Goal: Task Accomplishment & Management: Complete application form

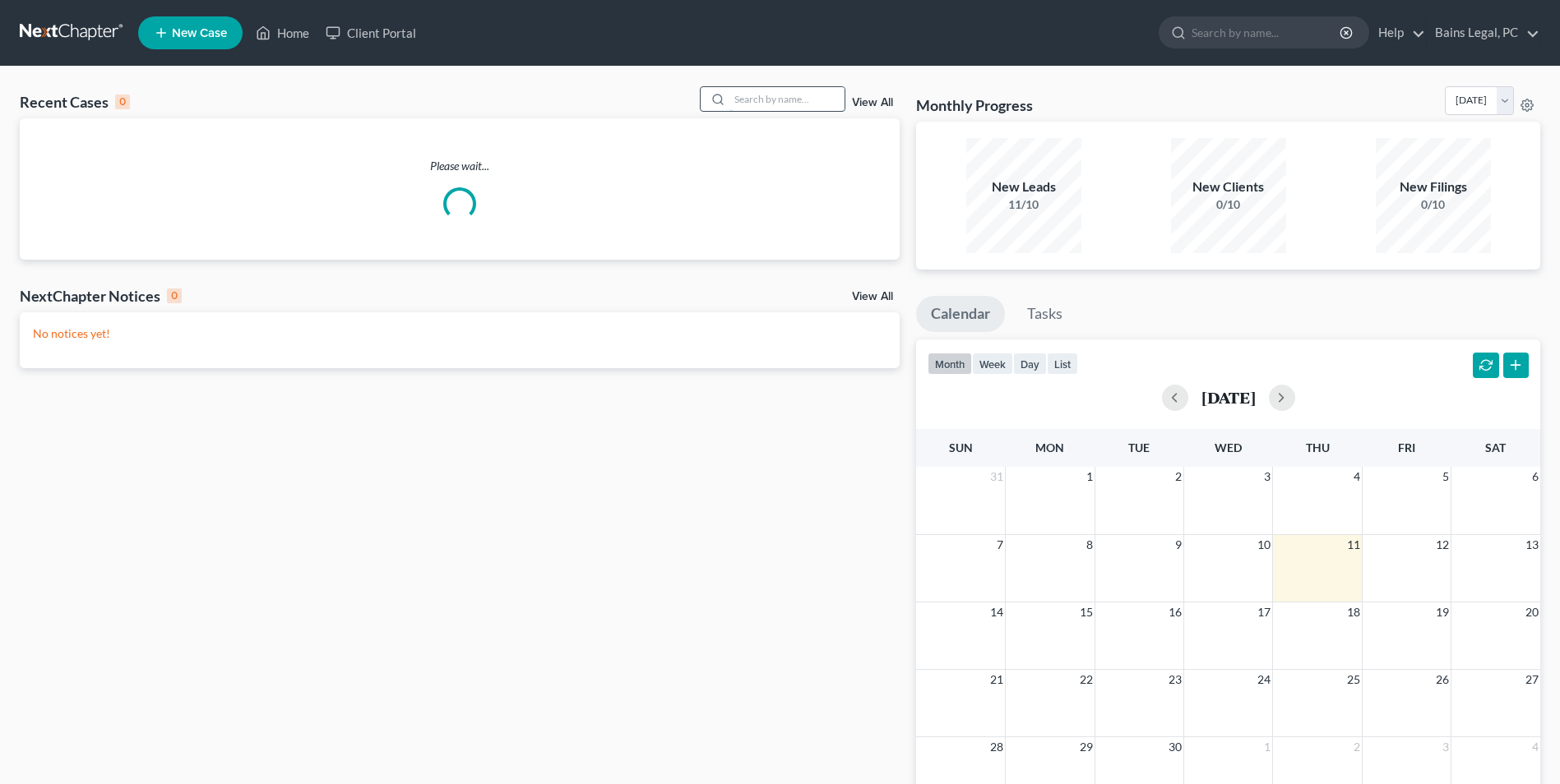
click at [775, 100] on input "search" at bounding box center [786, 99] width 115 height 24
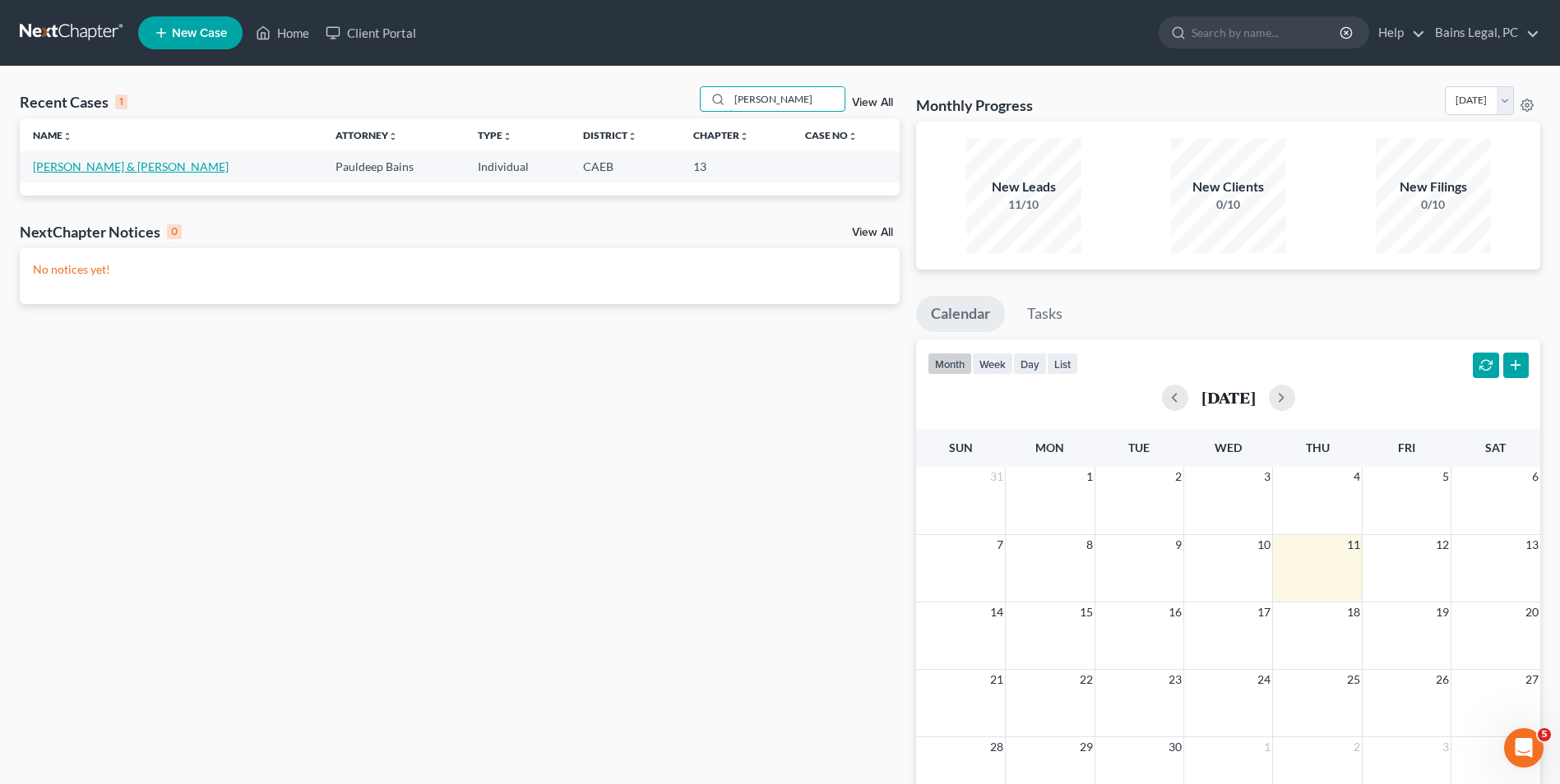
type input "chavarria"
click at [81, 161] on link "[PERSON_NAME] & [PERSON_NAME]" at bounding box center [131, 166] width 195 height 14
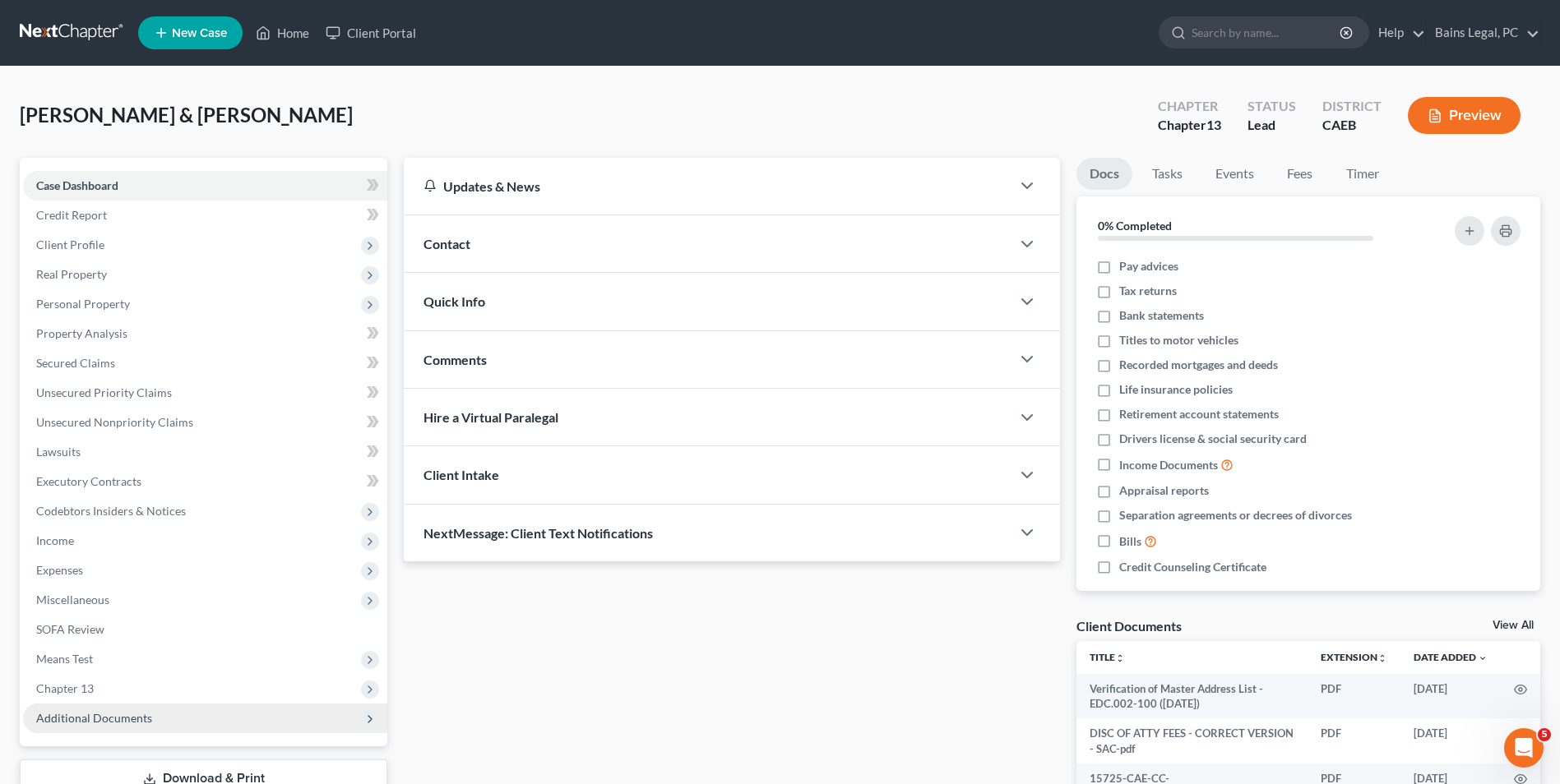
click at [160, 704] on span "Additional Documents" at bounding box center [205, 718] width 364 height 29
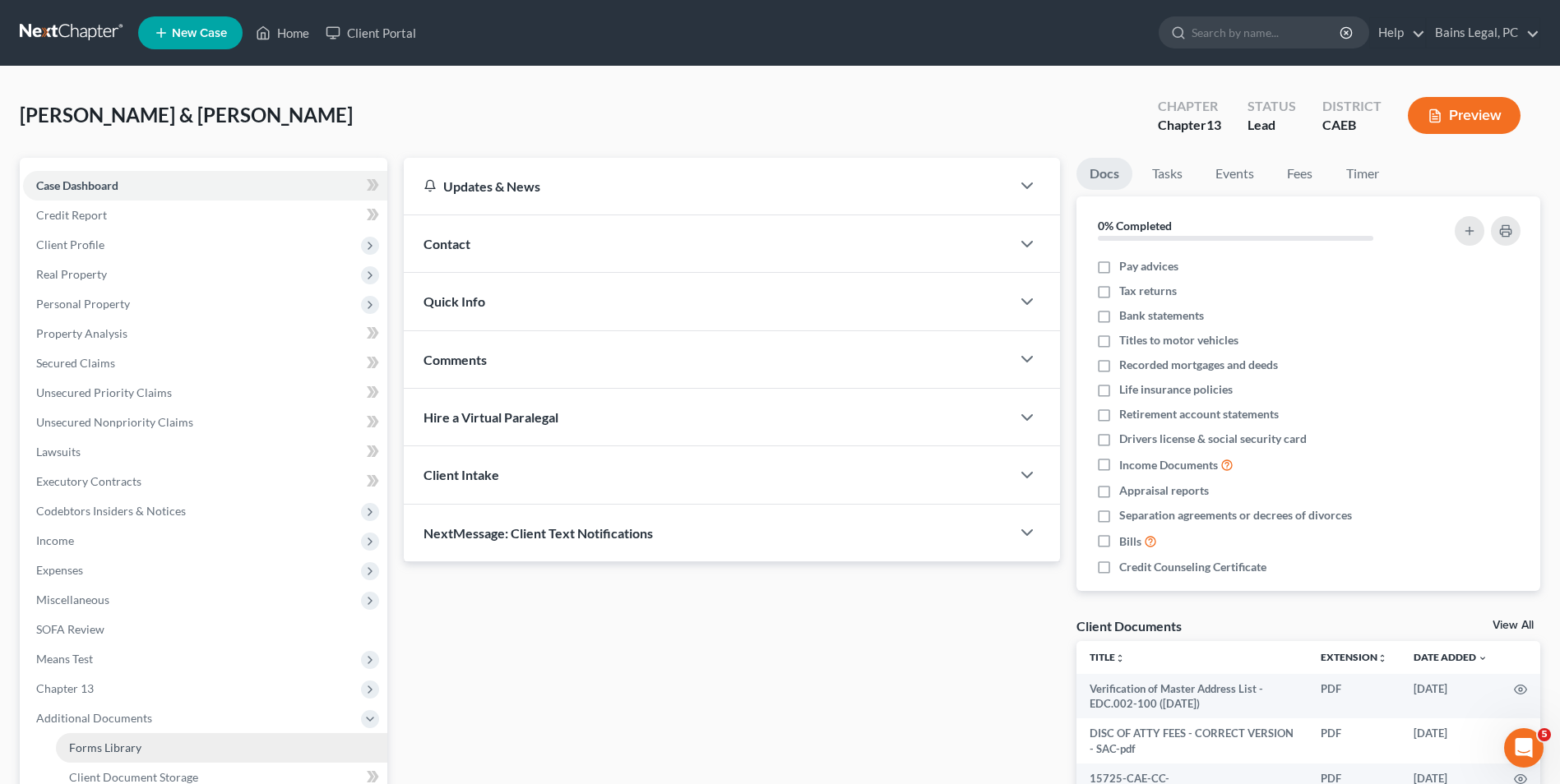
click at [155, 735] on link "Forms Library" at bounding box center [221, 747] width 331 height 29
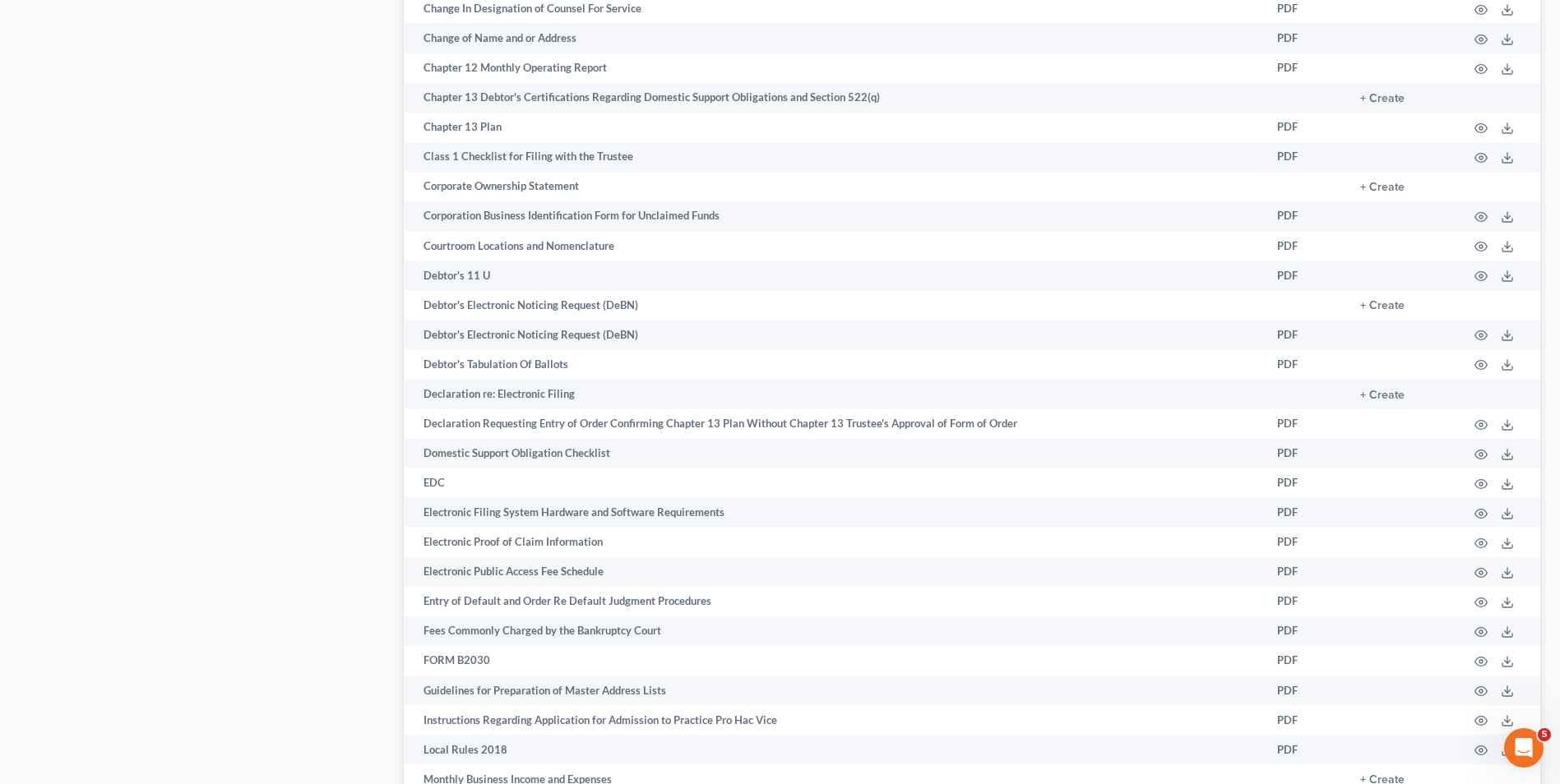
scroll to position [2397, 0]
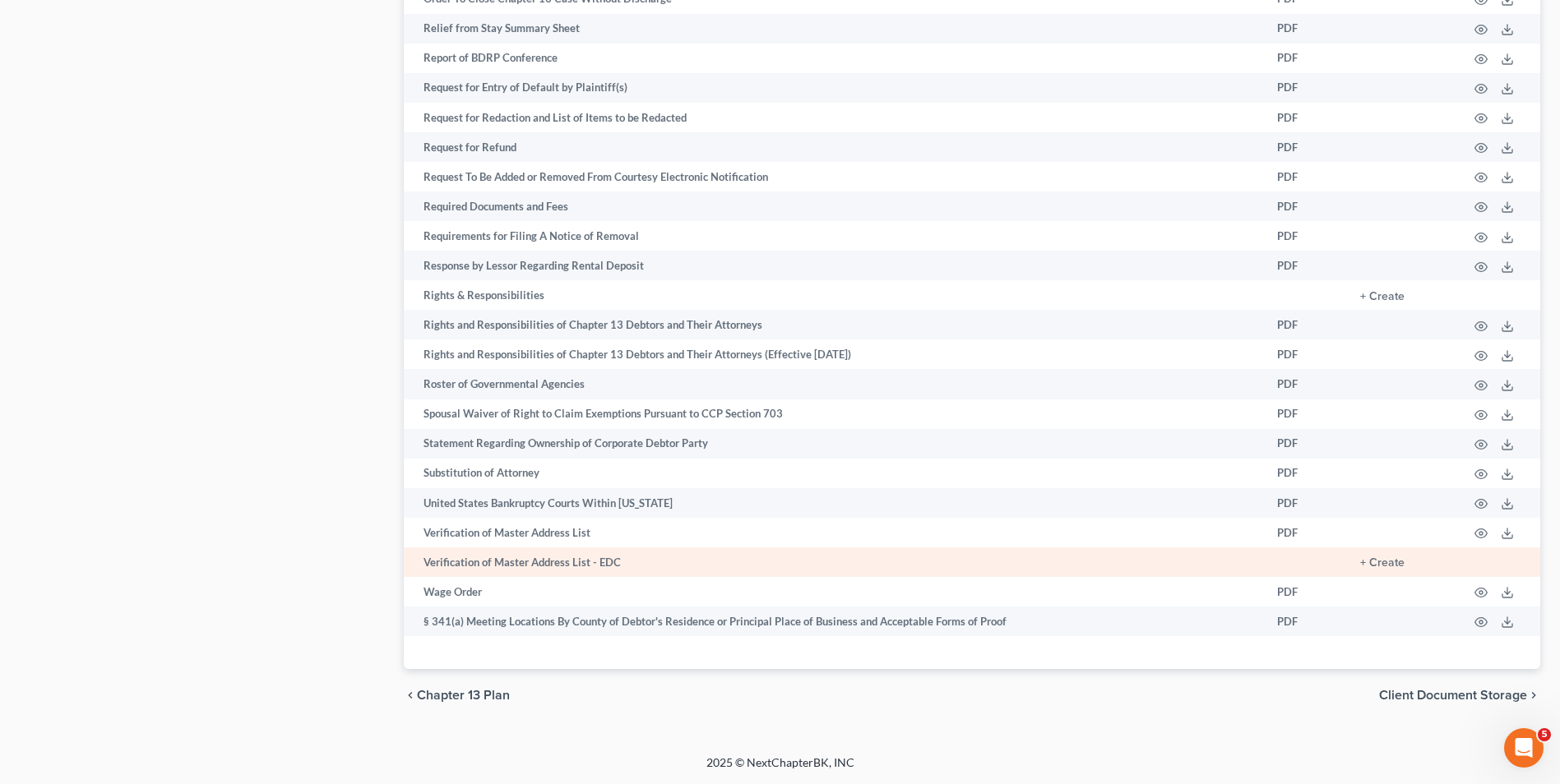
click at [1388, 570] on td "+ Create" at bounding box center [1401, 561] width 108 height 29
click at [1384, 565] on button "+ Create" at bounding box center [1382, 563] width 45 height 11
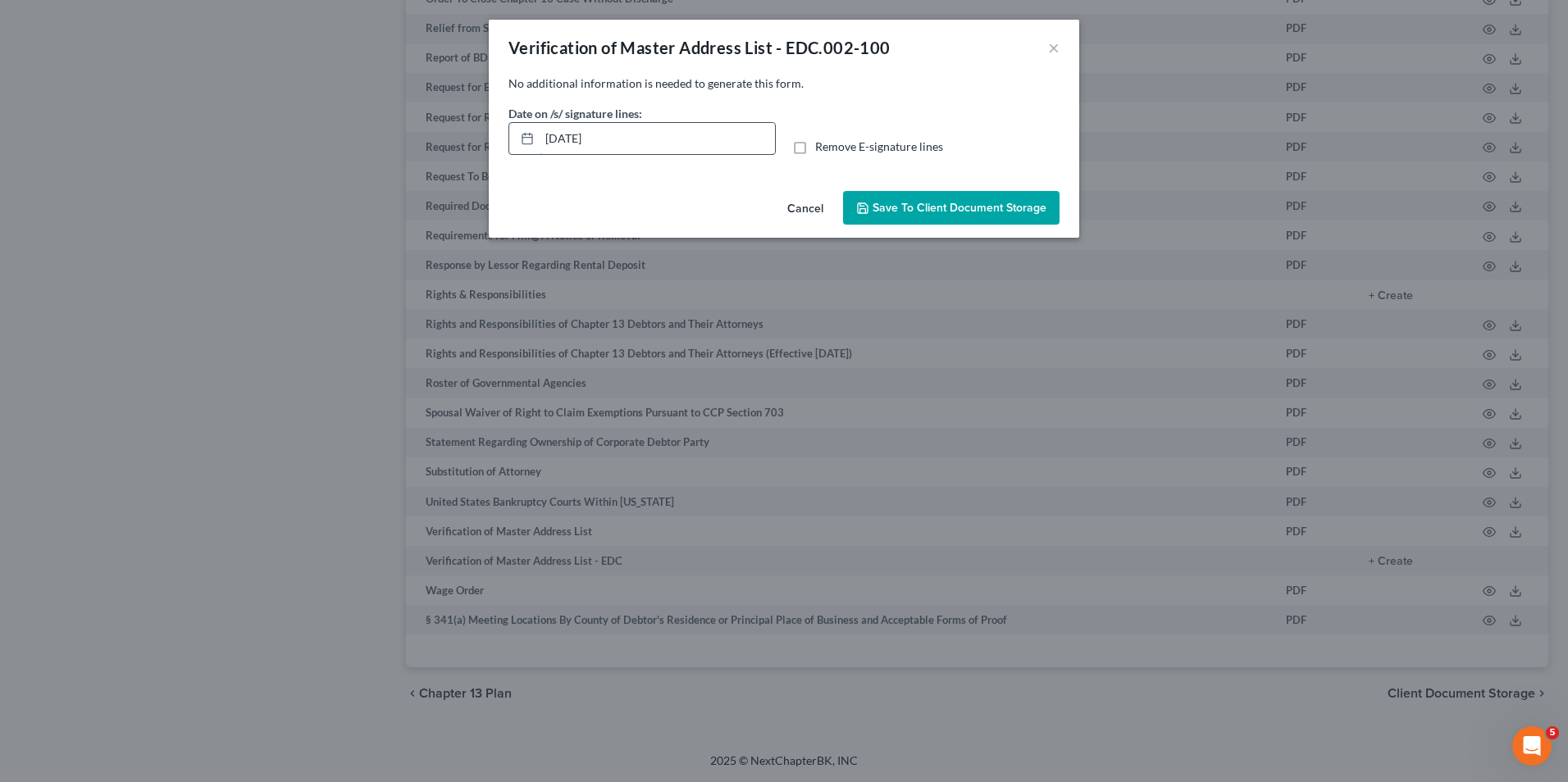
click at [655, 128] on input "[DATE]" at bounding box center [657, 138] width 235 height 31
type input "[DATE]"
click at [950, 200] on span "Save to Client Document Storage" at bounding box center [960, 207] width 174 height 14
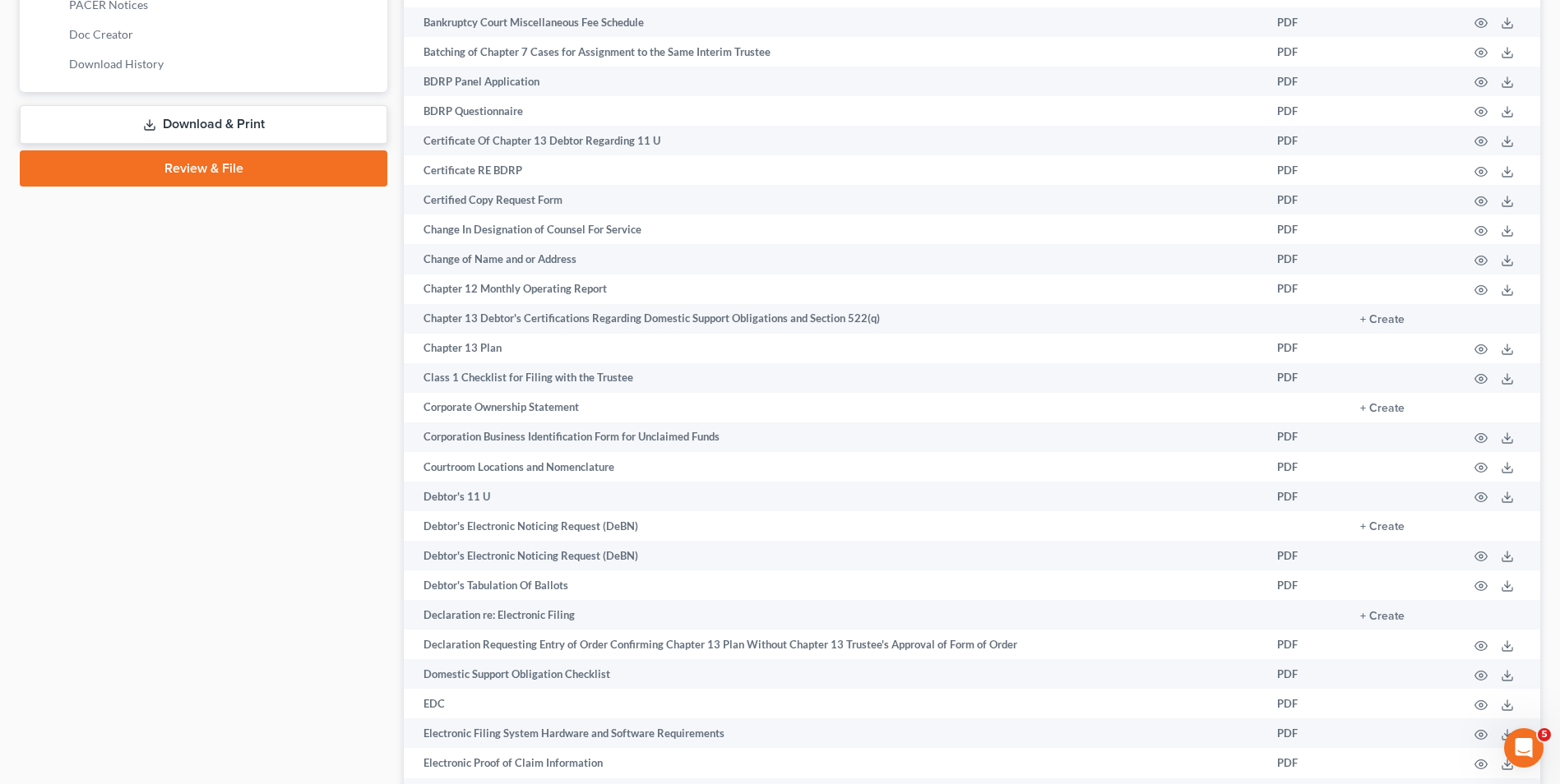
scroll to position [568, 0]
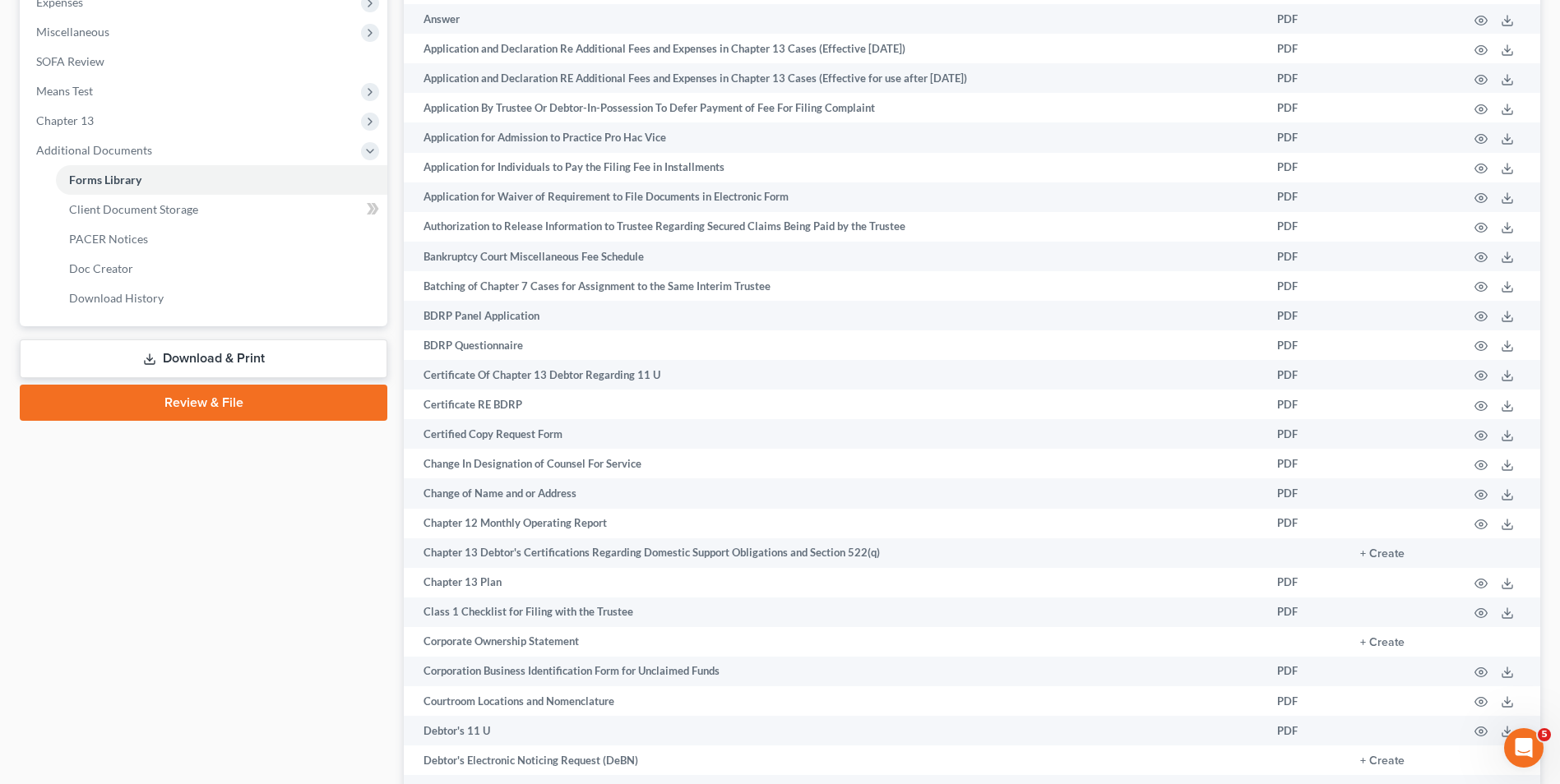
click at [197, 354] on link "Download & Print" at bounding box center [204, 358] width 368 height 39
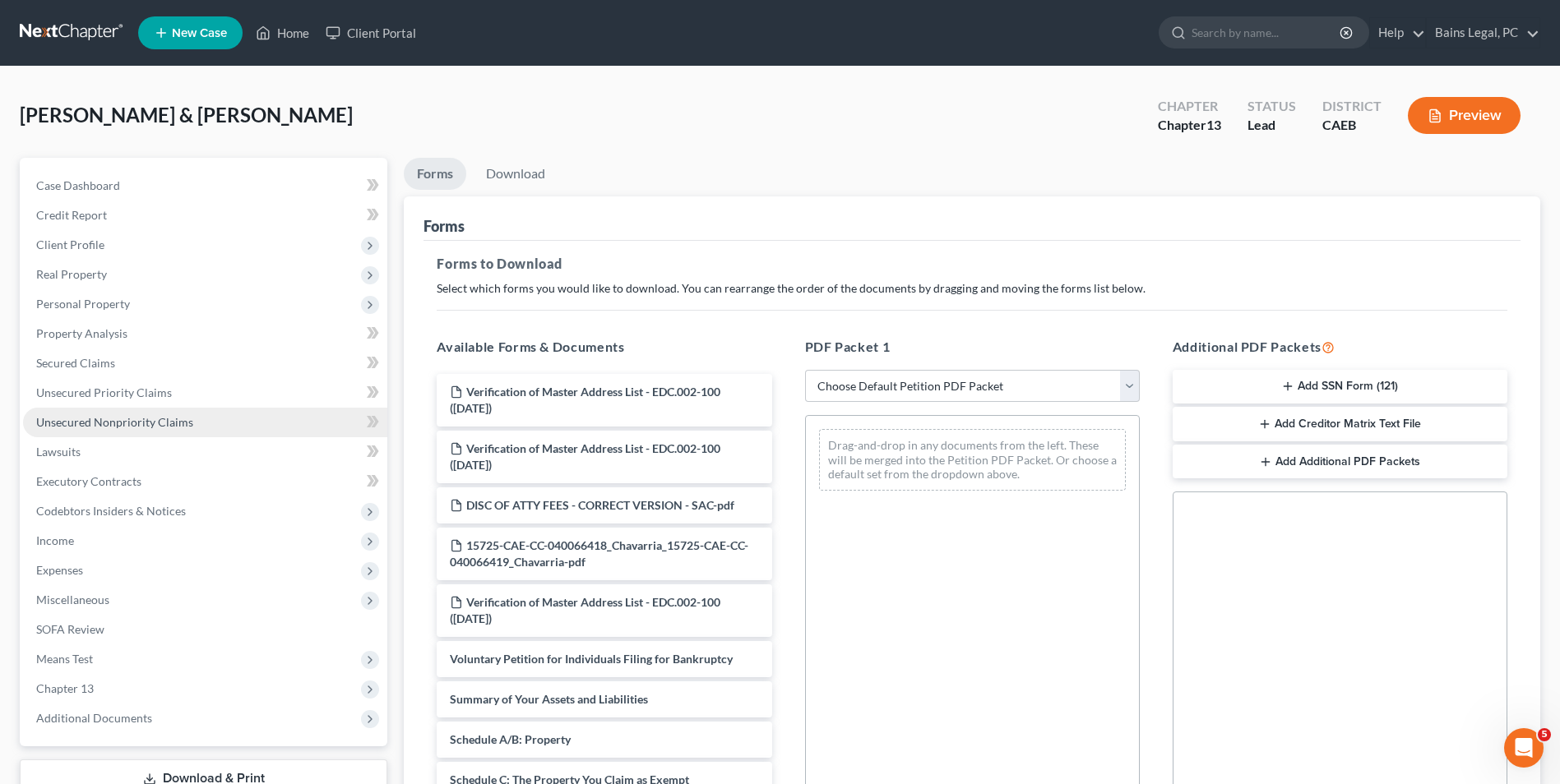
click at [134, 422] on span "Unsecured Nonpriority Claims" at bounding box center [115, 422] width 157 height 14
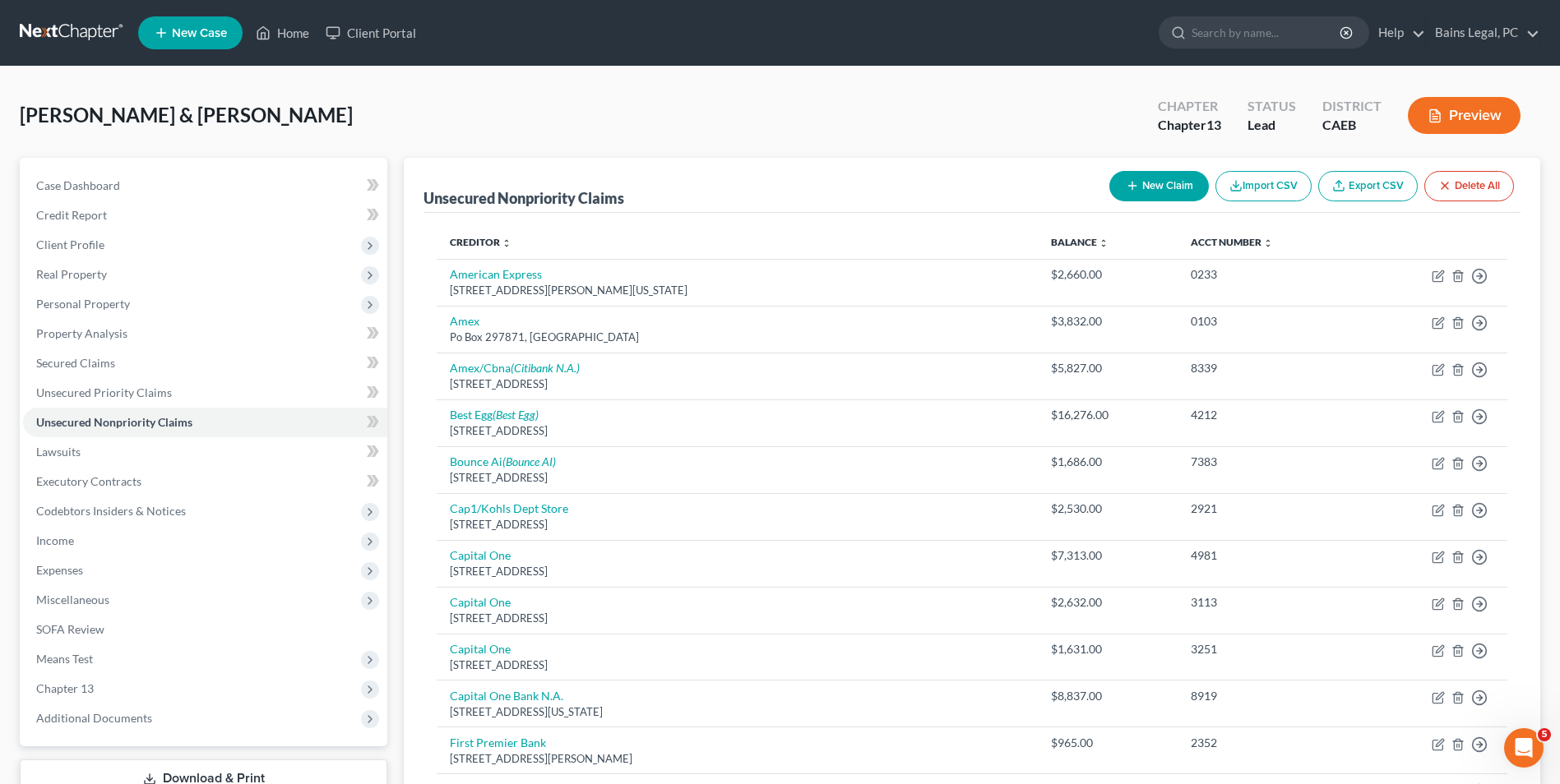
click at [144, 769] on link "Download & Print" at bounding box center [204, 778] width 368 height 39
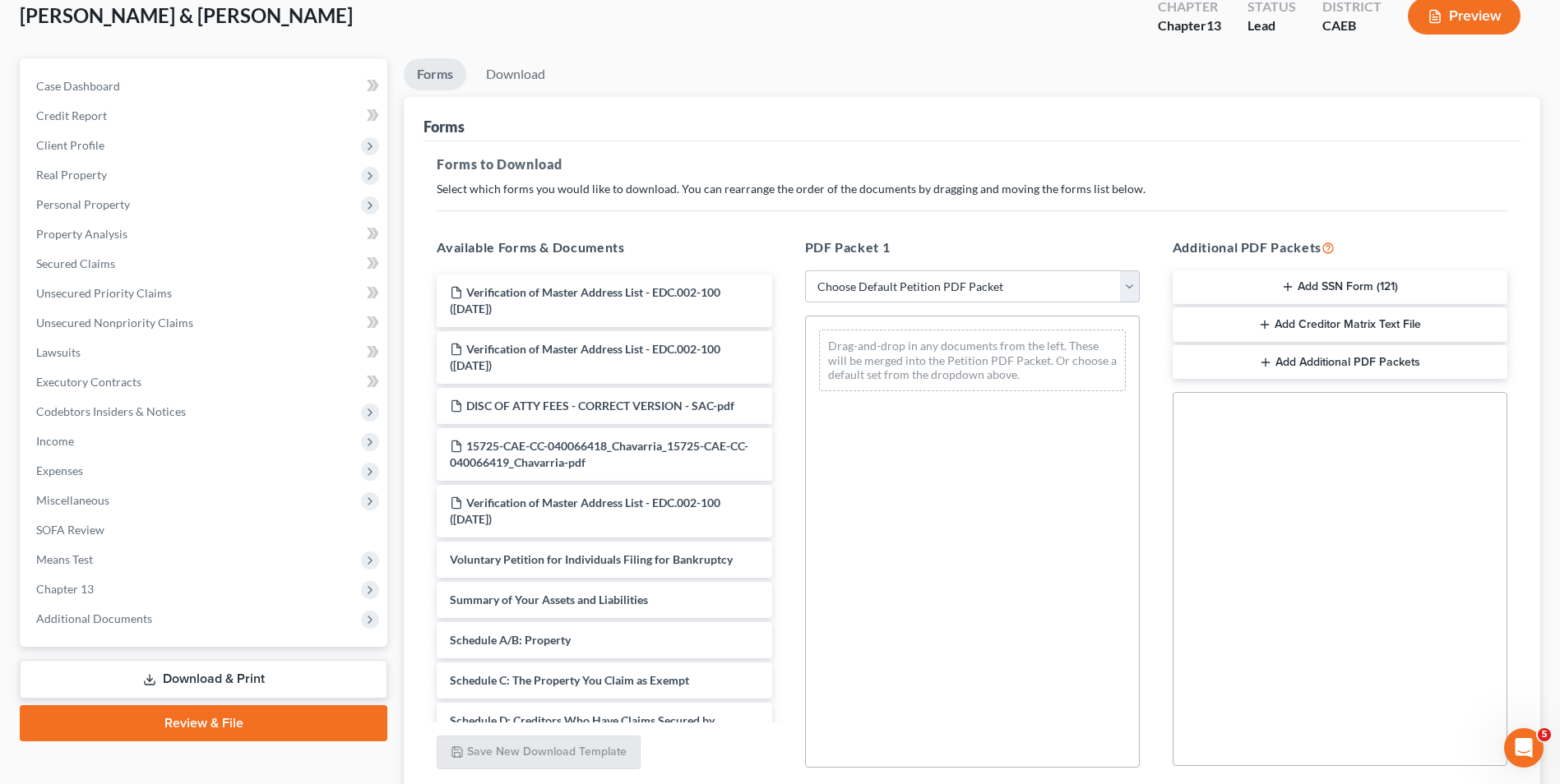
scroll to position [164, 0]
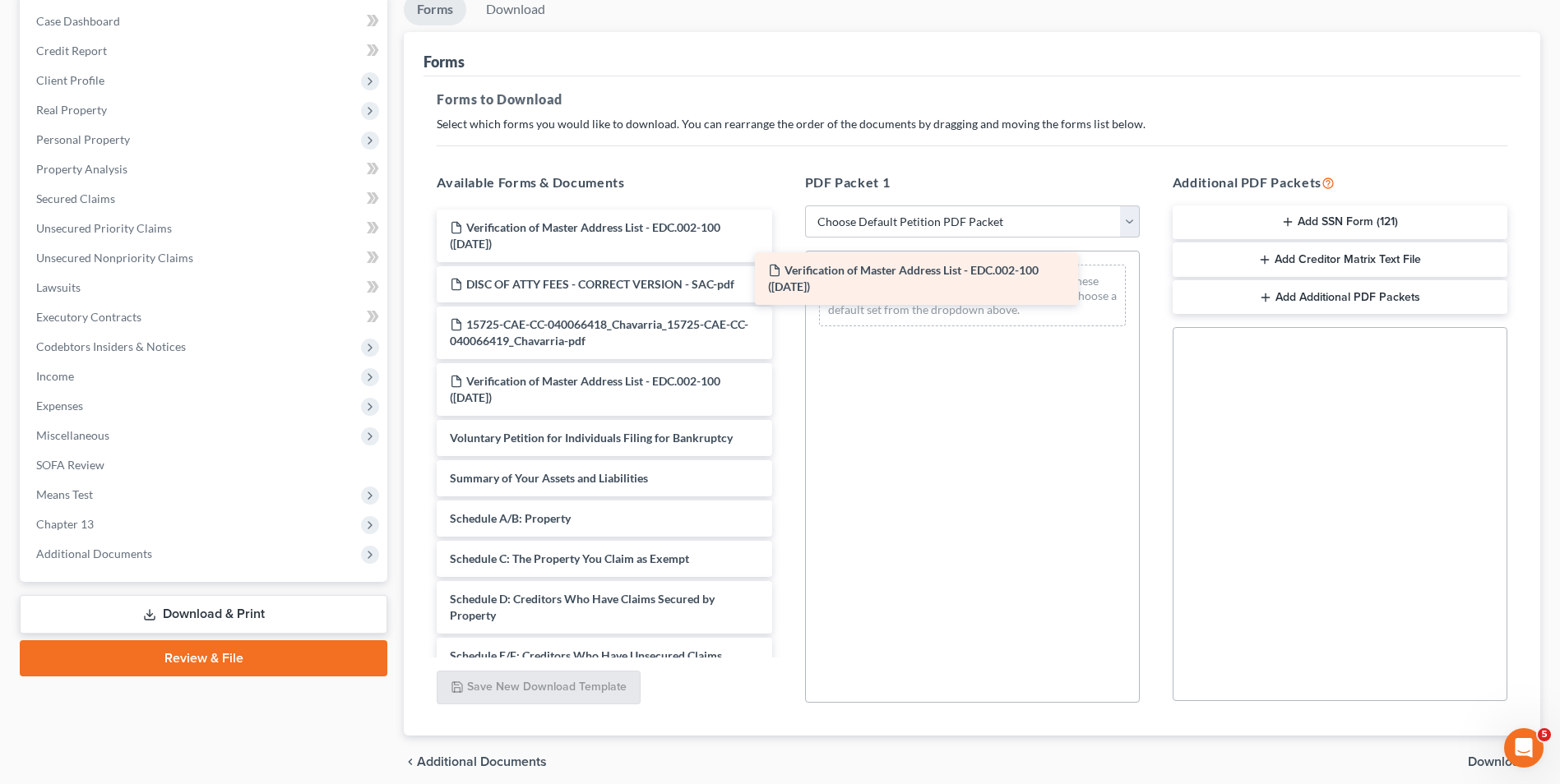
drag, startPoint x: 707, startPoint y: 232, endPoint x: 1025, endPoint y: 275, distance: 320.9
click at [784, 275] on div "Verification of Master Address List - EDC.002-100 (09/11/2025) Verification of …" at bounding box center [604, 680] width 361 height 940
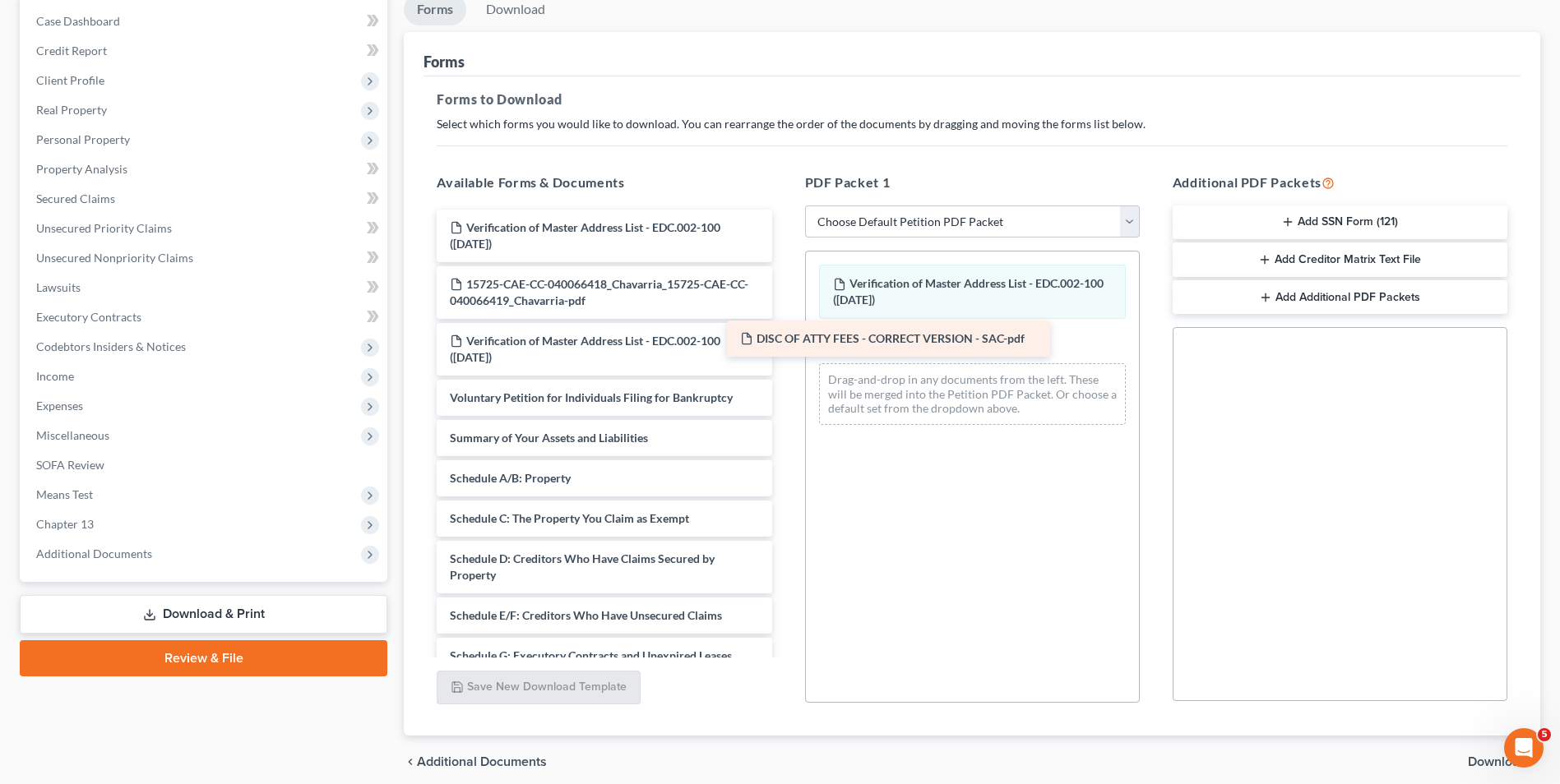
drag, startPoint x: 714, startPoint y: 281, endPoint x: 1005, endPoint y: 335, distance: 296.0
click at [784, 335] on div "DISC OF ATTY FEES - CORRECT VERSION - SAC-pdf Verification of Master Address Li…" at bounding box center [604, 659] width 361 height 900
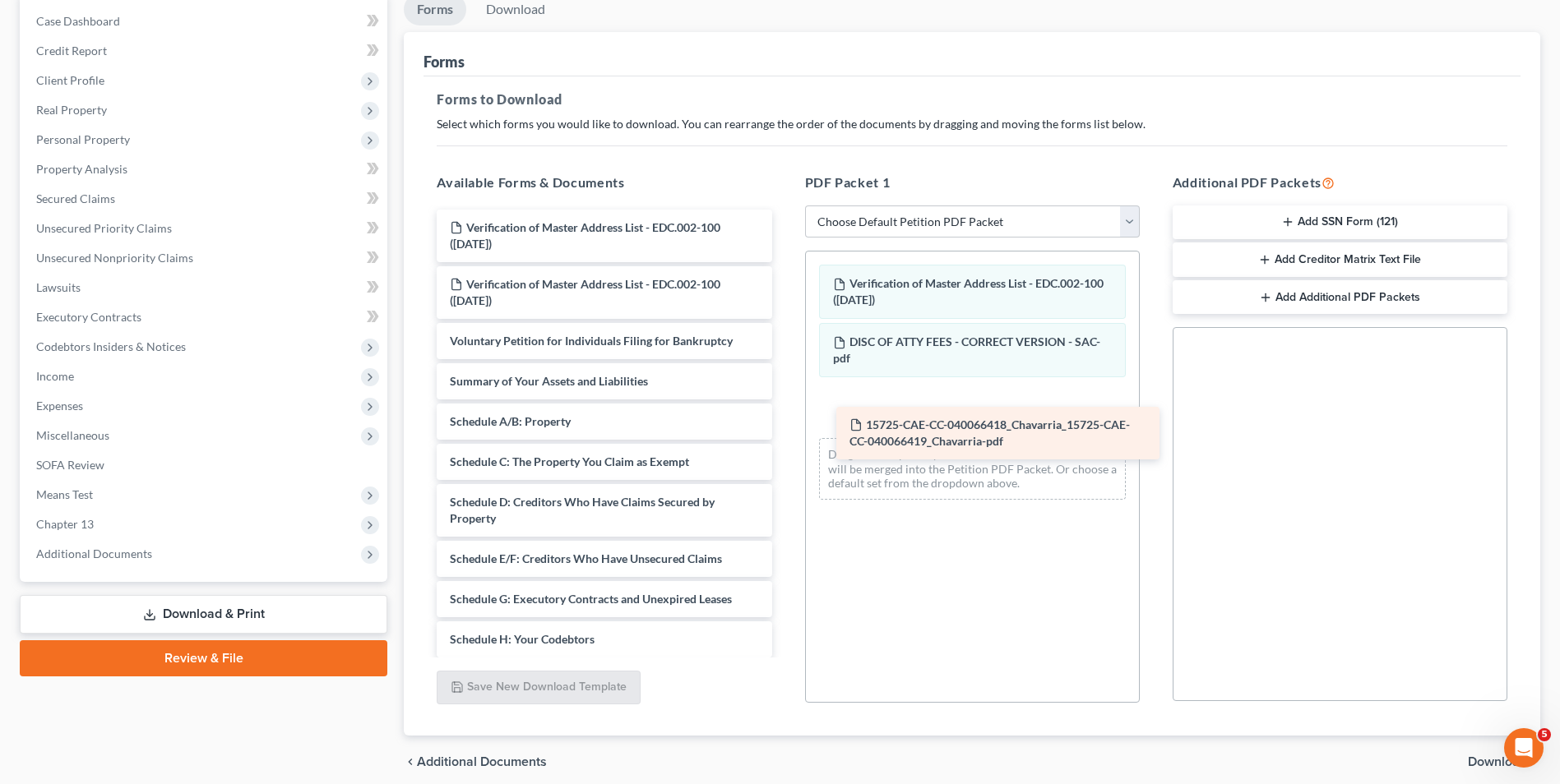
drag, startPoint x: 566, startPoint y: 290, endPoint x: 966, endPoint y: 430, distance: 423.8
click at [784, 430] on div "15725-CAE-CC-040066418_Chavarria_15725-CAE-CC-040066419_Chavarria-pdf Verificat…" at bounding box center [604, 631] width 361 height 844
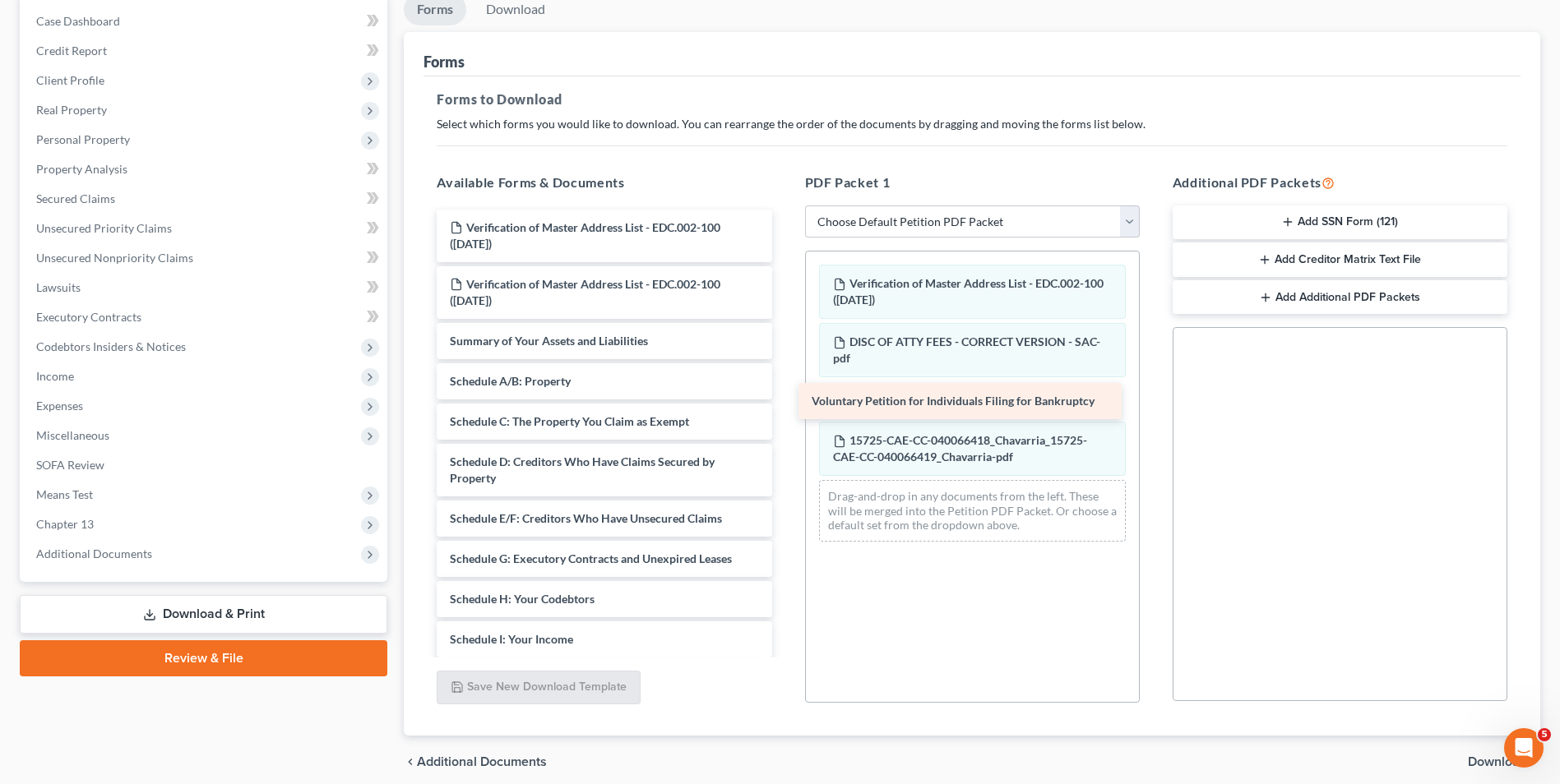
drag, startPoint x: 588, startPoint y: 336, endPoint x: 949, endPoint y: 395, distance: 365.8
click at [784, 395] on div "Voluntary Petition for Individuals Filing for Bankruptcy Verification of Master…" at bounding box center [604, 611] width 361 height 803
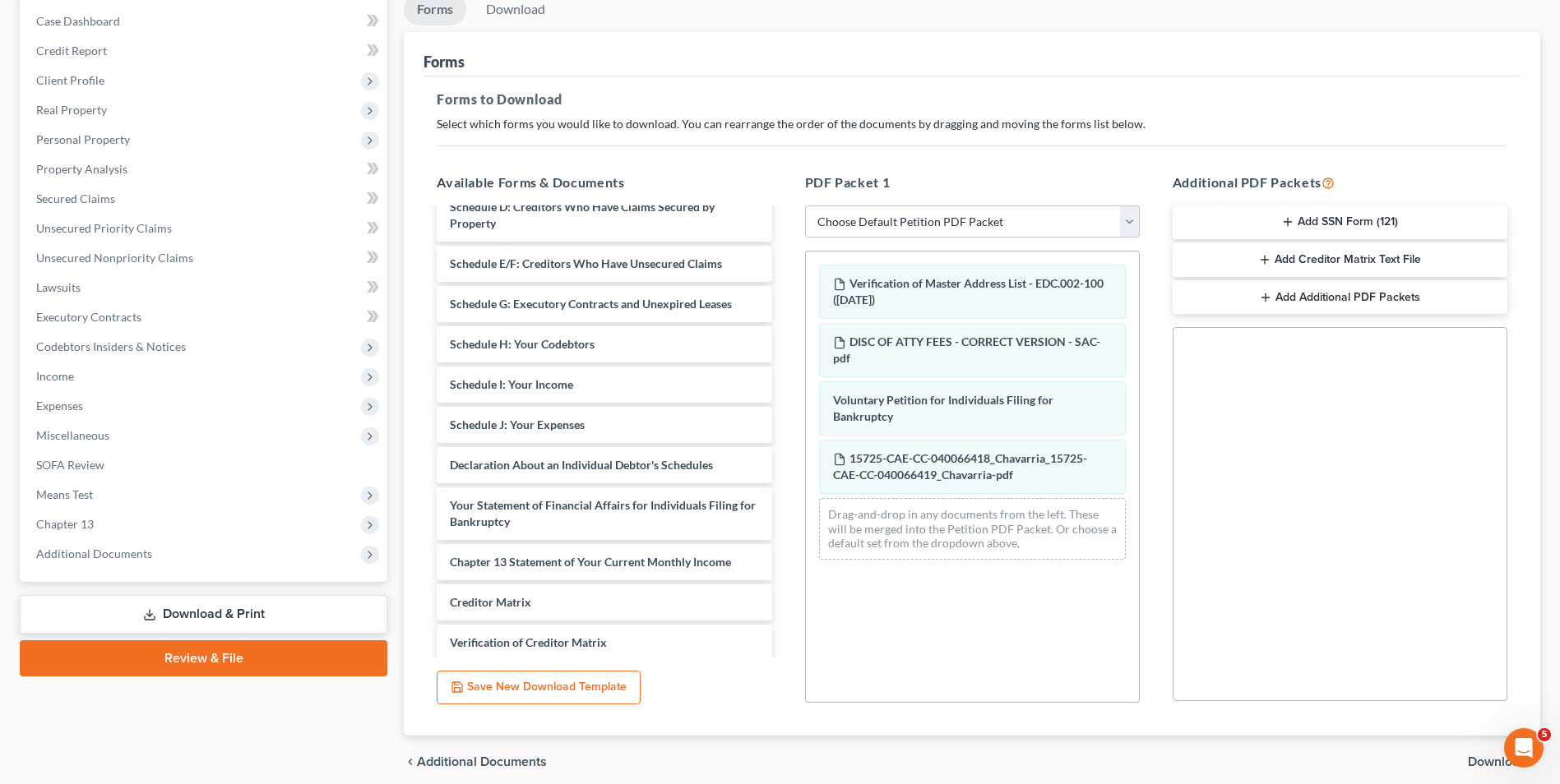
scroll to position [359, 0]
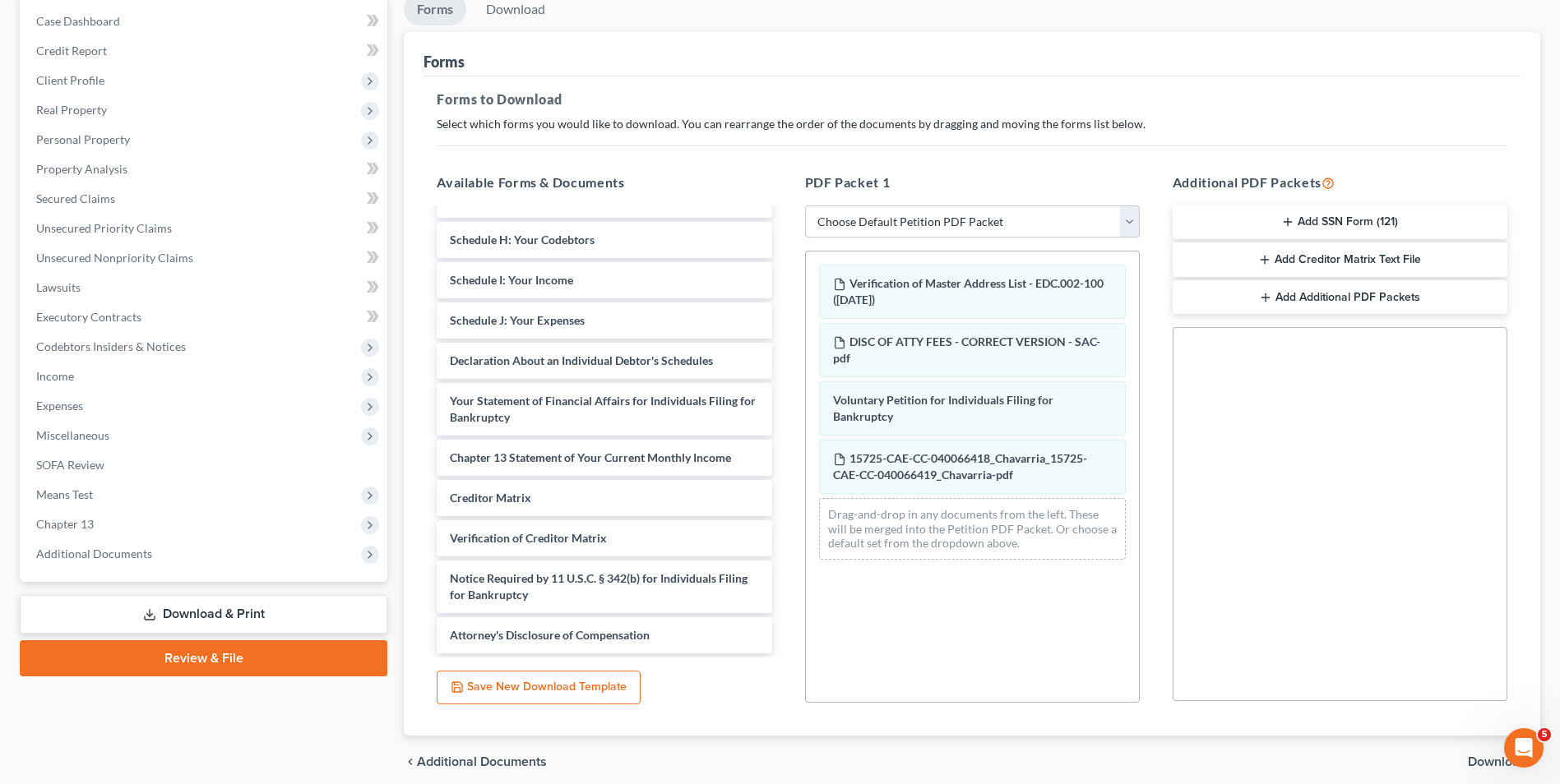
click at [1302, 218] on button "Add SSN Form (121)" at bounding box center [1339, 223] width 335 height 34
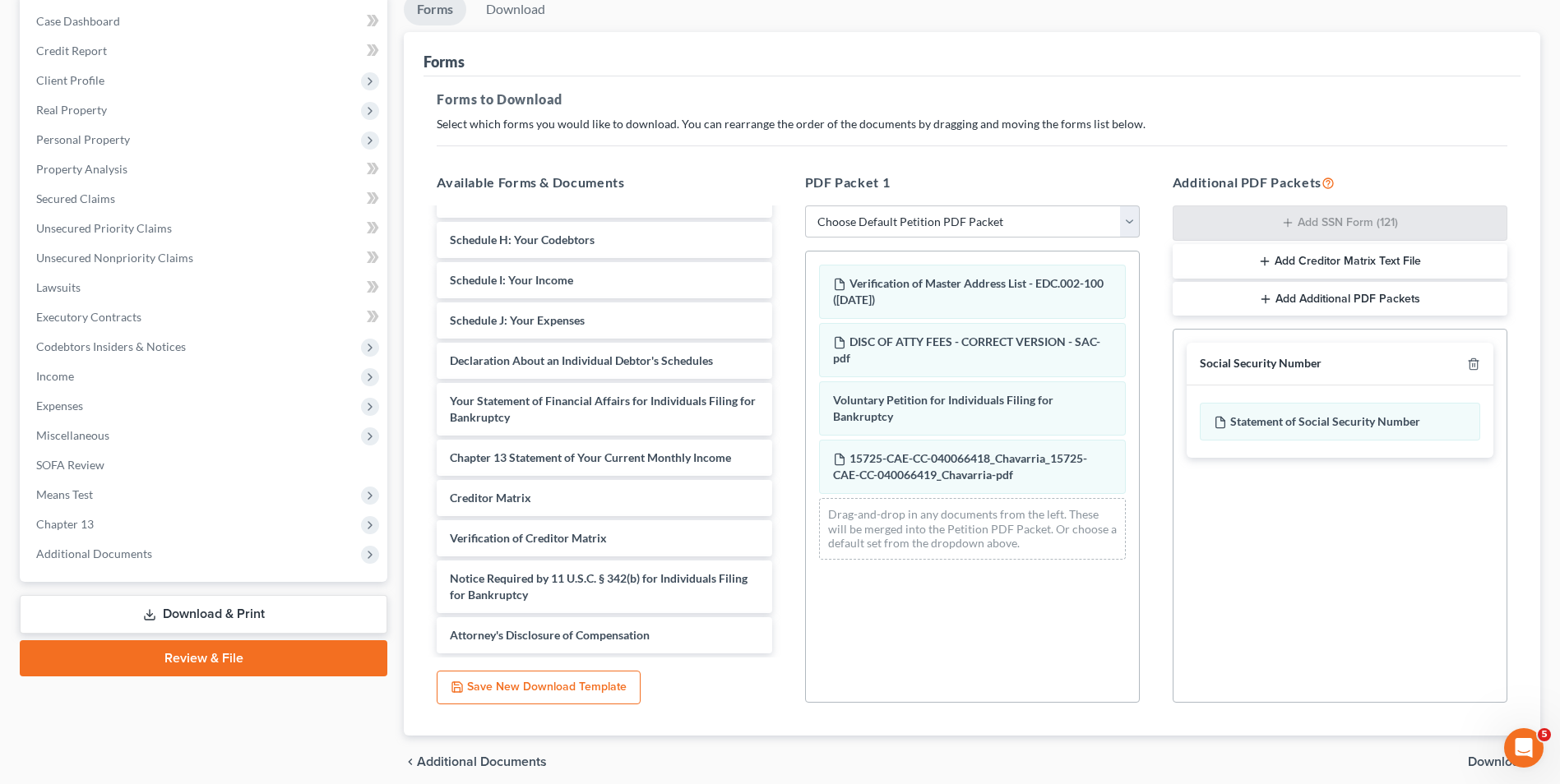
click at [1299, 251] on button "Add Creditor Matrix Text File" at bounding box center [1339, 262] width 335 height 34
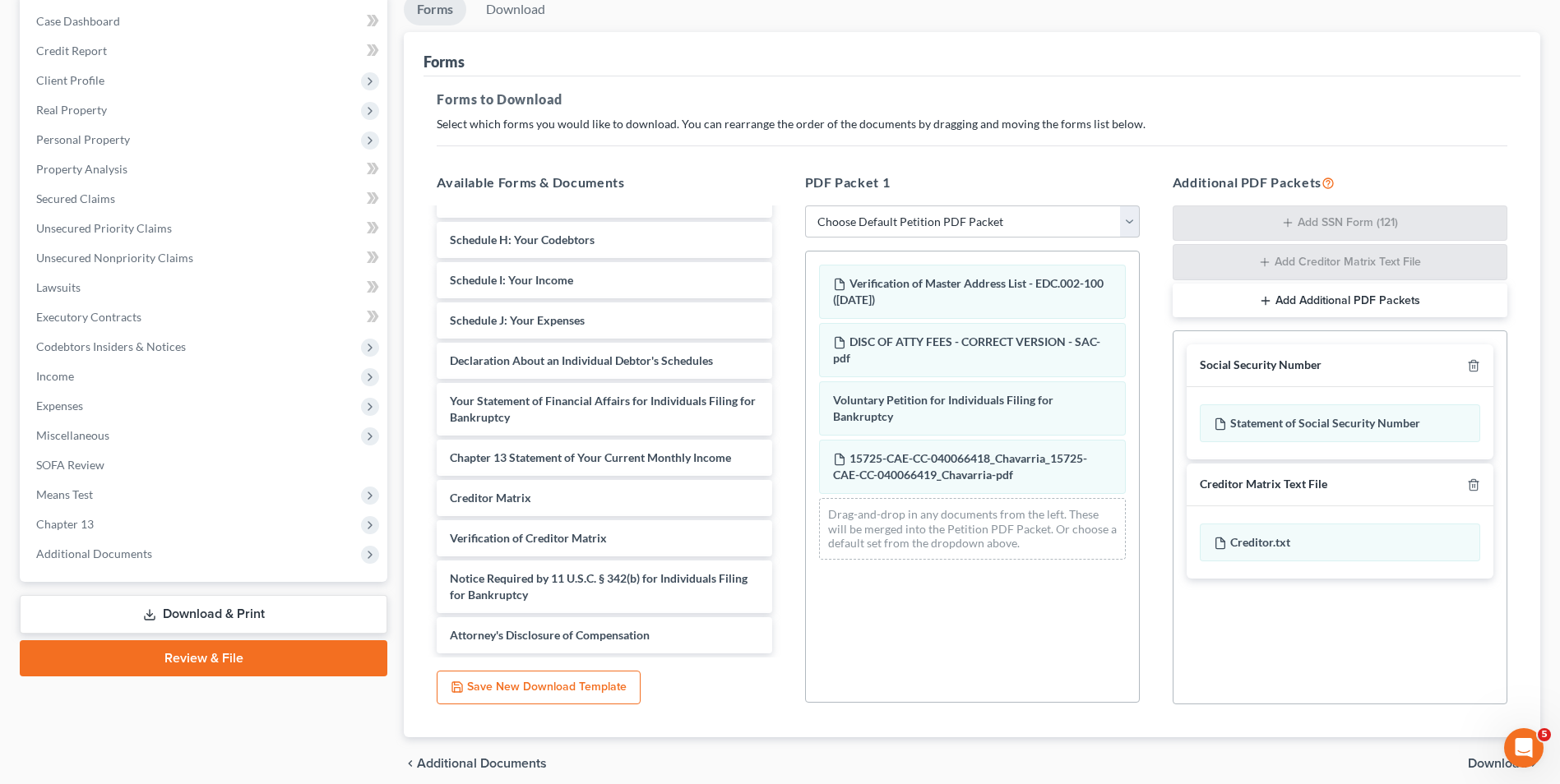
scroll to position [232, 0]
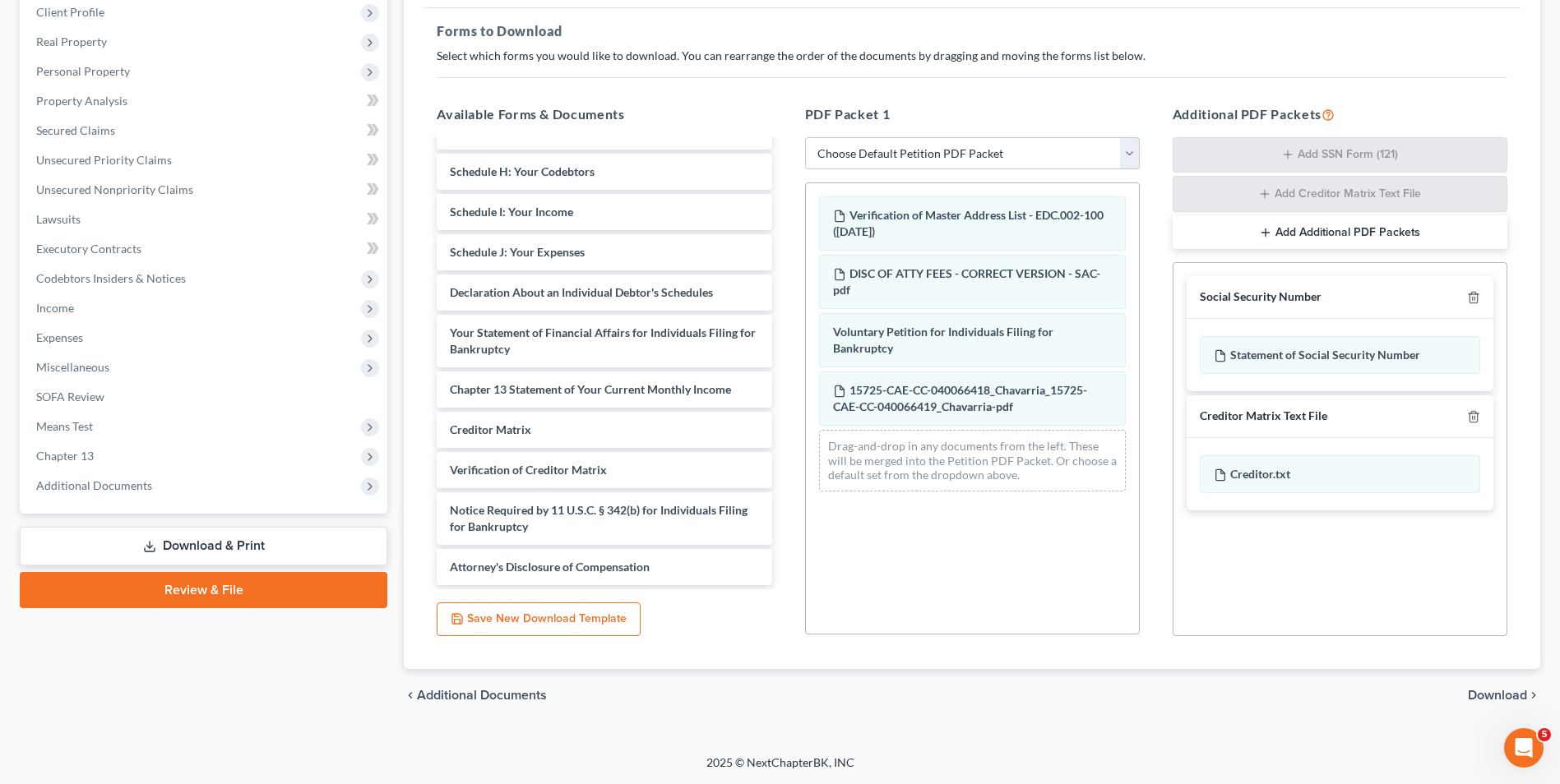
click at [1485, 689] on span "Download" at bounding box center [1497, 696] width 59 height 13
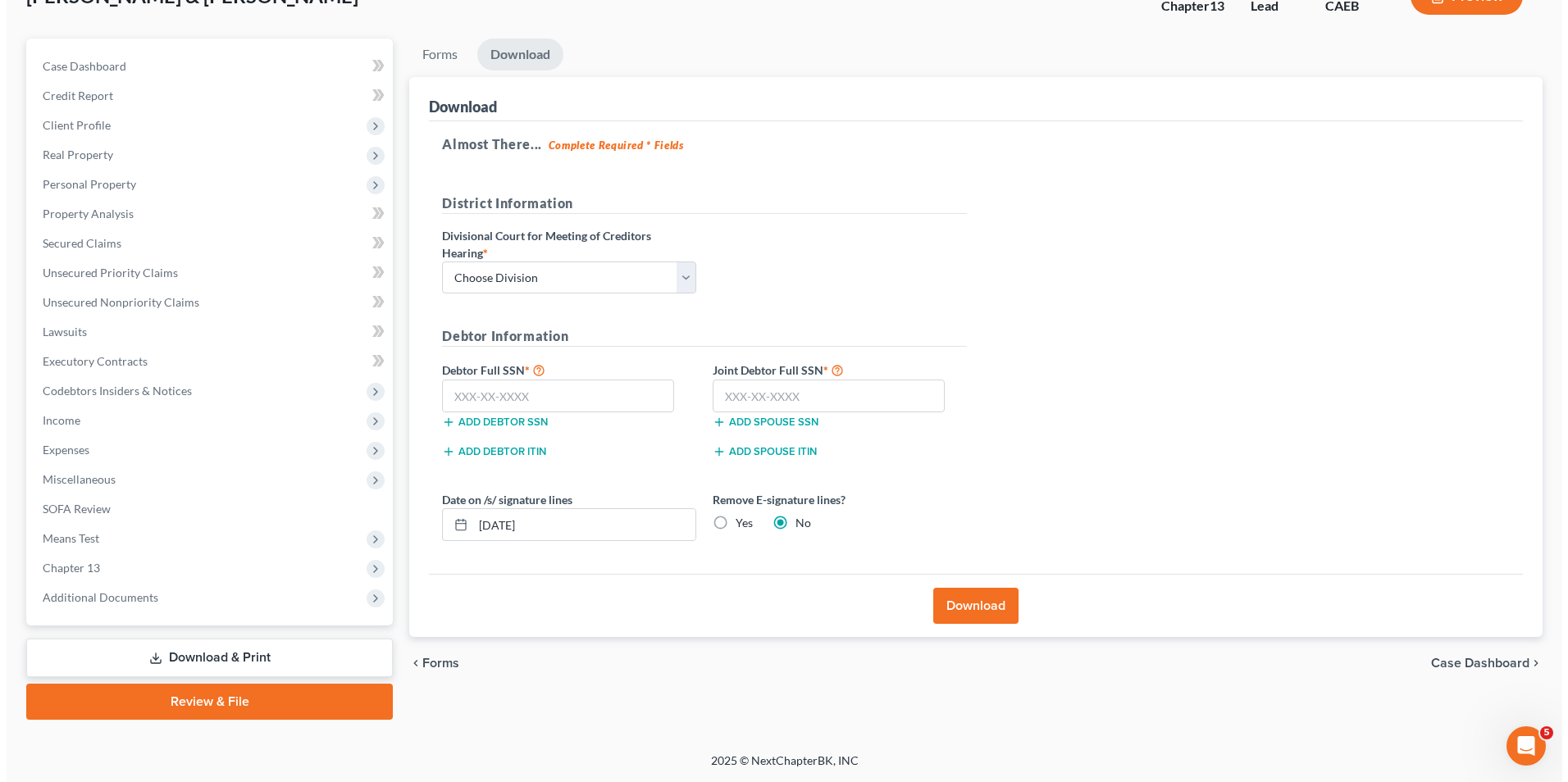
scroll to position [119, 0]
click at [607, 279] on select "Choose Division Fresno Modesto [GEOGRAPHIC_DATA]" at bounding box center [562, 278] width 254 height 33
select select "2"
click at [435, 262] on select "Choose Division Fresno Modesto [GEOGRAPHIC_DATA]" at bounding box center [562, 278] width 254 height 33
click at [552, 395] on input "text" at bounding box center [550, 395] width 232 height 33
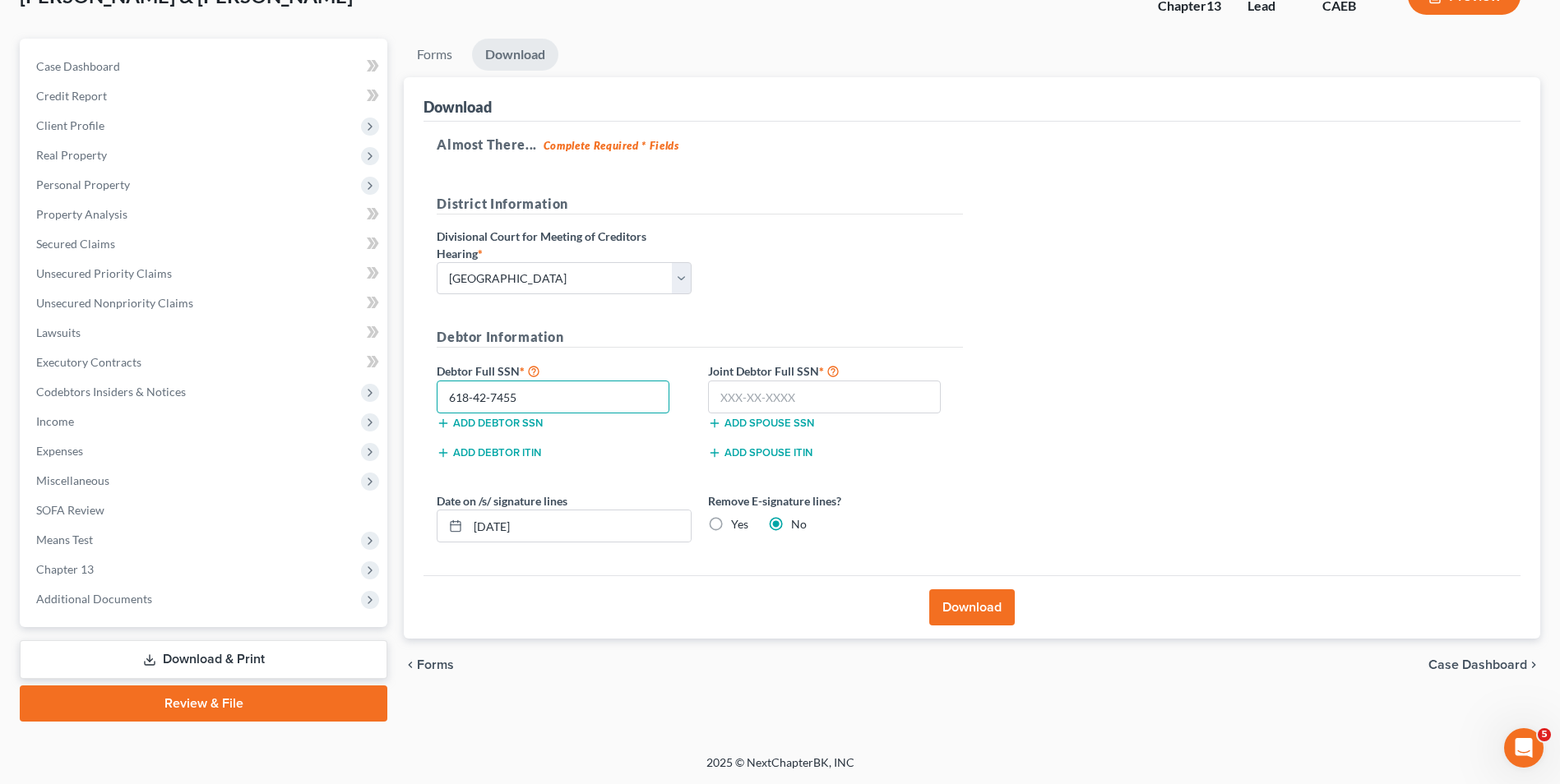
type input "618-42-7455"
type input "554-41-0449"
click at [546, 535] on input "[DATE]" at bounding box center [578, 525] width 223 height 31
type input "0"
type input "[DATE]"
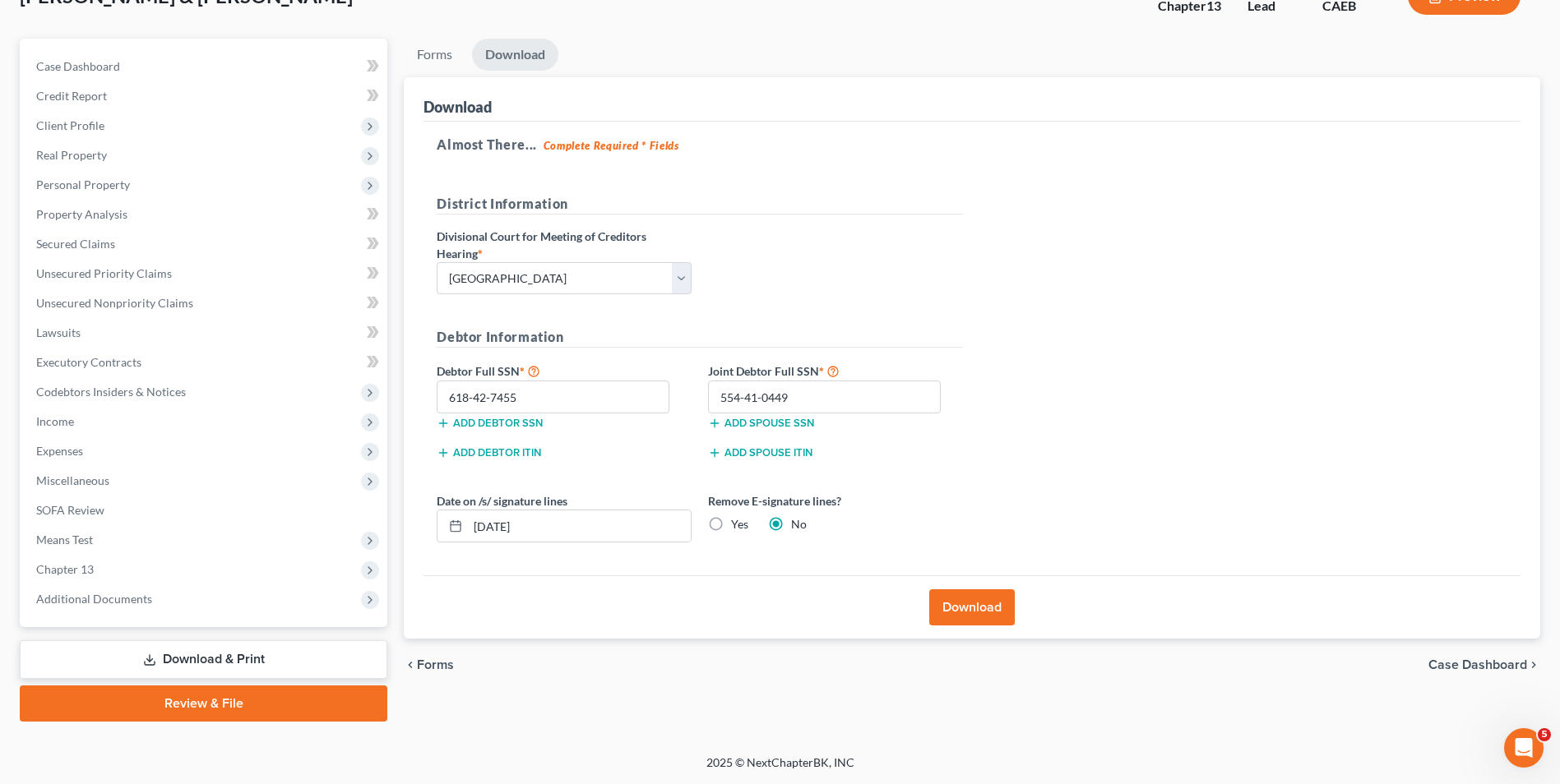
click at [960, 609] on button "Download" at bounding box center [972, 608] width 85 height 36
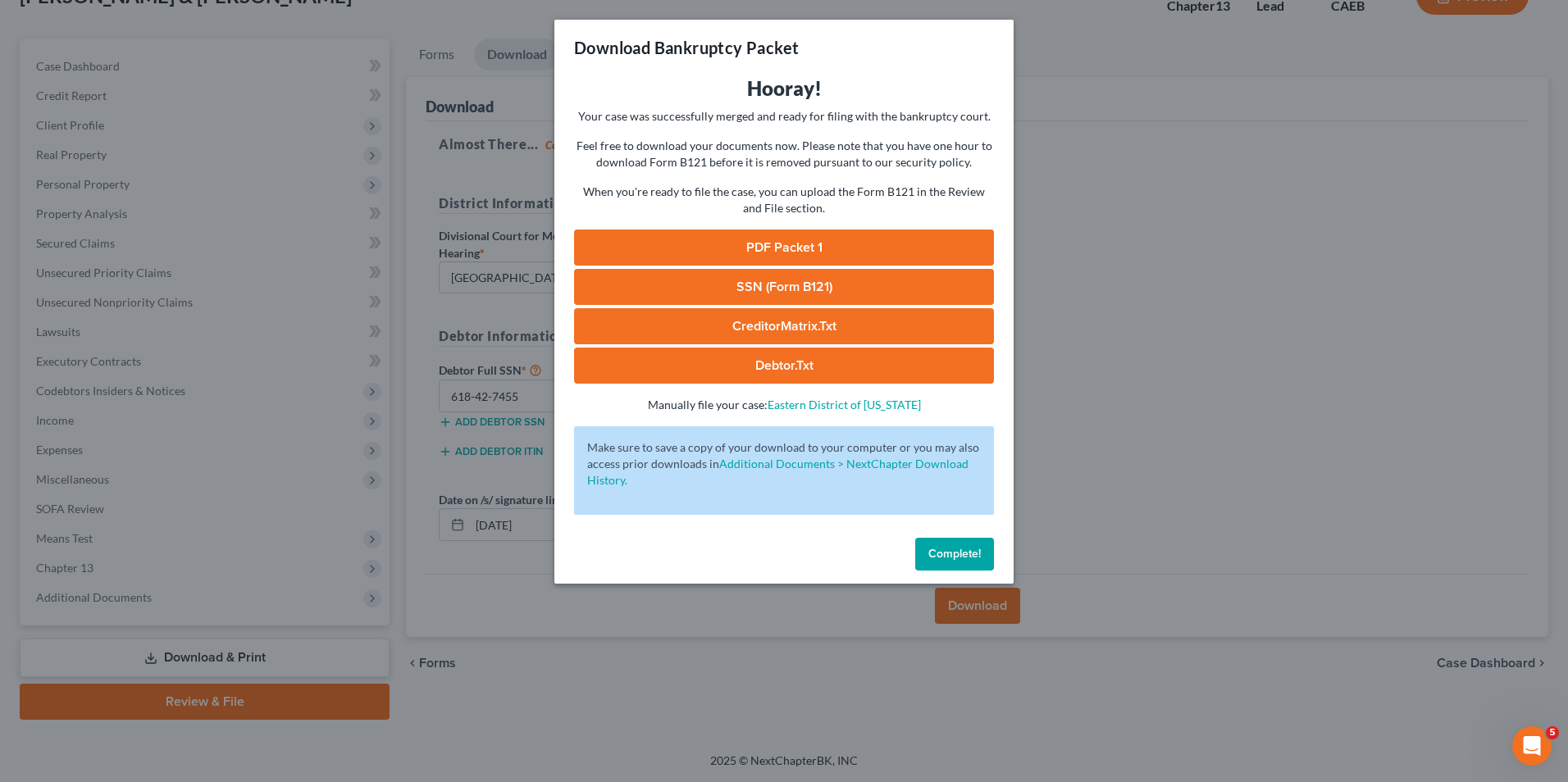
click at [632, 252] on link "PDF Packet 1" at bounding box center [784, 248] width 420 height 36
click at [673, 289] on link "SSN (Form B121)" at bounding box center [784, 287] width 420 height 36
click at [737, 334] on link "CreditorMatrix.txt" at bounding box center [784, 326] width 420 height 36
click at [775, 367] on link "Debtor.txt" at bounding box center [784, 366] width 420 height 36
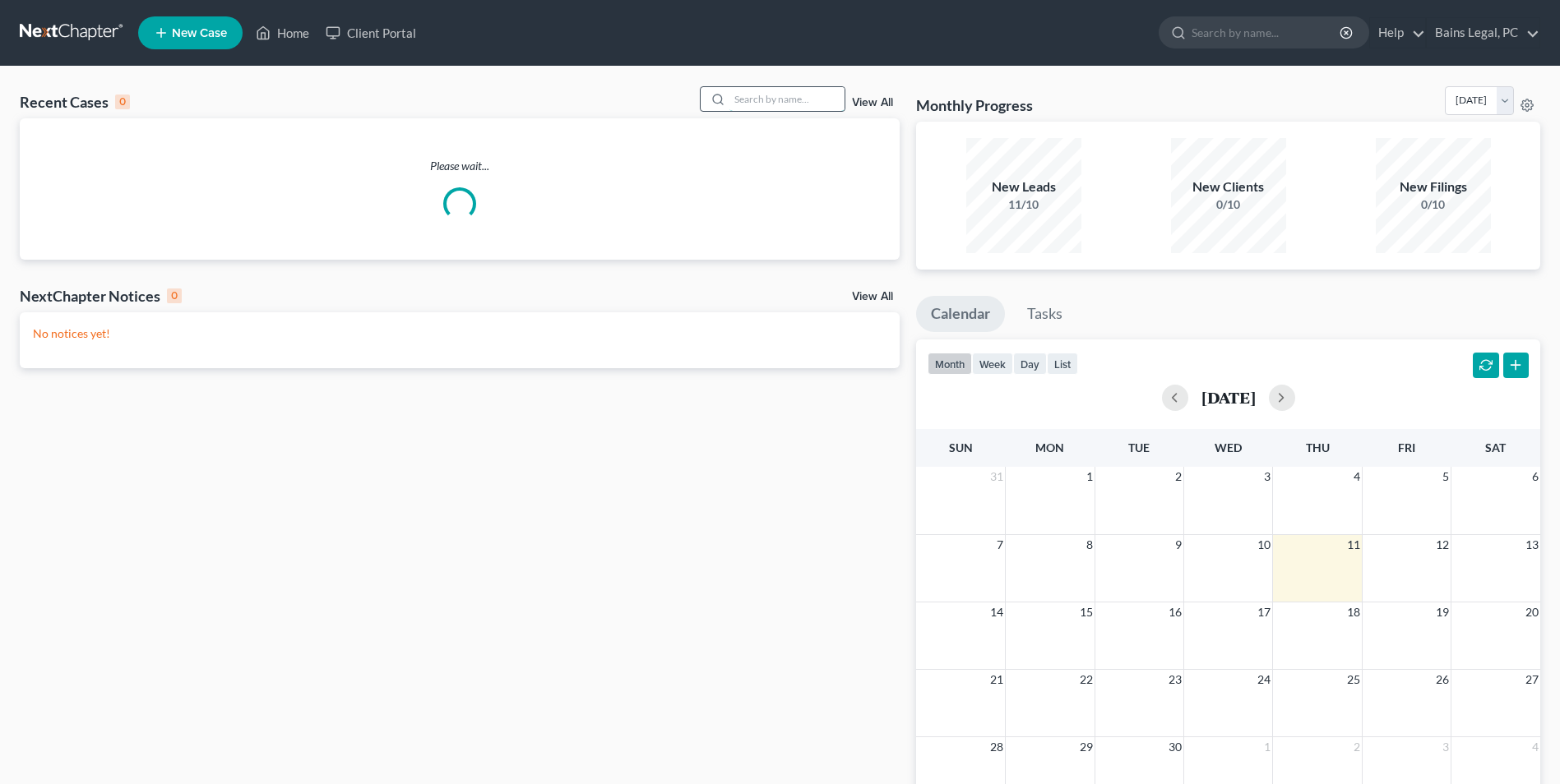
click at [783, 98] on input "search" at bounding box center [786, 99] width 115 height 24
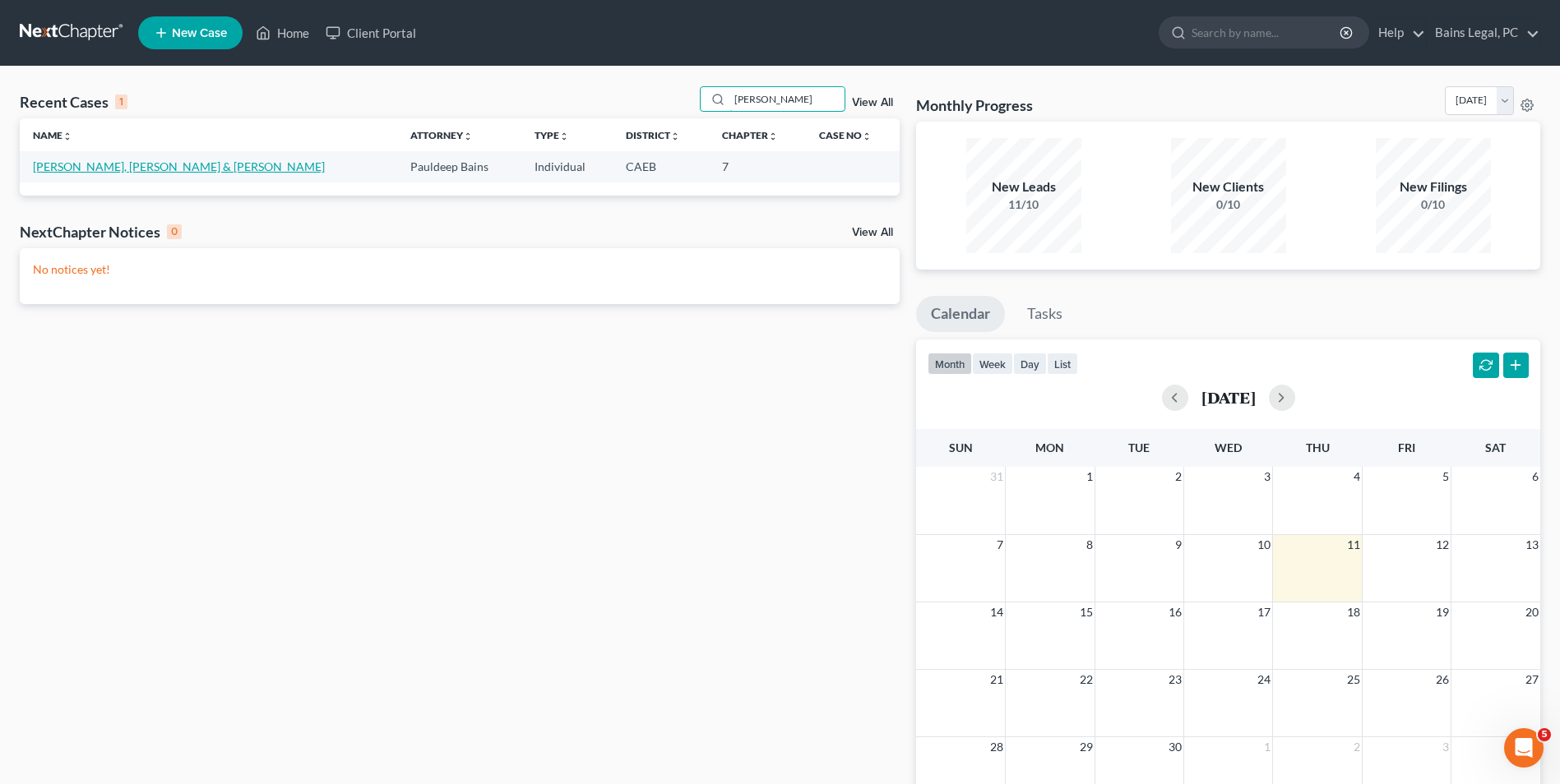
type input "[PERSON_NAME]"
click at [150, 168] on link "[PERSON_NAME], [PERSON_NAME] & [PERSON_NAME]" at bounding box center [179, 166] width 292 height 14
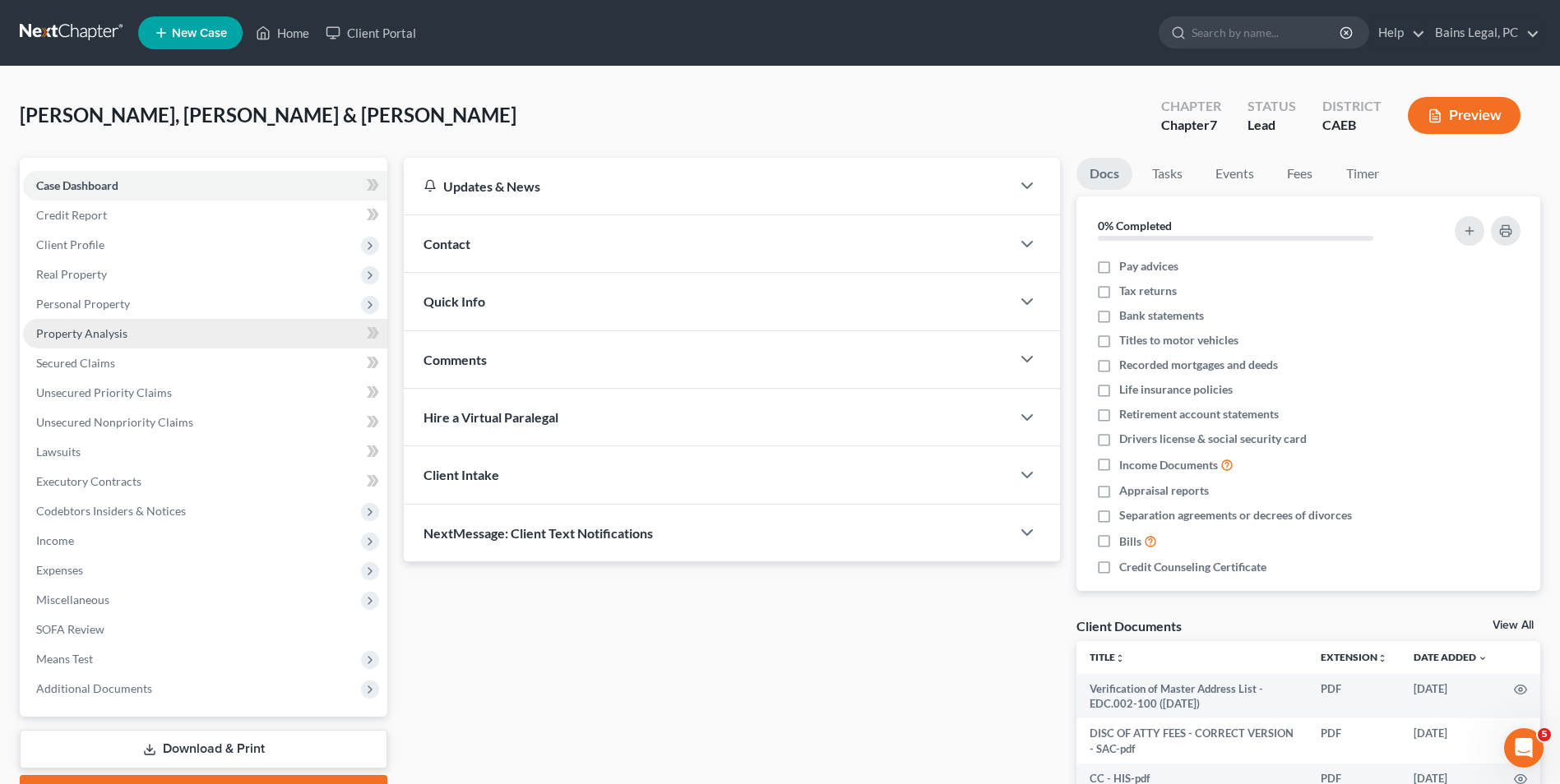
click at [96, 326] on span "Property Analysis" at bounding box center [82, 333] width 91 height 14
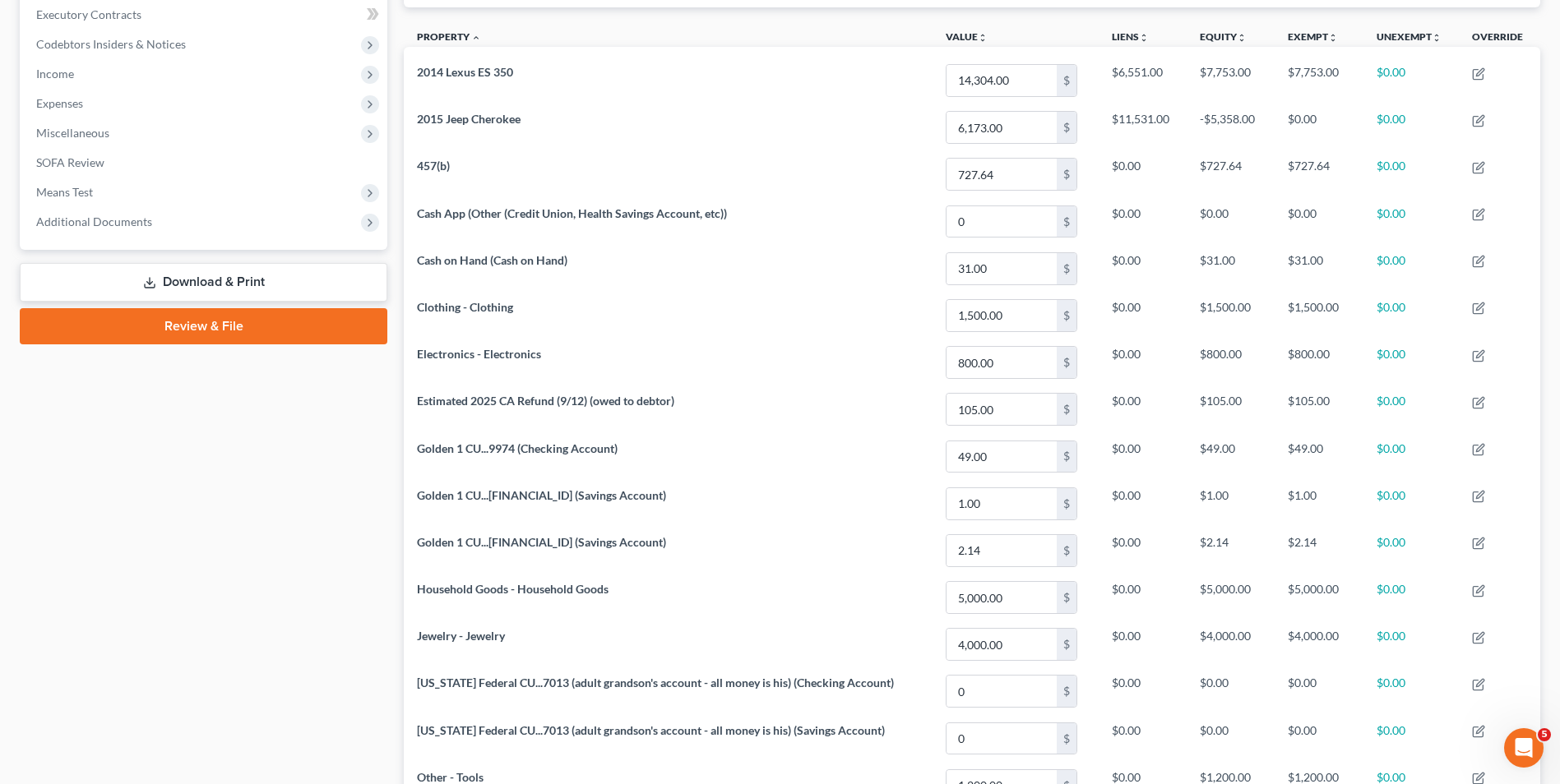
scroll to position [448, 0]
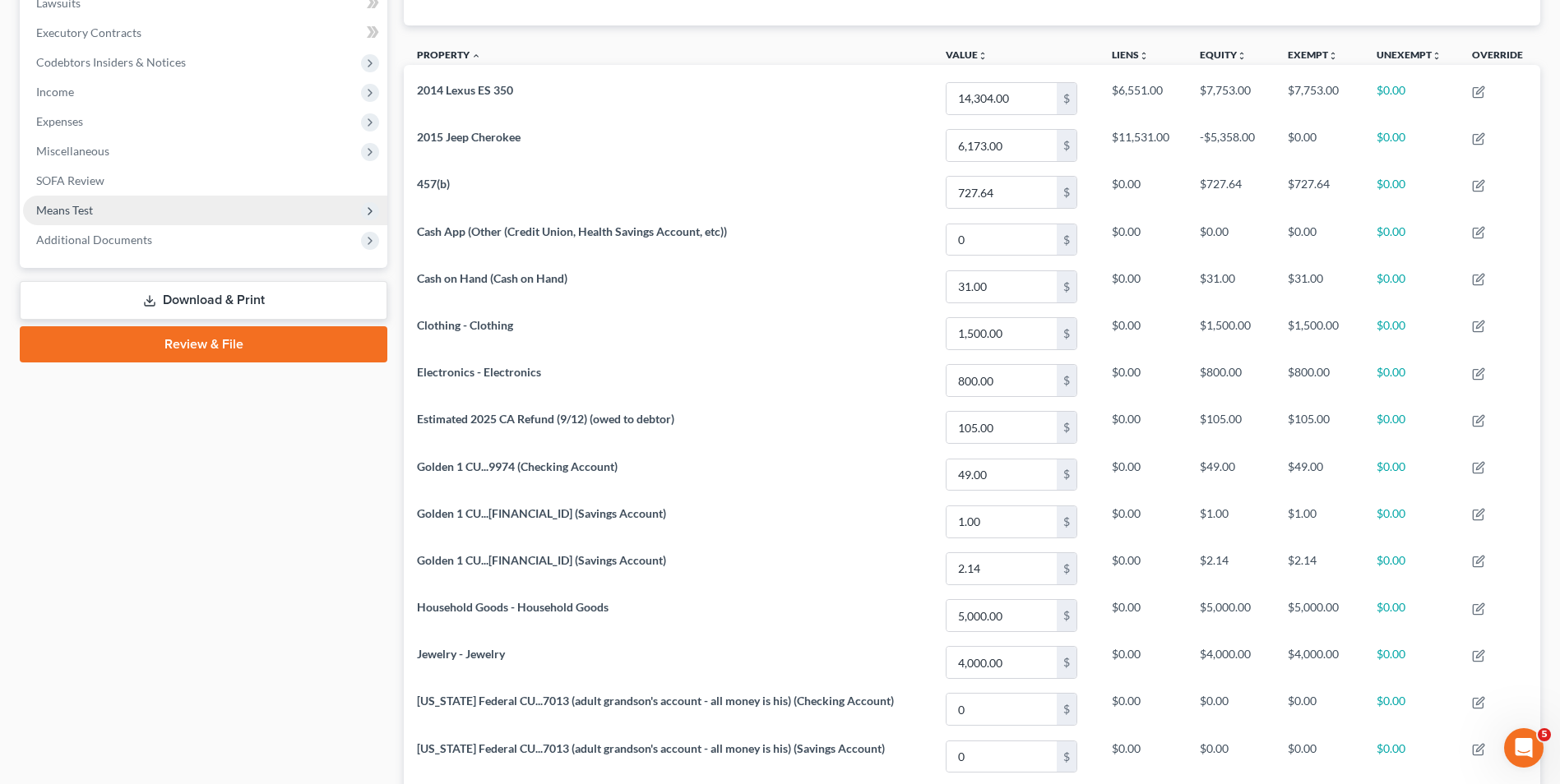
click at [134, 221] on span "Means Test" at bounding box center [205, 210] width 364 height 29
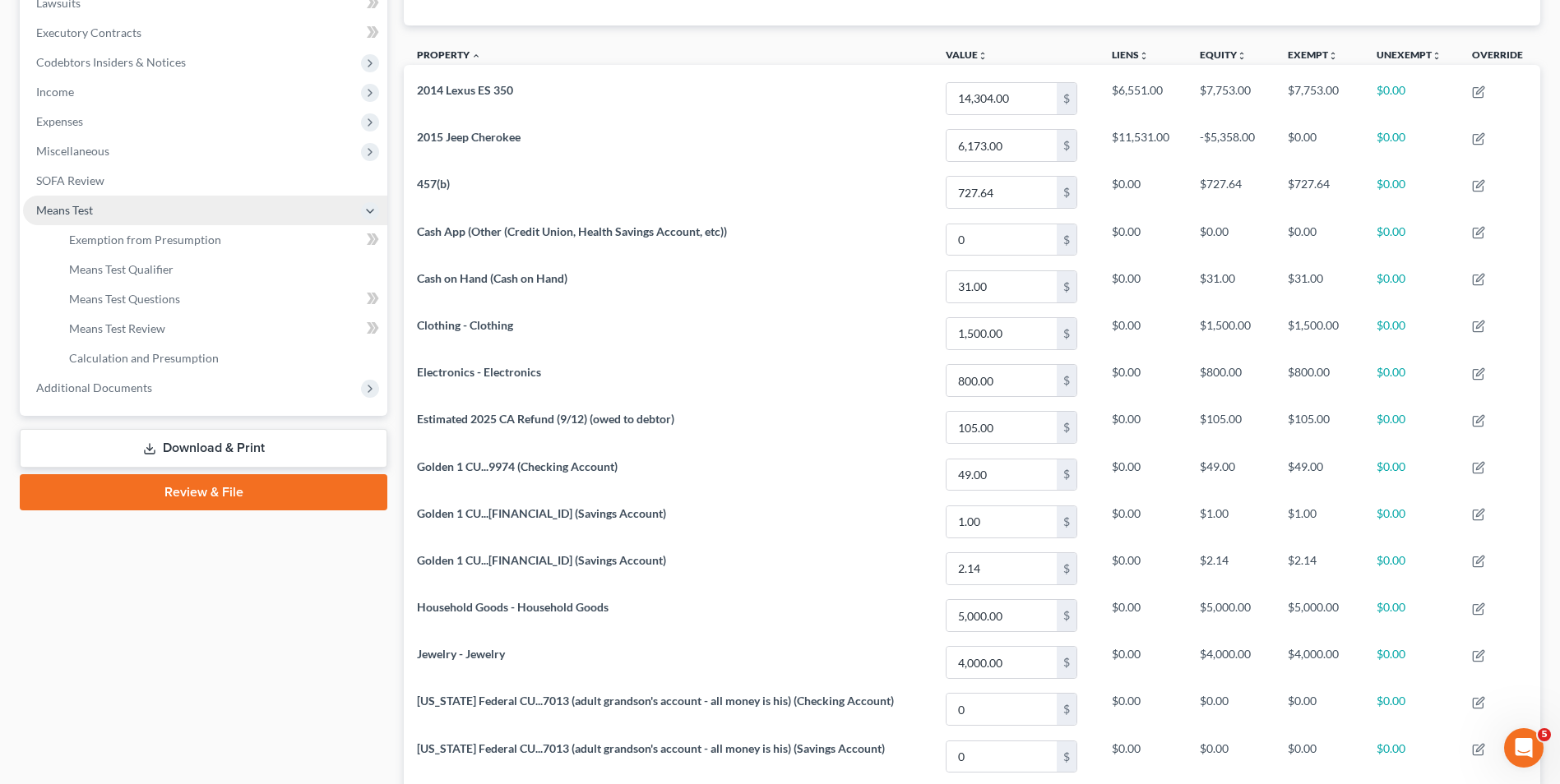
click at [105, 200] on span "Means Test" at bounding box center [205, 210] width 364 height 29
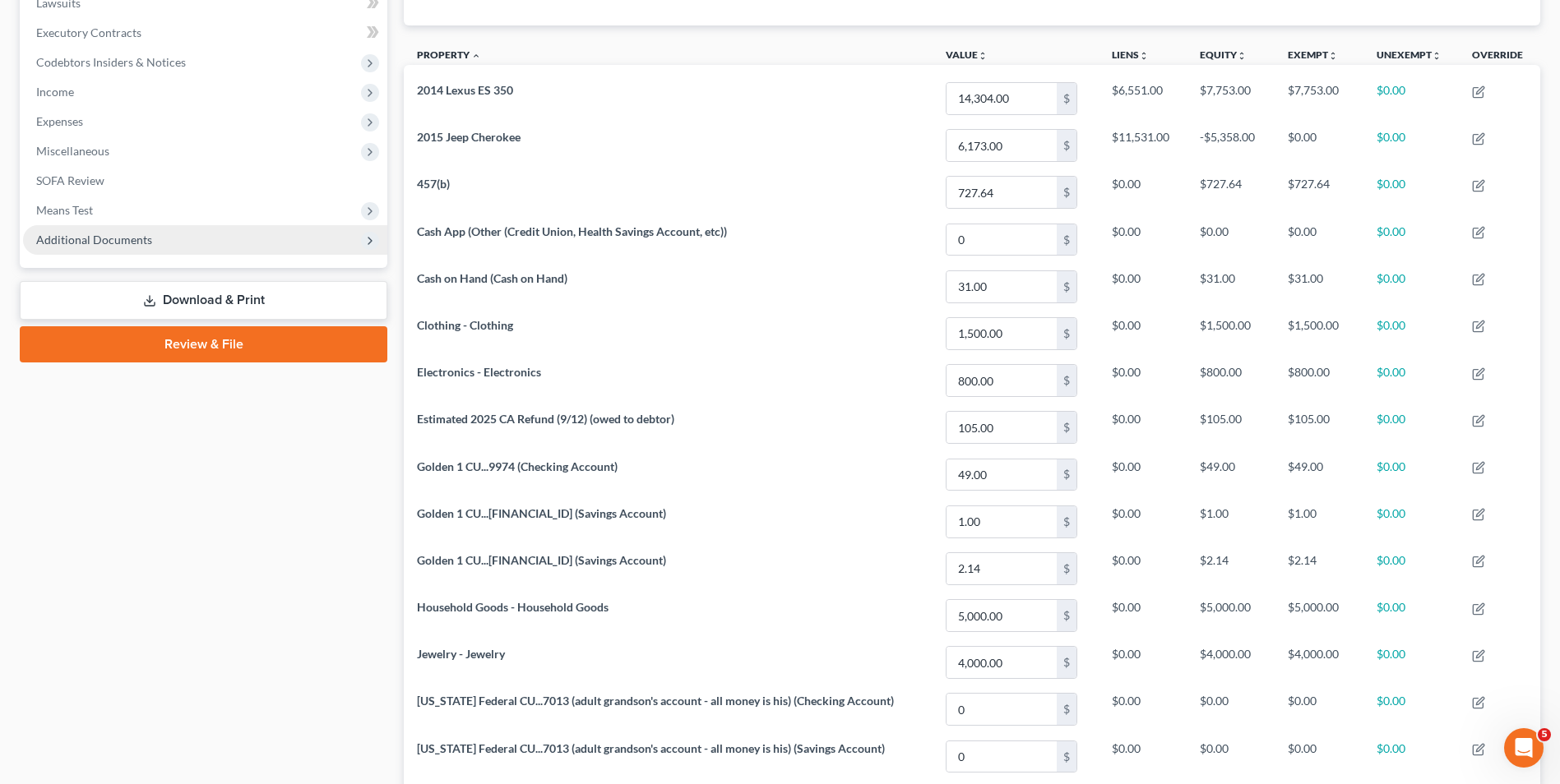
click at [111, 241] on span "Additional Documents" at bounding box center [94, 239] width 116 height 14
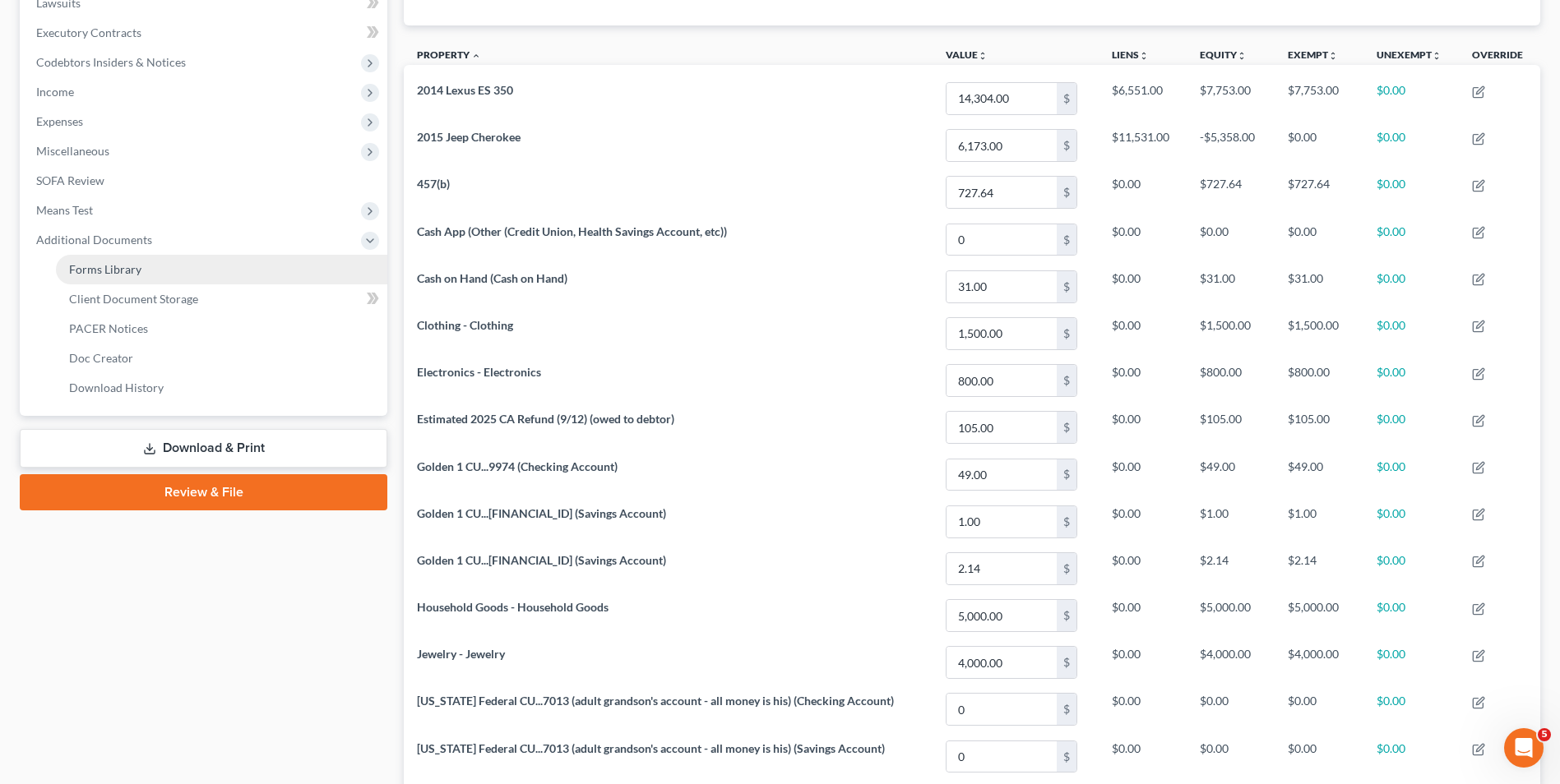
click at [121, 267] on span "Forms Library" at bounding box center [105, 269] width 72 height 14
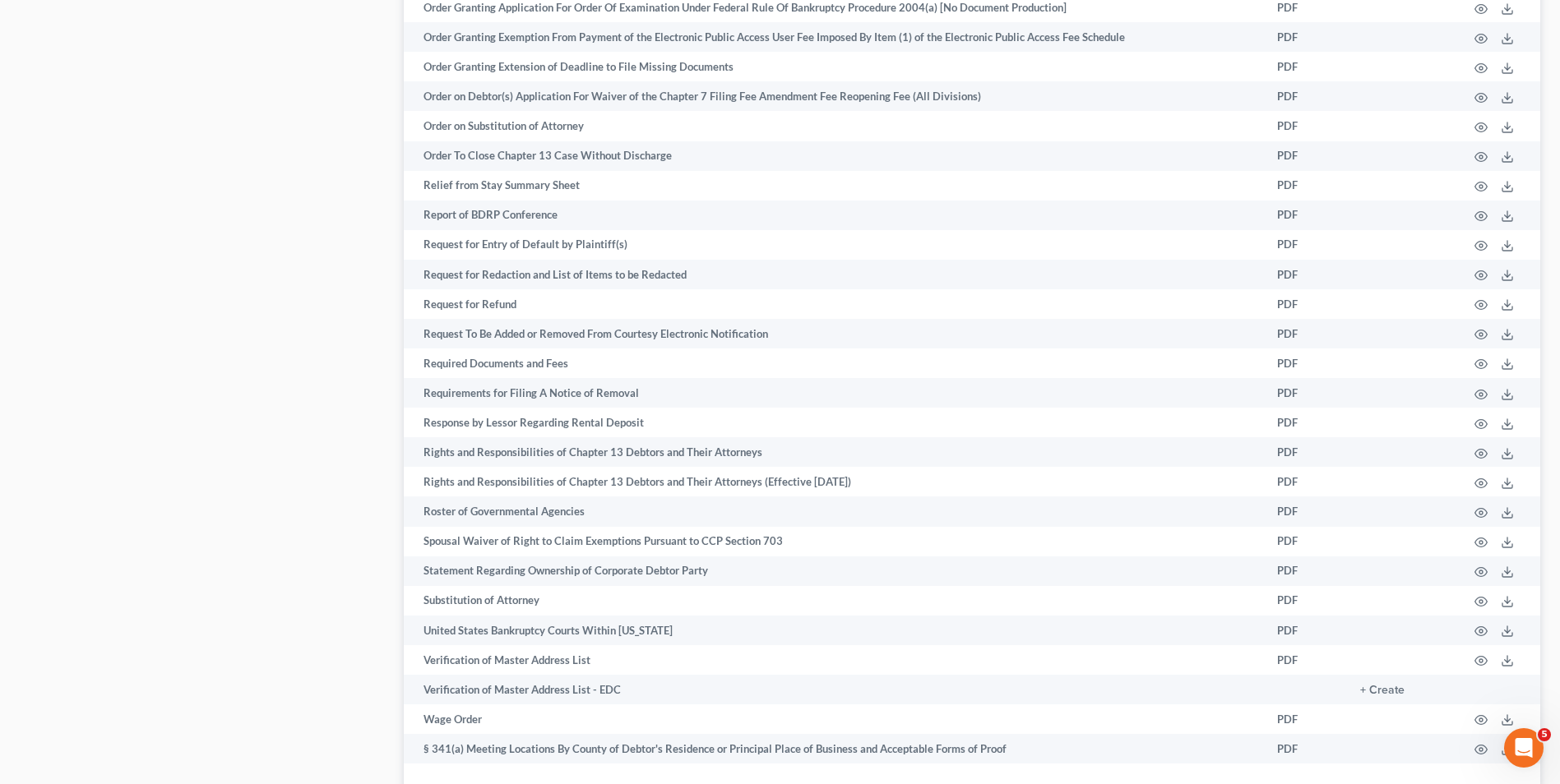
scroll to position [2224, 0]
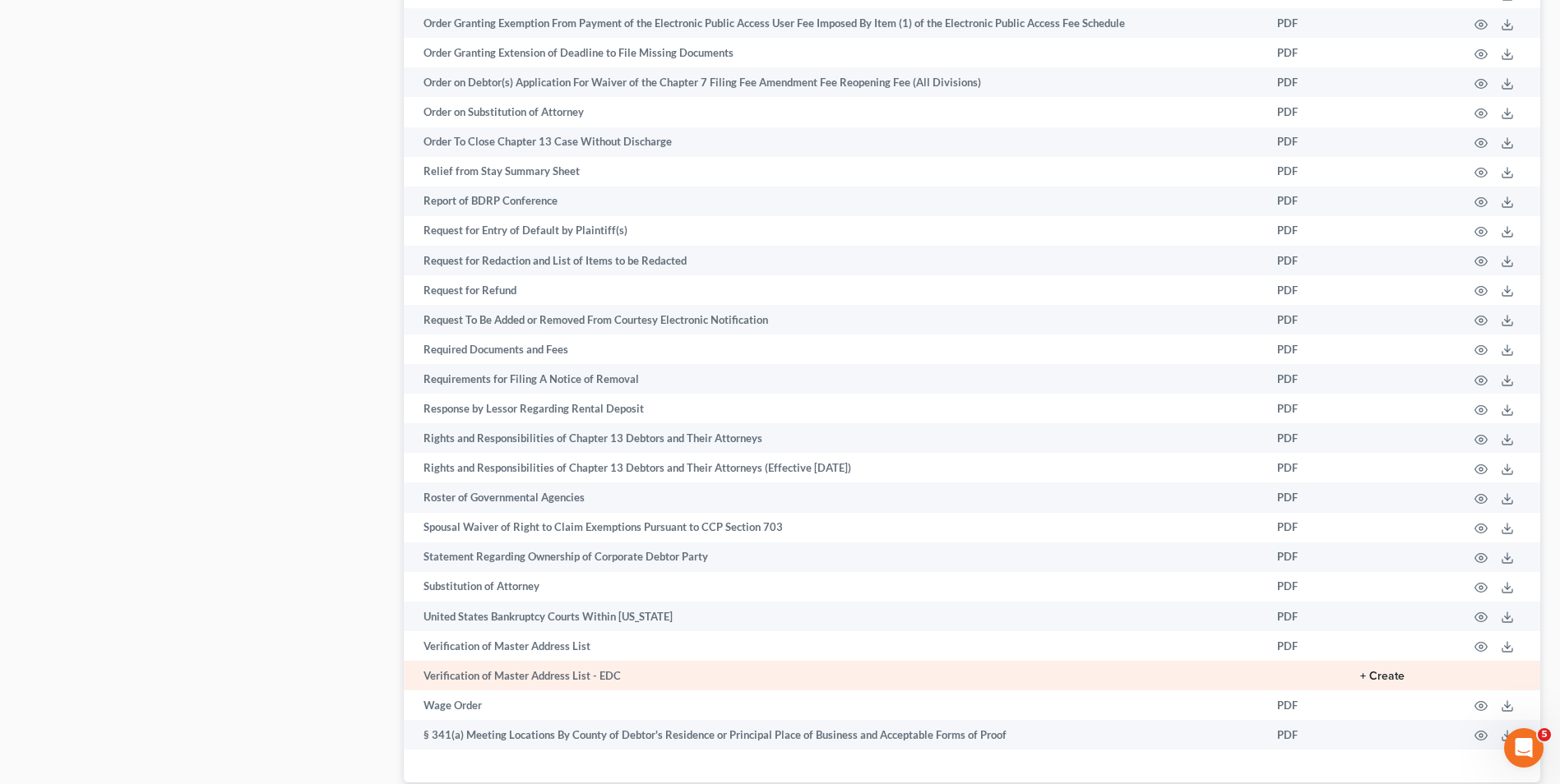
click at [1392, 675] on button "+ Create" at bounding box center [1382, 677] width 45 height 11
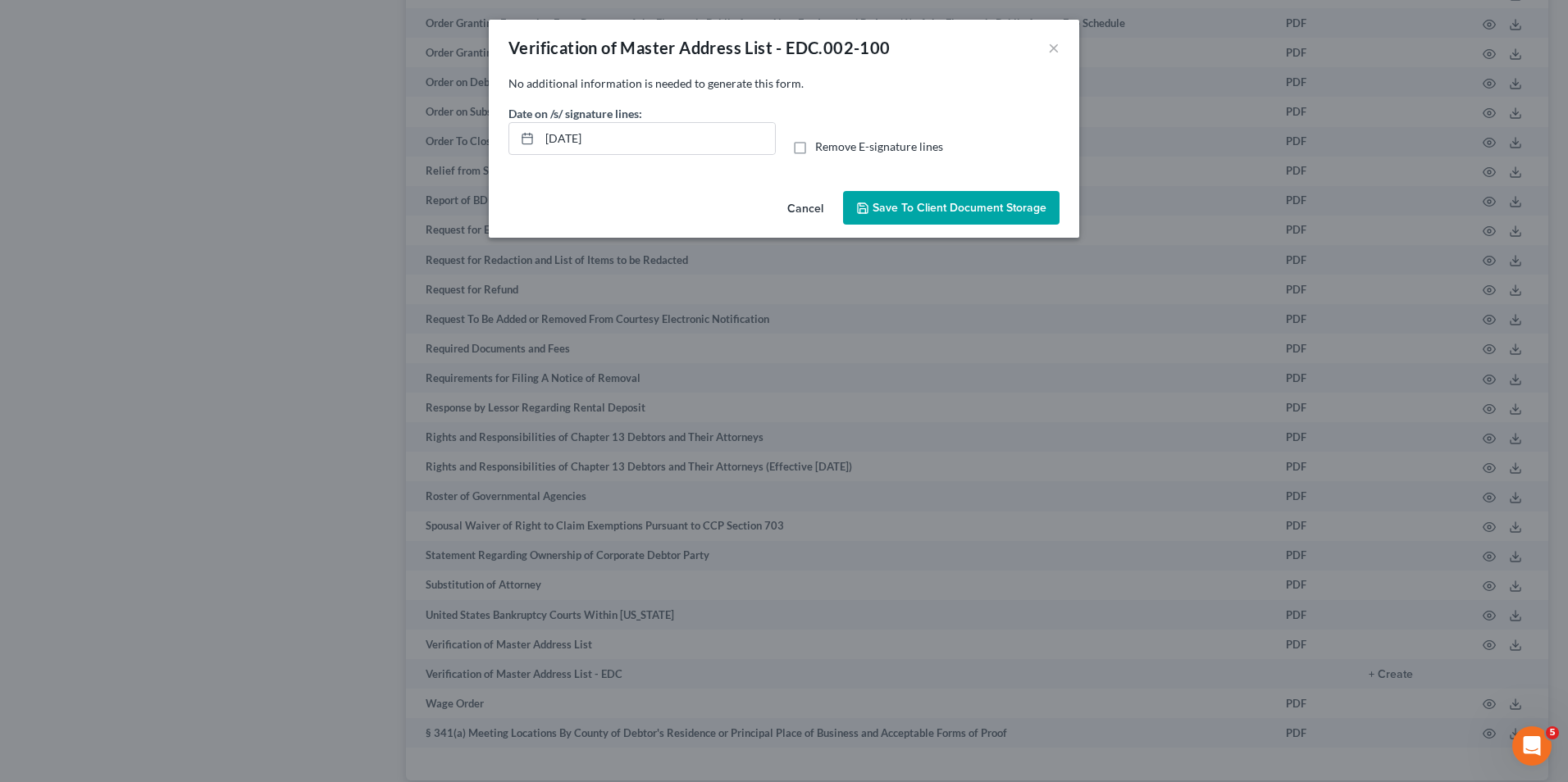
click at [877, 198] on button "Save to Client Document Storage" at bounding box center [950, 208] width 217 height 34
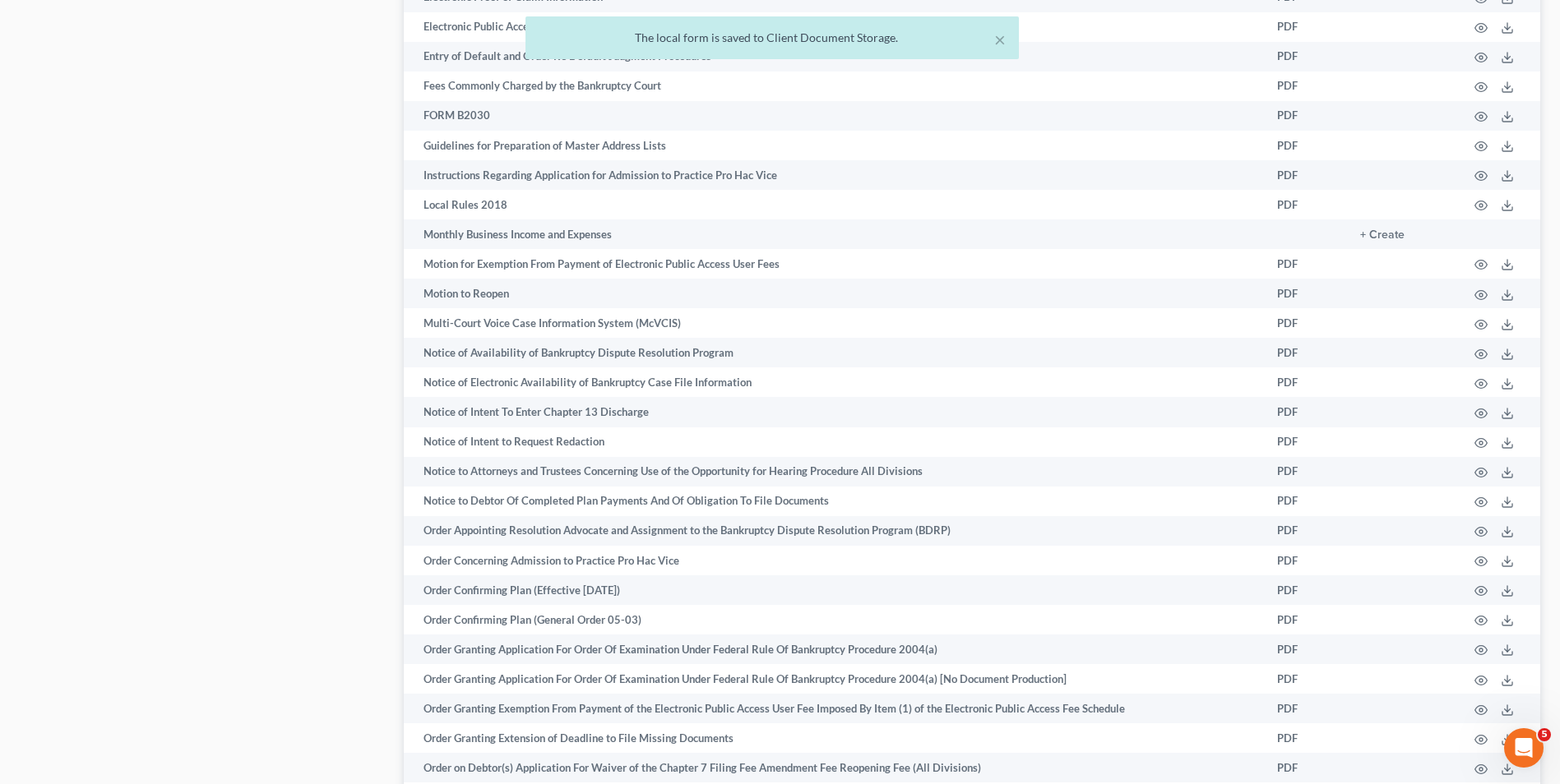
scroll to position [853, 0]
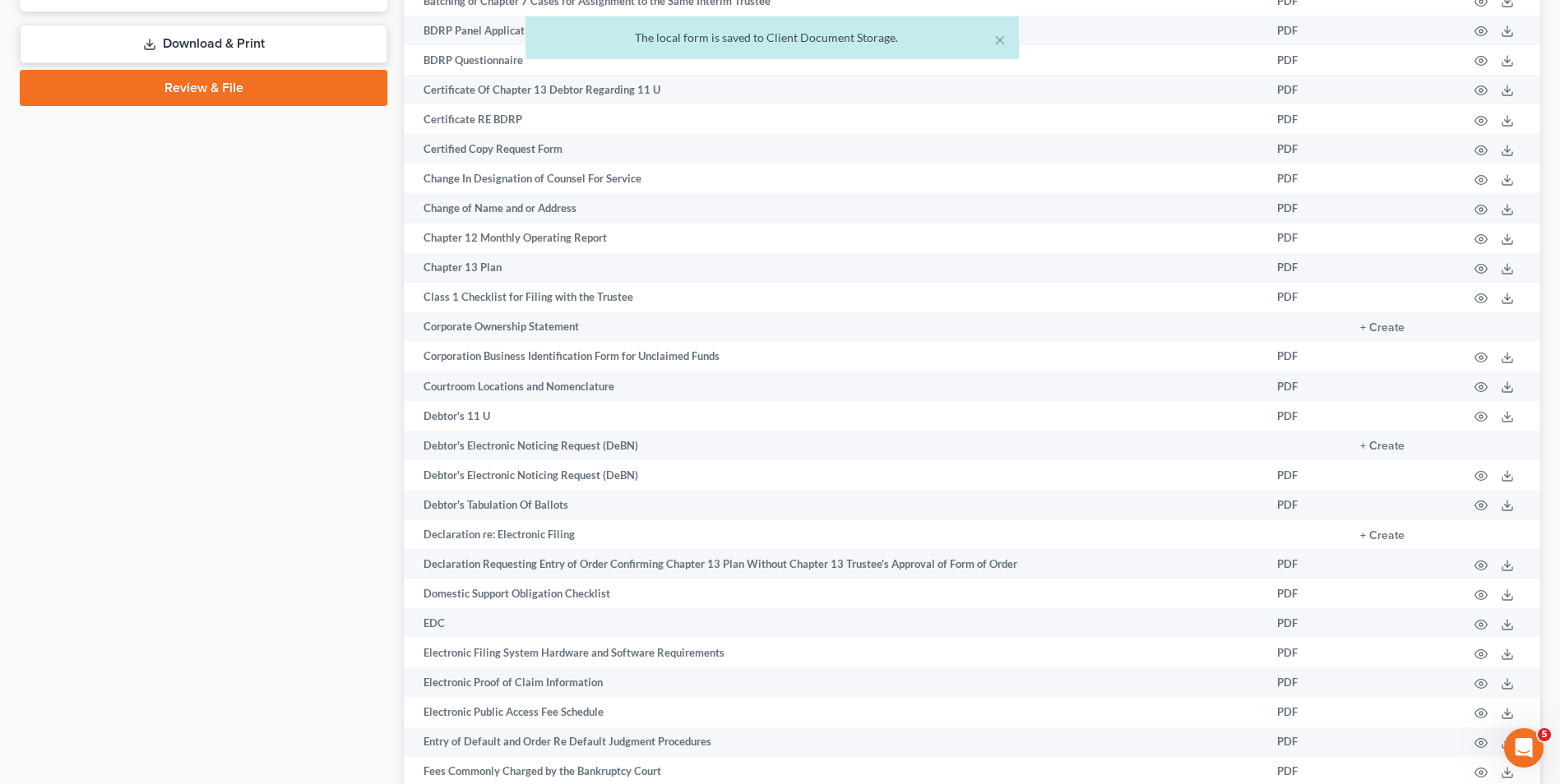
click at [219, 29] on div "× The local form is saved to Client Document Storage." at bounding box center [771, 42] width 1560 height 51
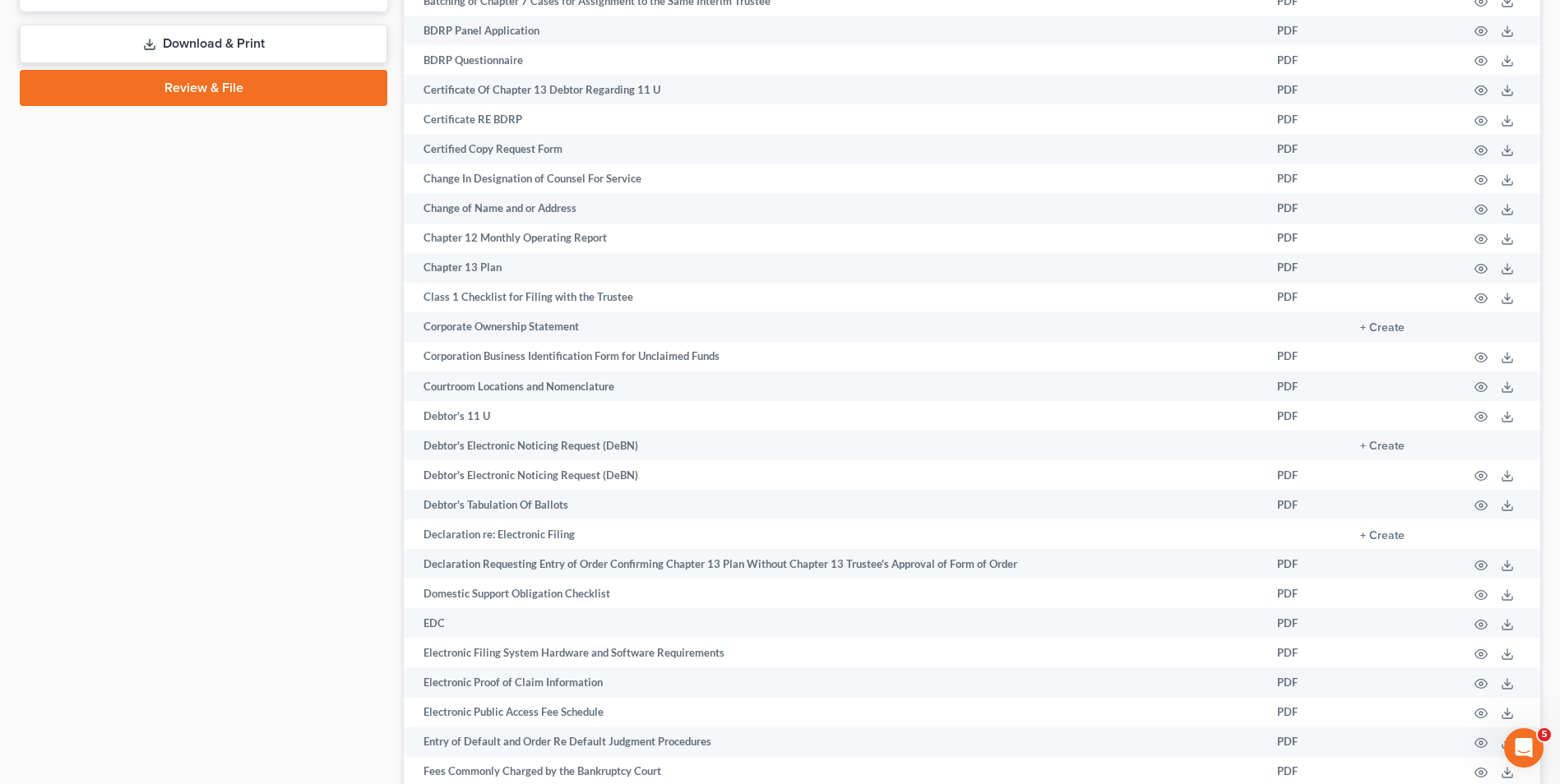
click at [221, 39] on link "Download & Print" at bounding box center [204, 44] width 368 height 39
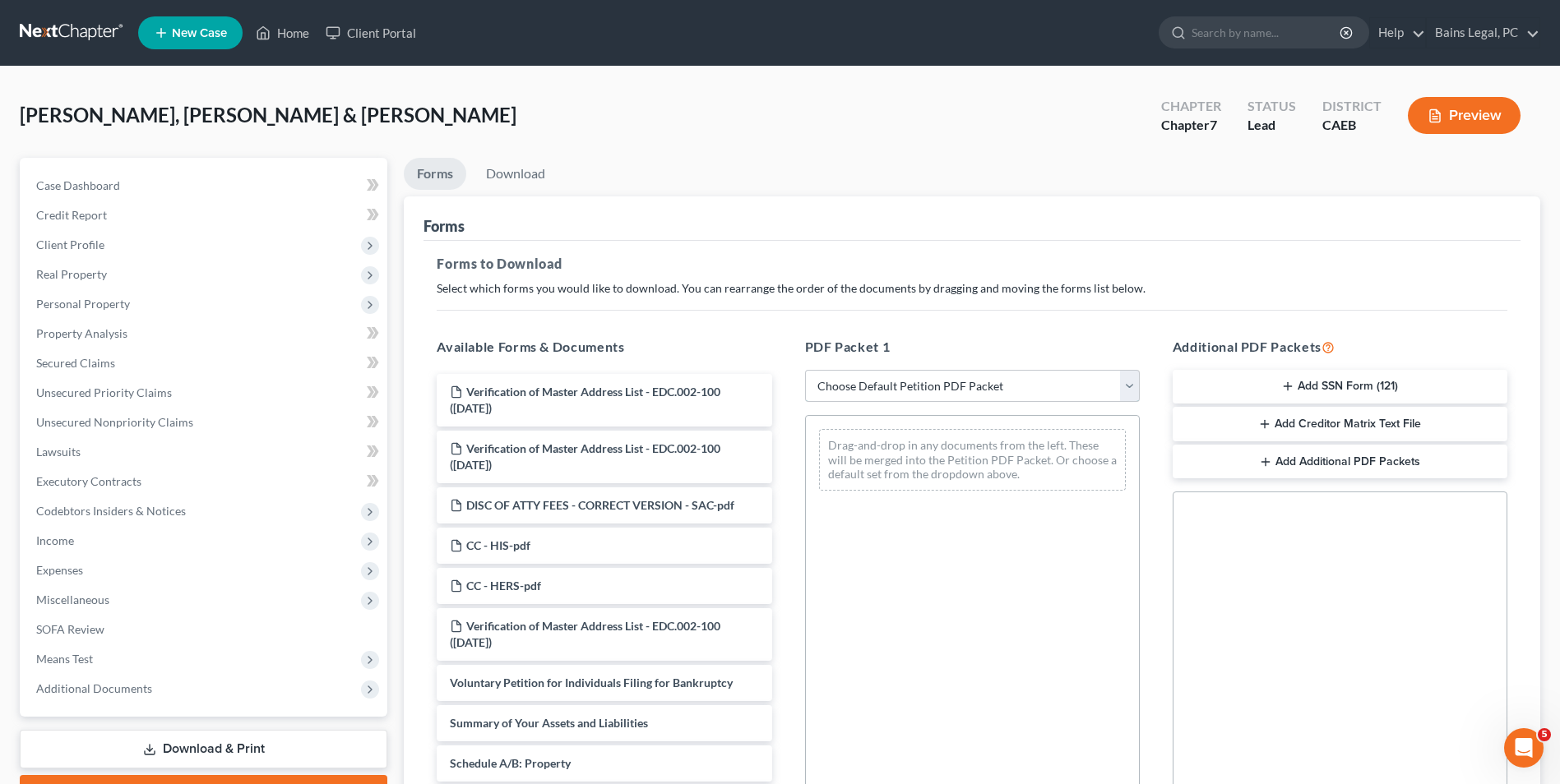
click at [905, 383] on select "Choose Default Petition PDF Packet Complete Bankruptcy Petition (all forms and …" at bounding box center [972, 386] width 335 height 33
select select "0"
click at [805, 370] on select "Choose Default Petition PDF Packet Complete Bankruptcy Petition (all forms and …" at bounding box center [972, 386] width 335 height 33
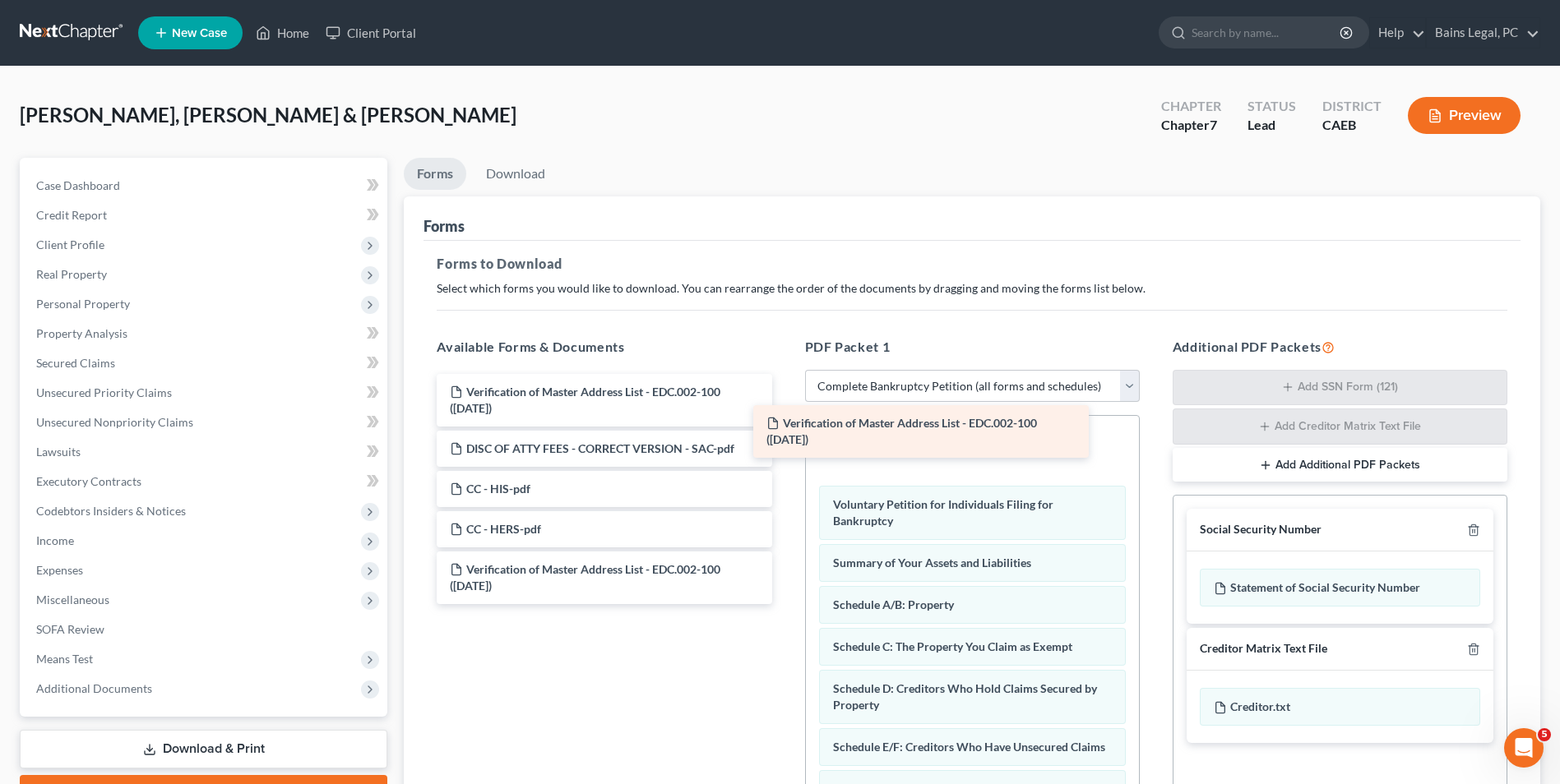
drag, startPoint x: 693, startPoint y: 389, endPoint x: 1017, endPoint y: 424, distance: 325.9
click at [784, 424] on div "Verification of Master Address List - EDC.002-100 ([DATE]) Verification of Mast…" at bounding box center [604, 489] width 361 height 230
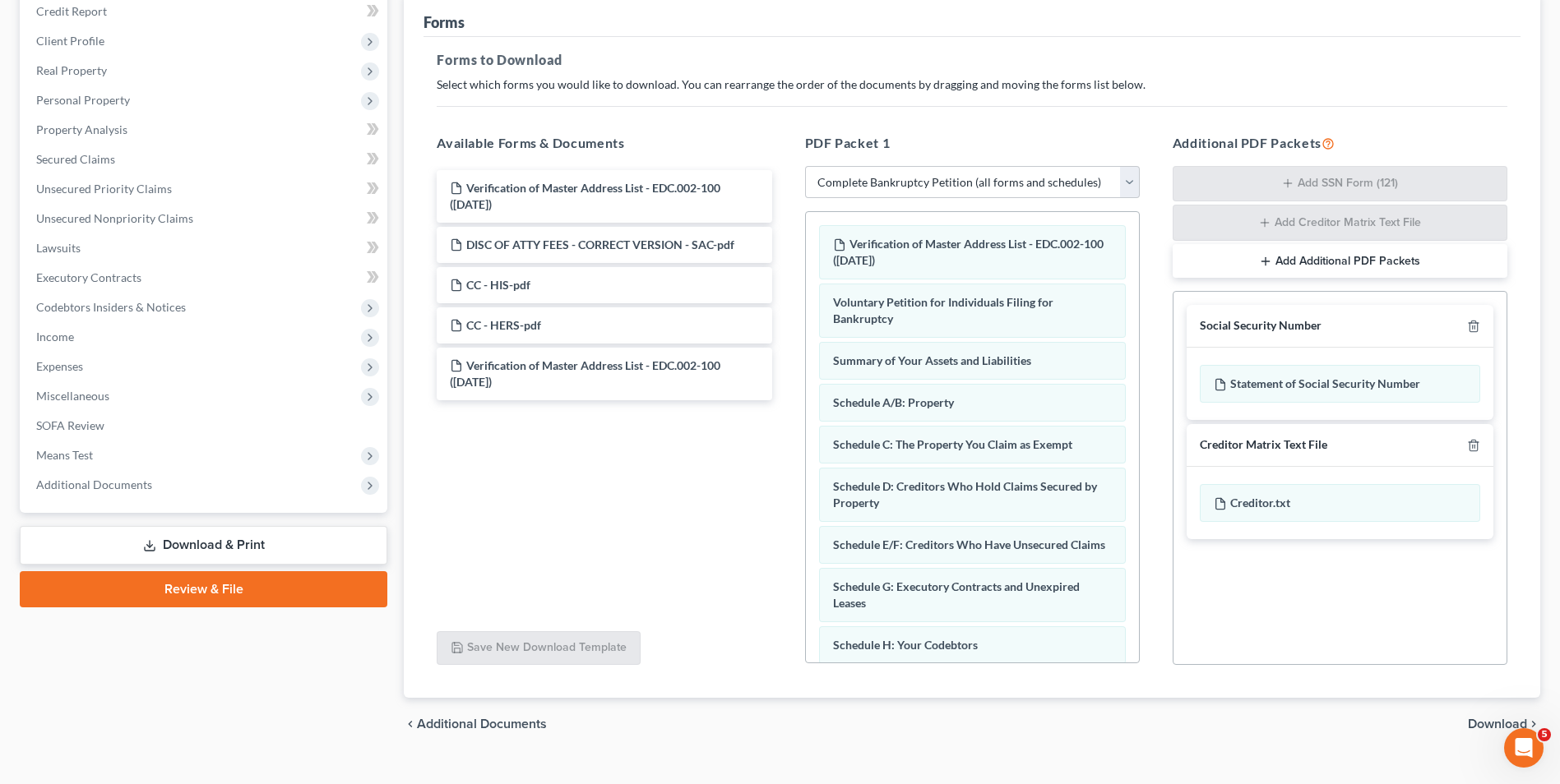
scroll to position [232, 0]
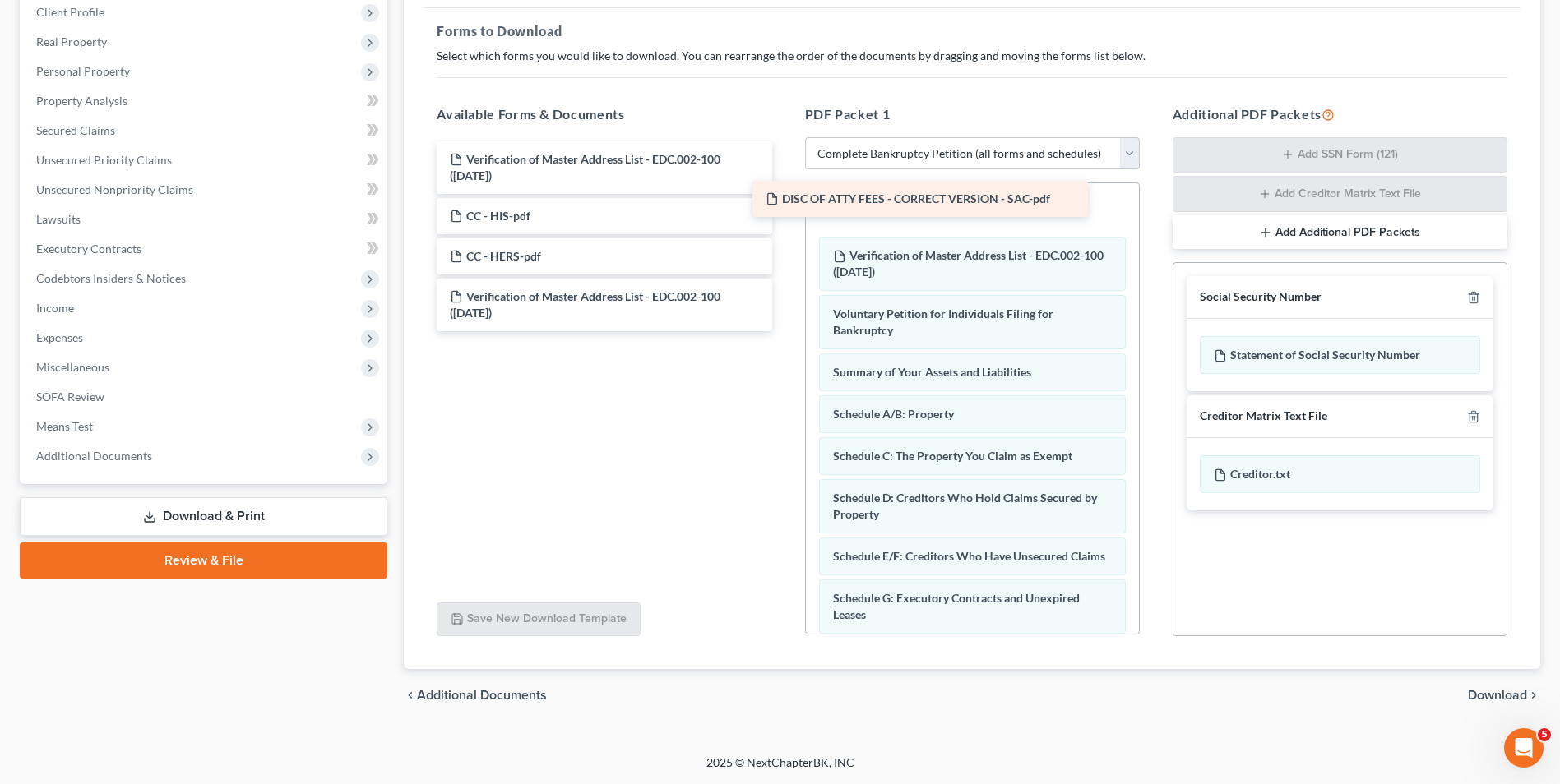
drag, startPoint x: 672, startPoint y: 215, endPoint x: 988, endPoint y: 198, distance: 316.5
click at [784, 198] on div "DISC OF ATTY FEES - CORRECT VERSION - SAC-pdf Verification of Master Address Li…" at bounding box center [604, 236] width 361 height 190
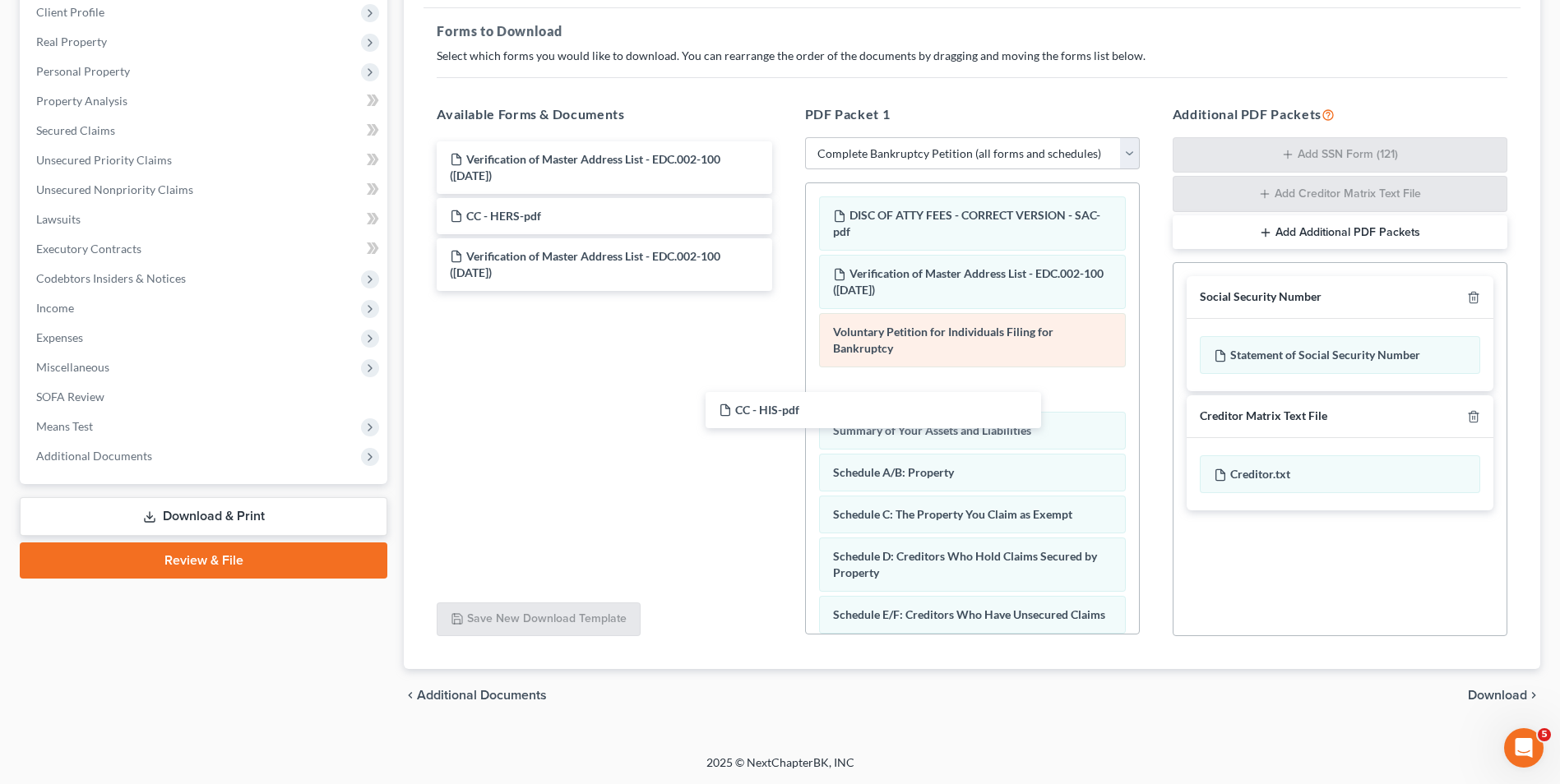
drag, startPoint x: 691, startPoint y: 220, endPoint x: 925, endPoint y: 403, distance: 297.1
click at [784, 291] on div "CC - HIS-pdf Verification of Master Address List - EDC.002-100 ([DATE]) CC - HI…" at bounding box center [604, 216] width 361 height 150
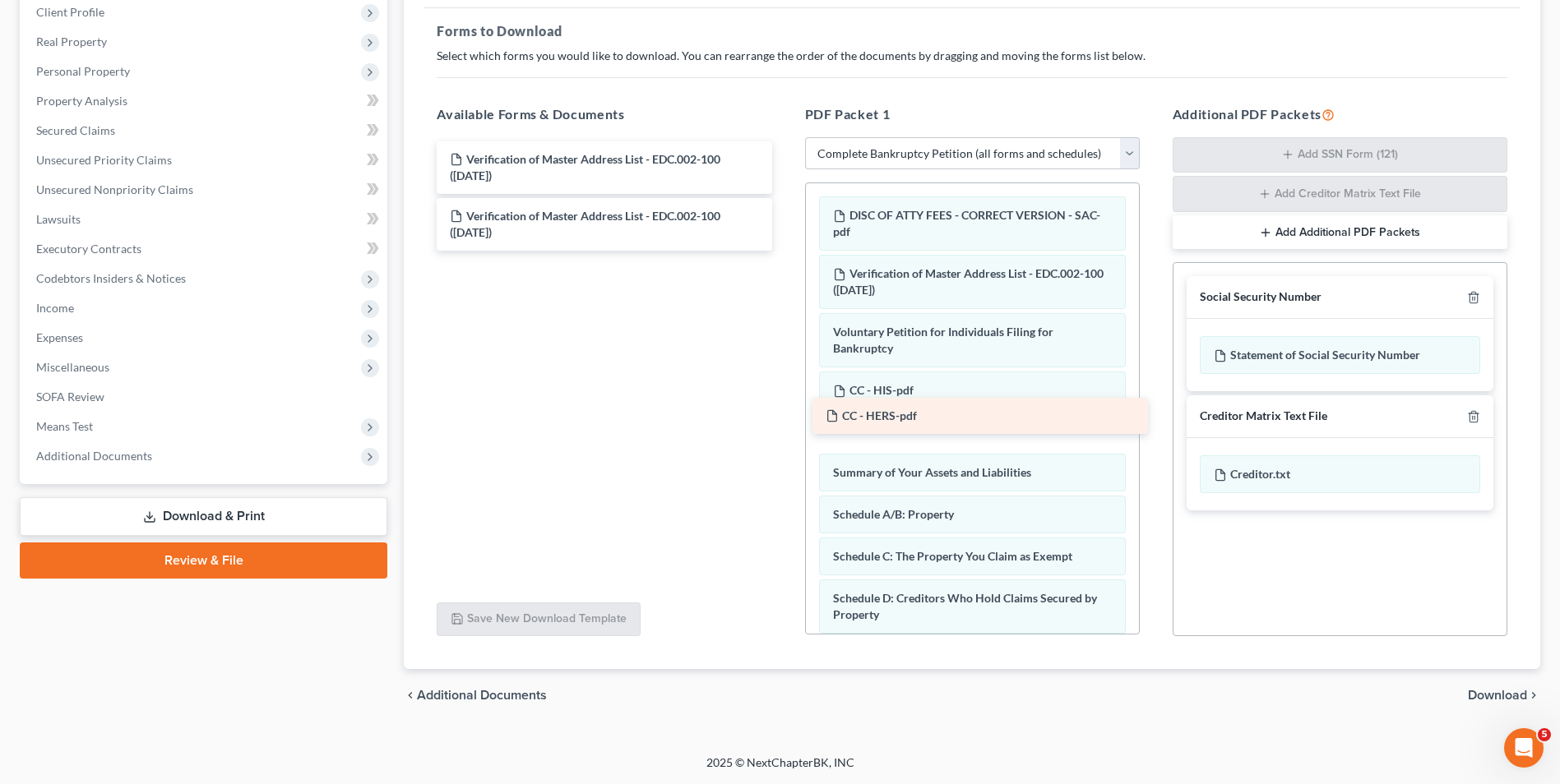
drag, startPoint x: 601, startPoint y: 215, endPoint x: 977, endPoint y: 415, distance: 425.9
click at [784, 250] on div "CC - HERS-pdf Verification of Master Address List - EDC.002-100 ([DATE]) CC - H…" at bounding box center [604, 195] width 361 height 109
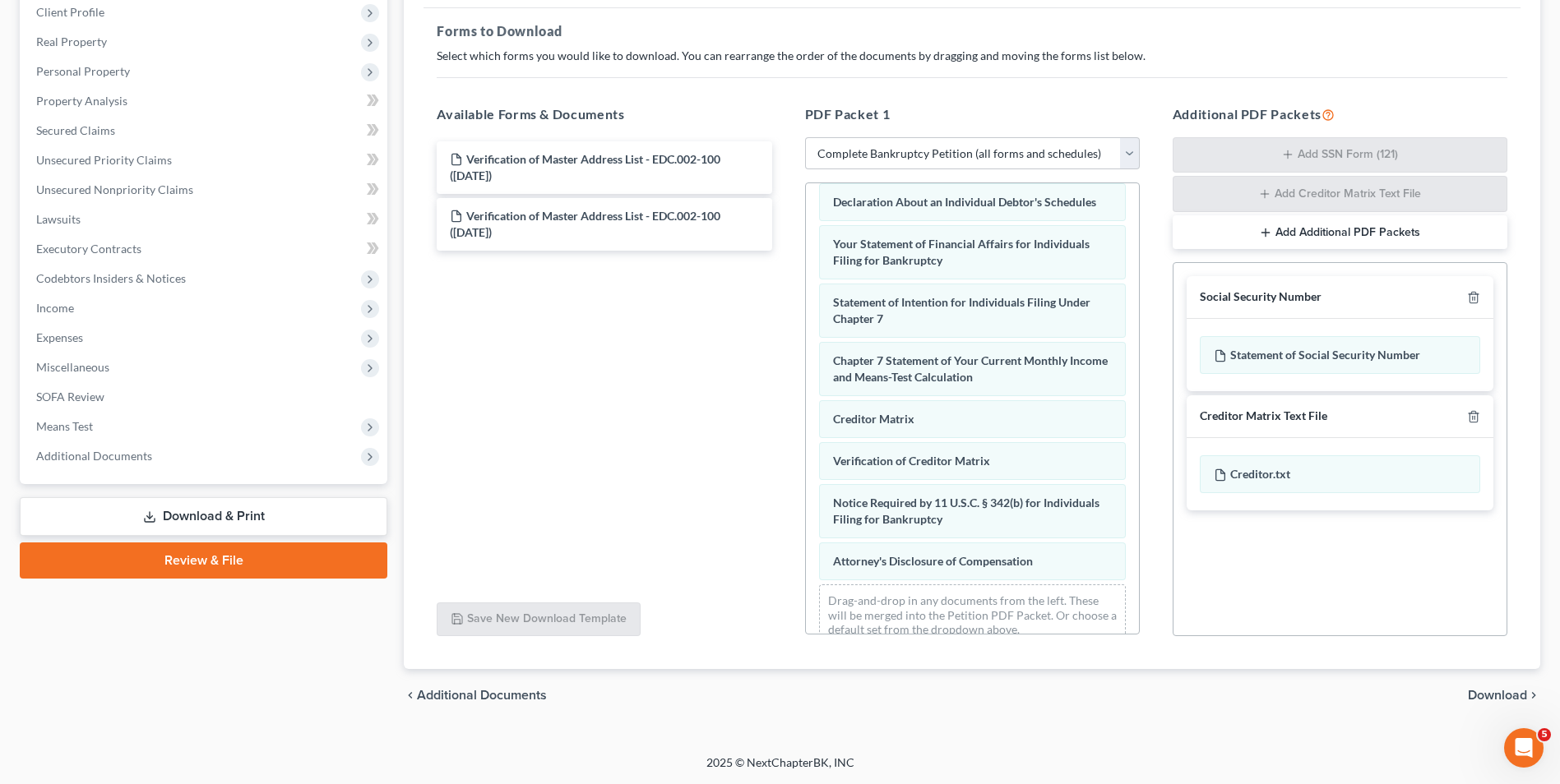
click at [806, 422] on div "DISC OF ATTY FEES - CORRECT VERSION - SAC-pdf Verification of Master Address Li…" at bounding box center [972, 81] width 333 height 1158
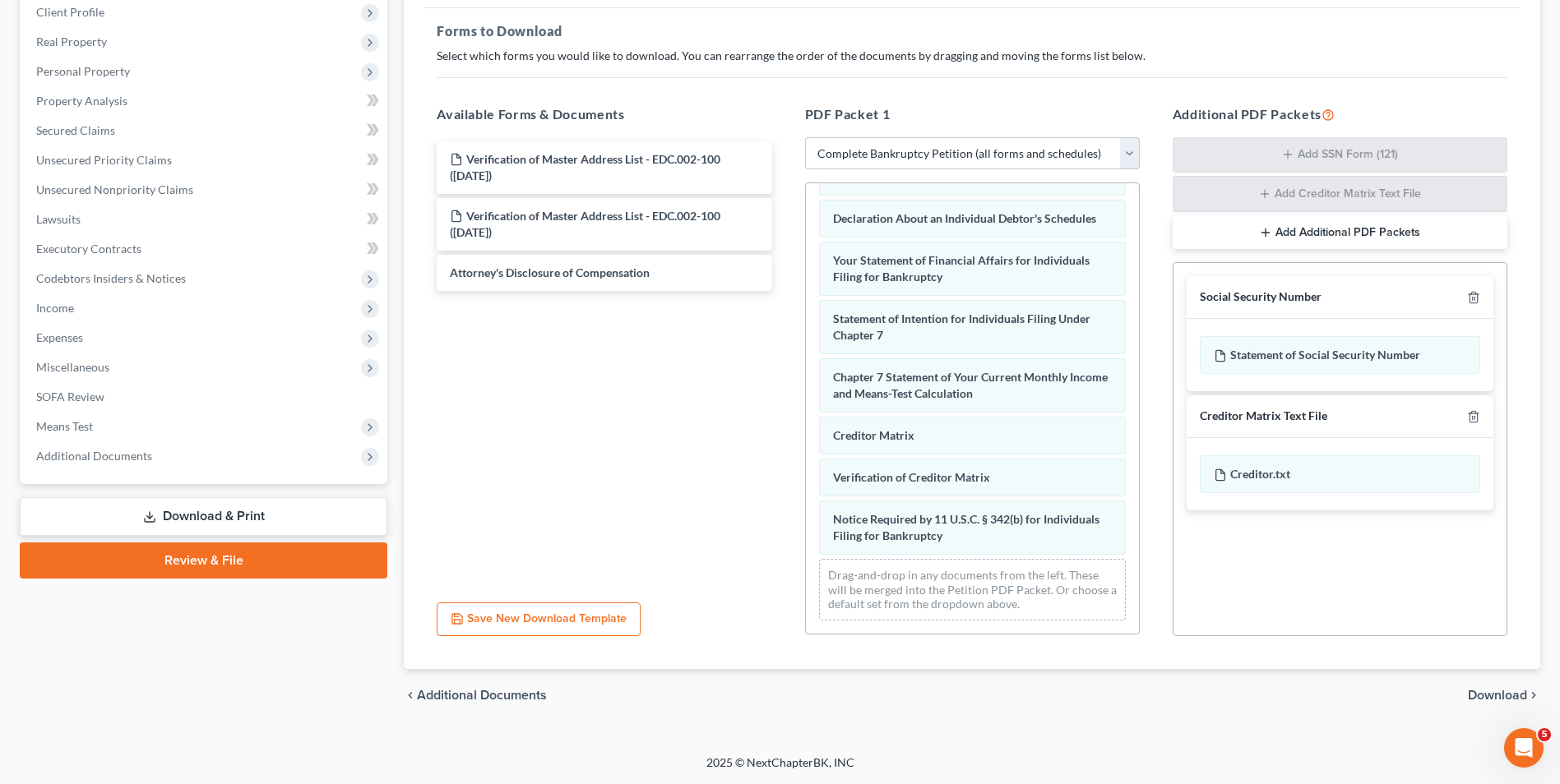
scroll to position [624, 0]
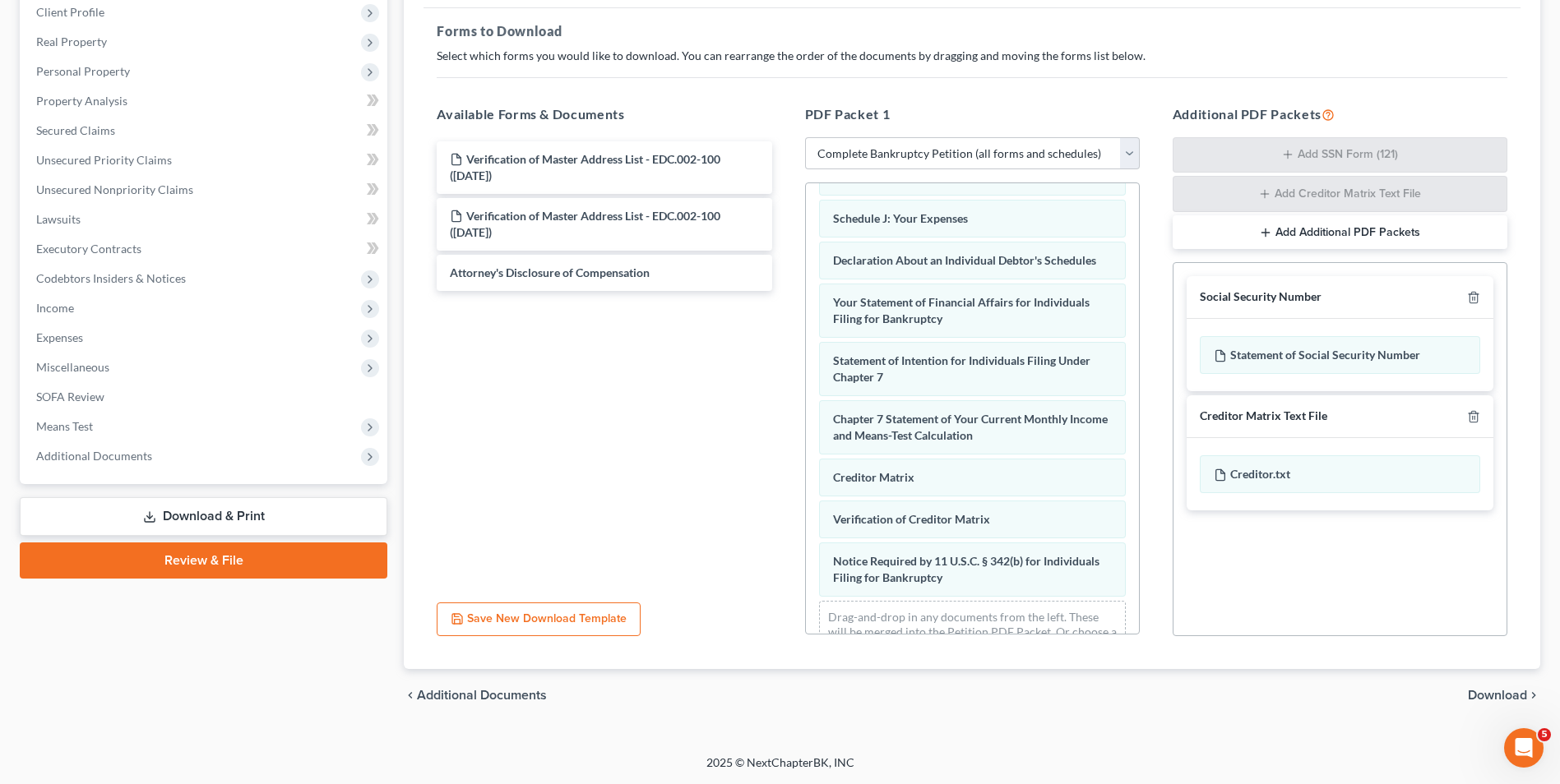
click at [806, 429] on div "DISC OF ATTY FEES - CORRECT VERSION - SAC-pdf Verification of Master Address Li…" at bounding box center [972, 117] width 333 height 1116
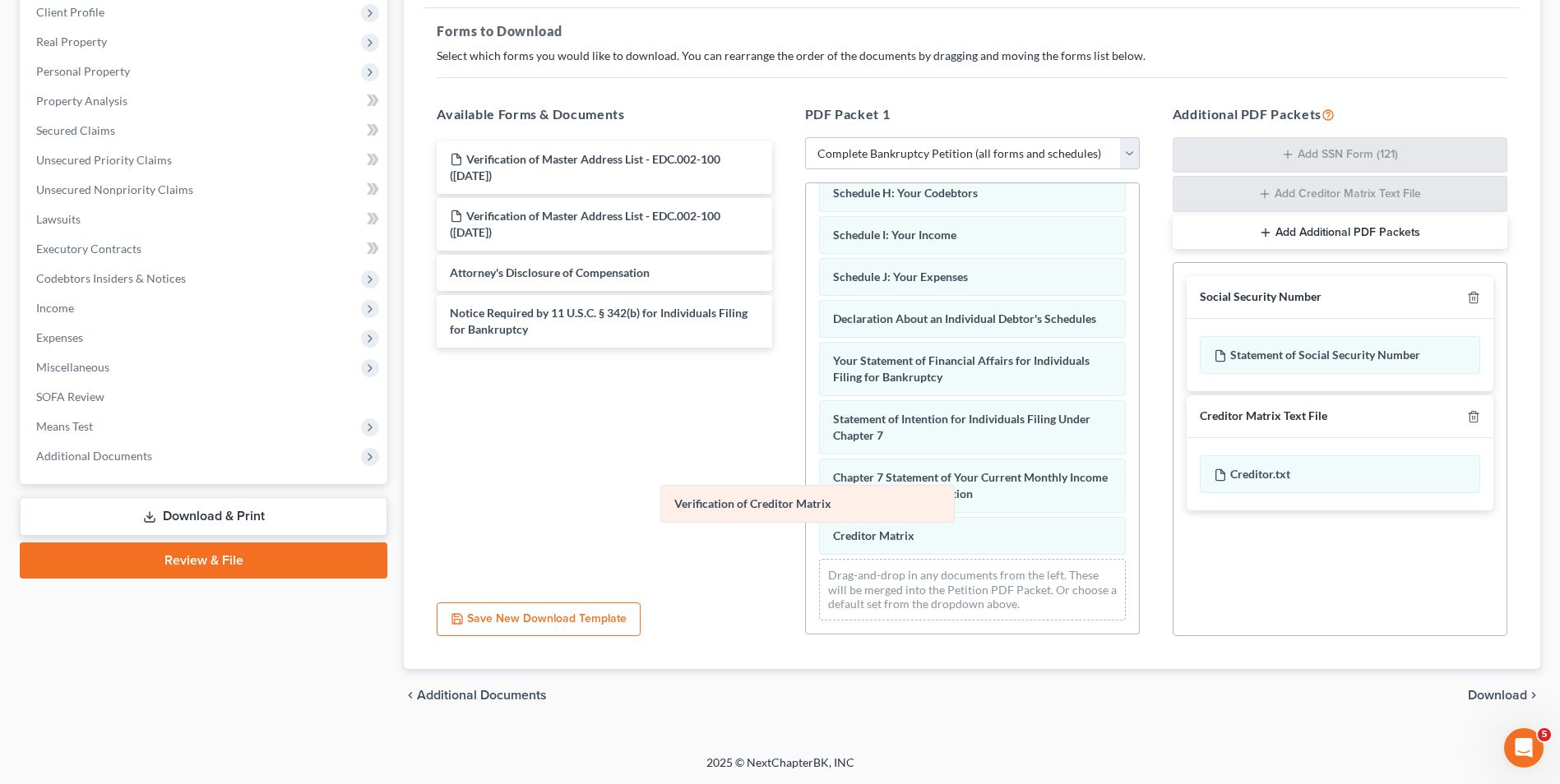
scroll to position [582, 0]
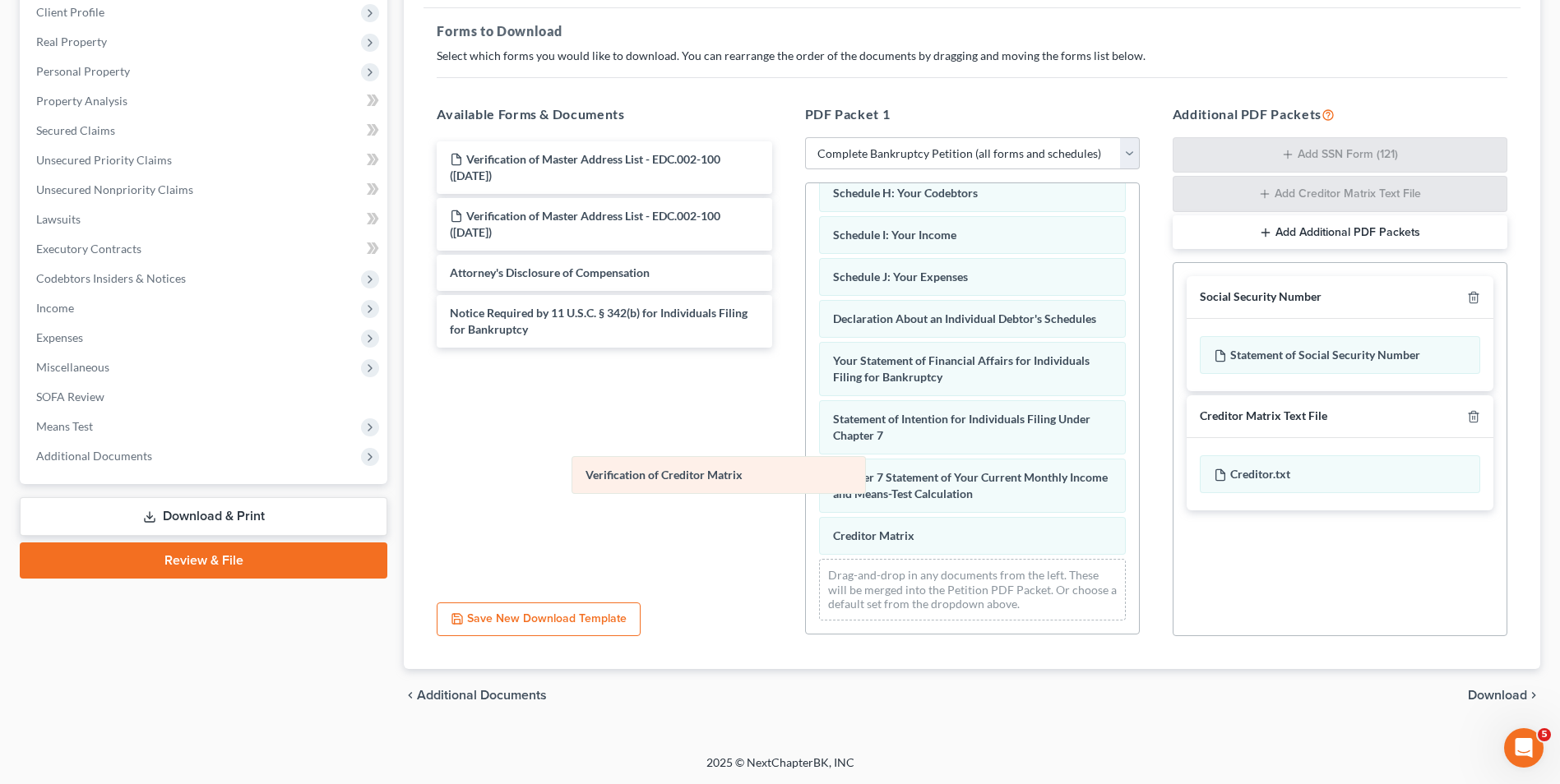
drag, startPoint x: 881, startPoint y: 531, endPoint x: 633, endPoint y: 470, distance: 255.4
click at [806, 470] on div "Verification of Creditor Matrix DISC OF ATTY FEES - CORRECT VERSION - SAC-pdf V…" at bounding box center [972, 126] width 333 height 1016
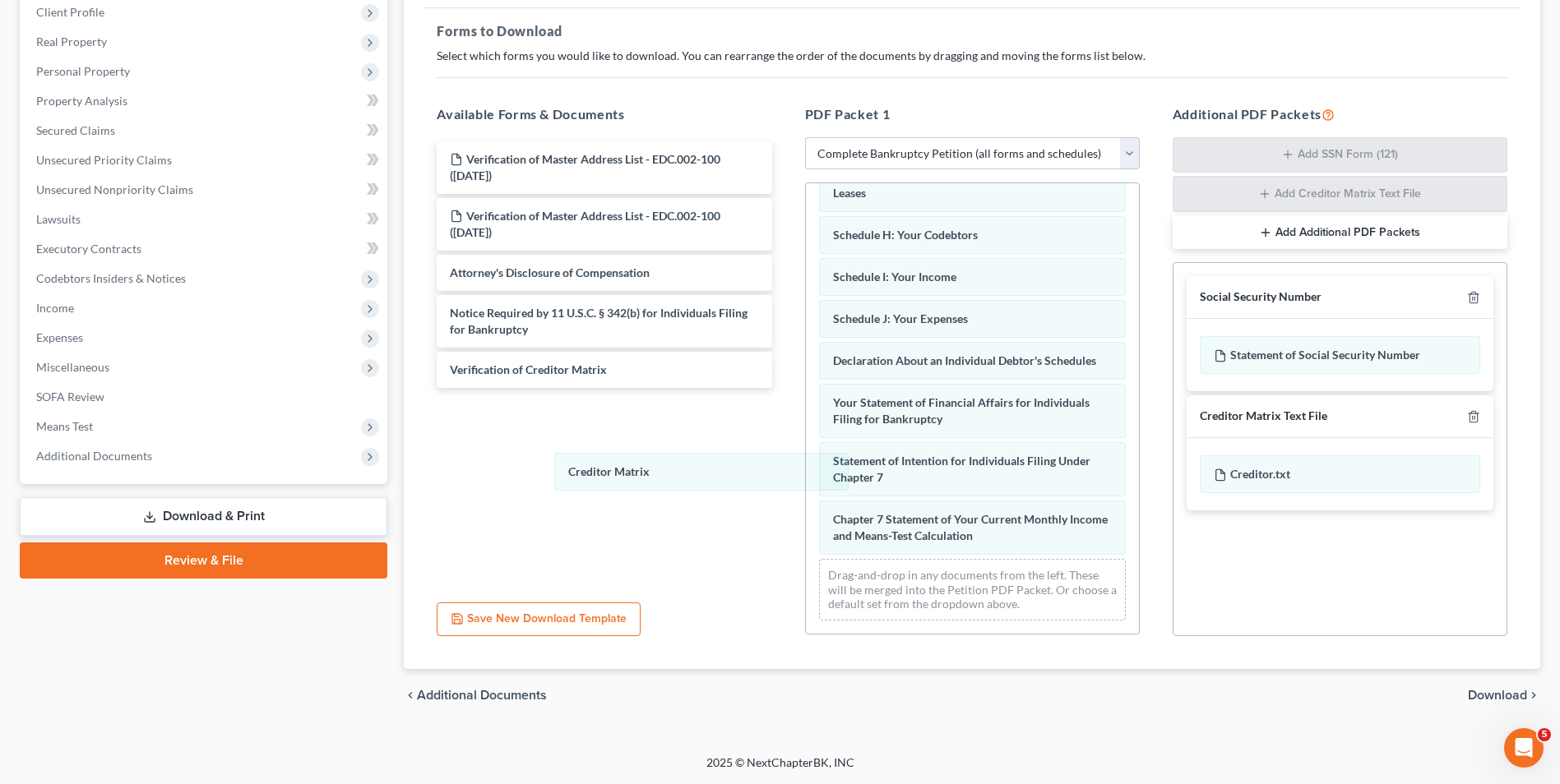
drag, startPoint x: 876, startPoint y: 535, endPoint x: 685, endPoint y: 493, distance: 195.6
click at [806, 471] on div "Creditor Matrix DISC OF ATTY FEES - CORRECT VERSION - SAC-pdf Verification of M…" at bounding box center [972, 146] width 333 height 974
click at [1476, 689] on span "Download" at bounding box center [1497, 696] width 59 height 13
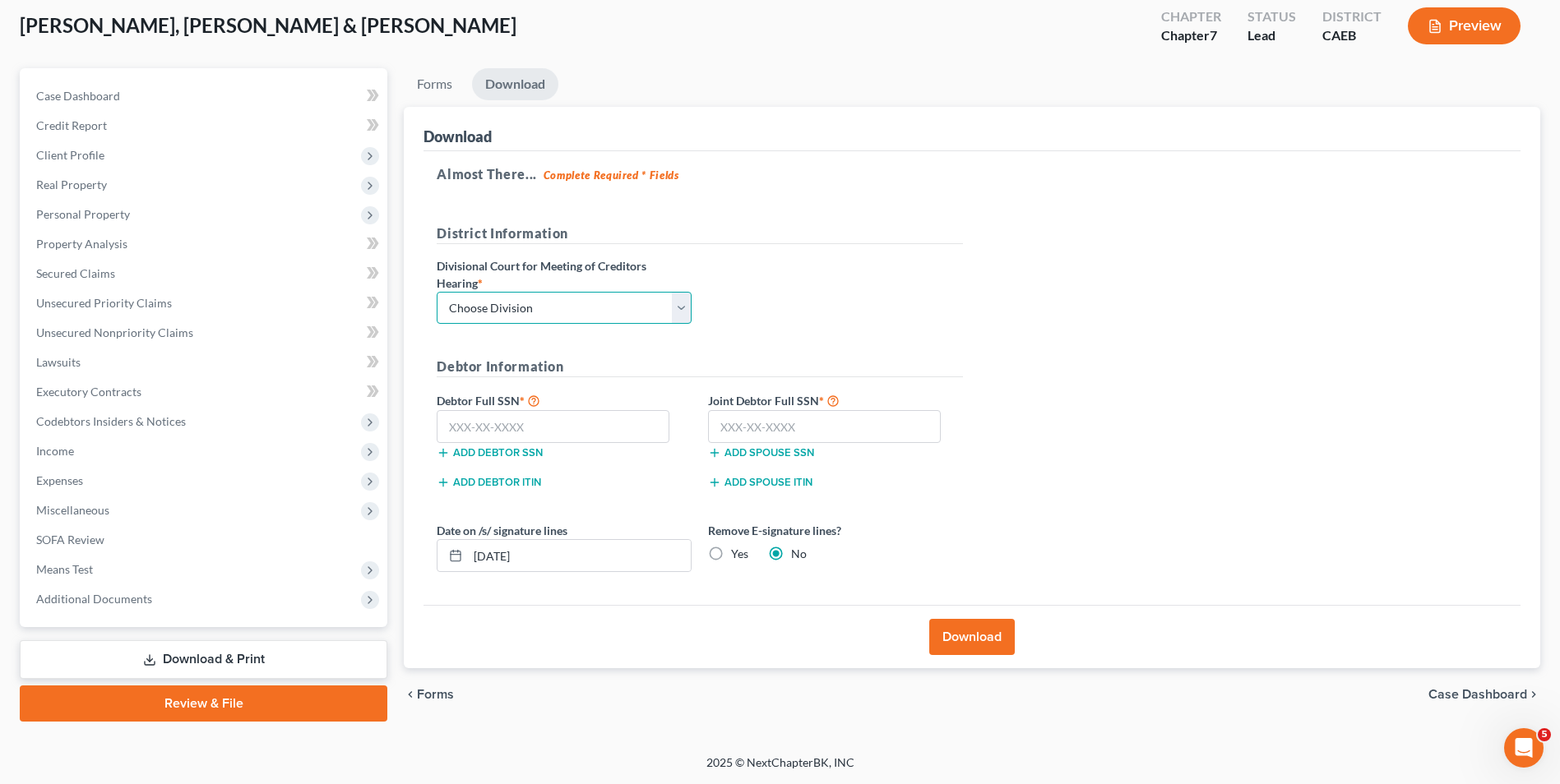
click at [519, 306] on select "Choose Division Fresno Modesto [GEOGRAPHIC_DATA]" at bounding box center [563, 308] width 255 height 33
select select "2"
click at [436, 292] on select "Choose Division Fresno Modesto [GEOGRAPHIC_DATA]" at bounding box center [563, 308] width 255 height 33
click at [531, 433] on input "text" at bounding box center [552, 427] width 232 height 33
type input "633-41-5751"
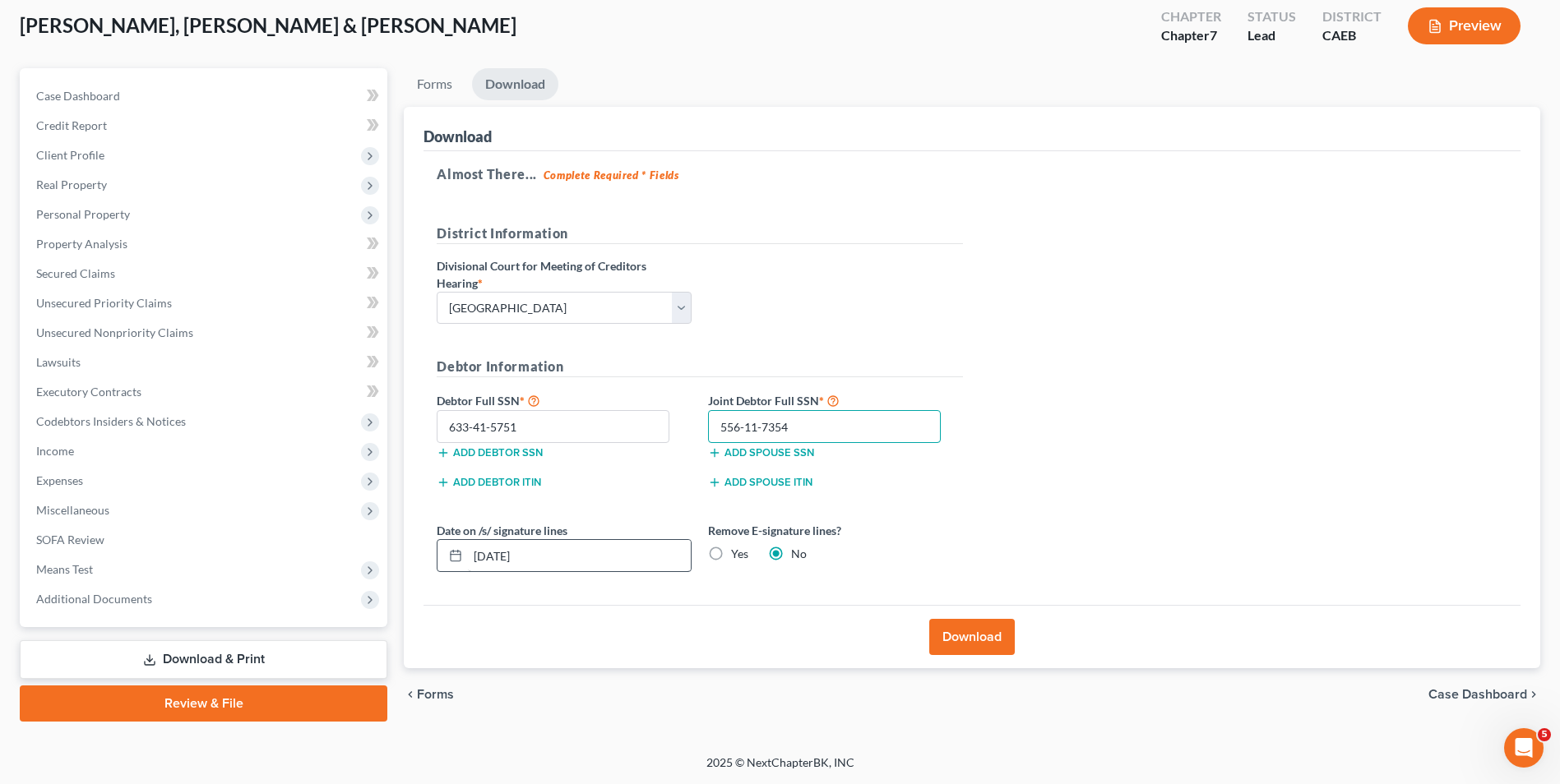
type input "556-11-7354"
drag, startPoint x: 560, startPoint y: 546, endPoint x: 312, endPoint y: 541, distance: 248.1
click at [312, 541] on div "Petition Navigation Case Dashboard Payments Invoices Payments Payments Credit R…" at bounding box center [780, 394] width 1537 height 653
click at [1211, 430] on div "Almost There... Complete Required * Fields District Information Divisional Cour…" at bounding box center [972, 378] width 1097 height 454
click at [983, 633] on button "Download" at bounding box center [972, 637] width 85 height 36
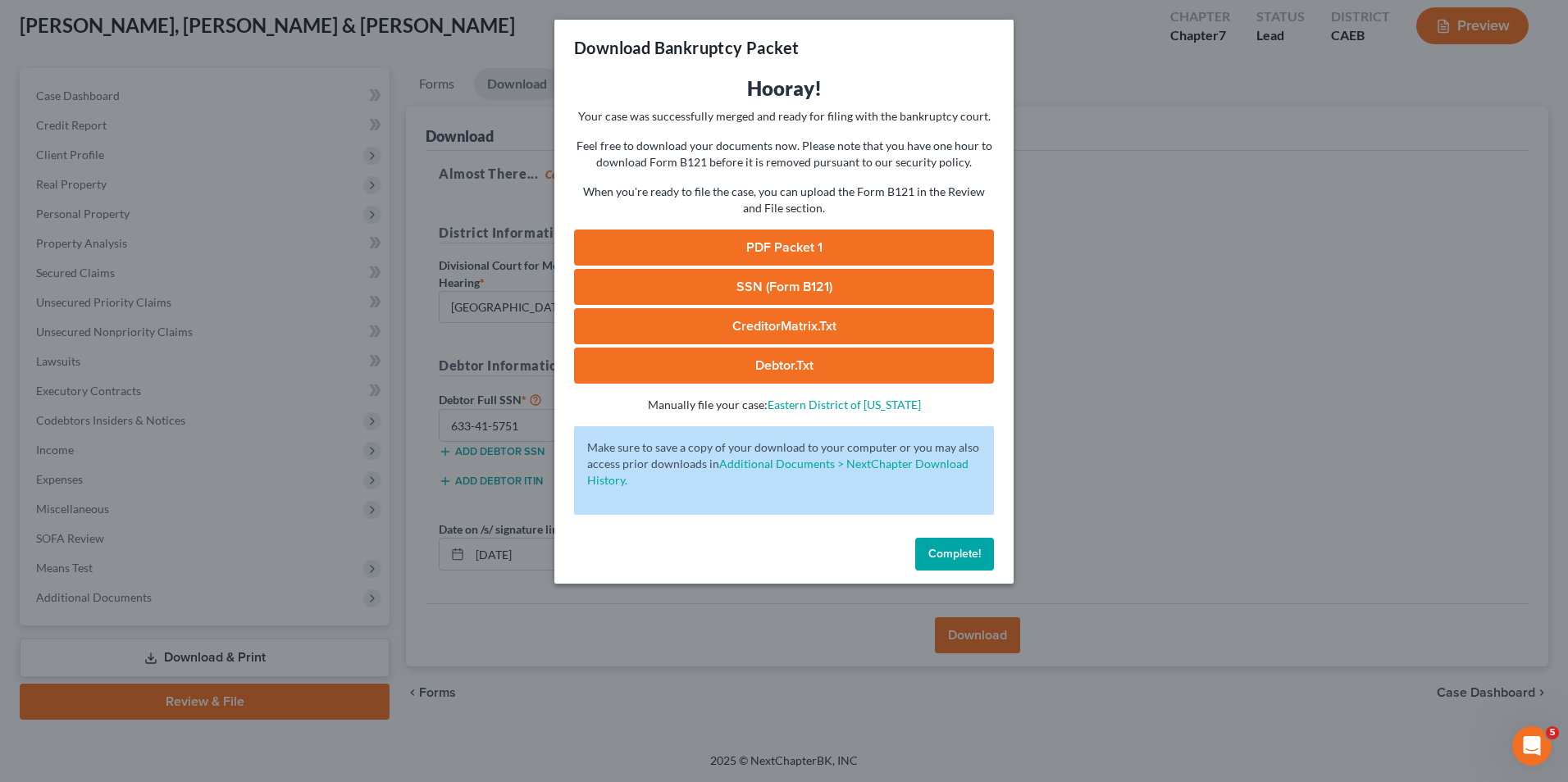
click at [806, 255] on link "PDF Packet 1" at bounding box center [784, 248] width 420 height 36
click at [758, 281] on link "SSN (Form B121)" at bounding box center [784, 287] width 420 height 36
click at [773, 318] on link "CreditorMatrix.txt" at bounding box center [784, 326] width 420 height 36
click at [706, 361] on link "Debtor.txt" at bounding box center [784, 366] width 420 height 36
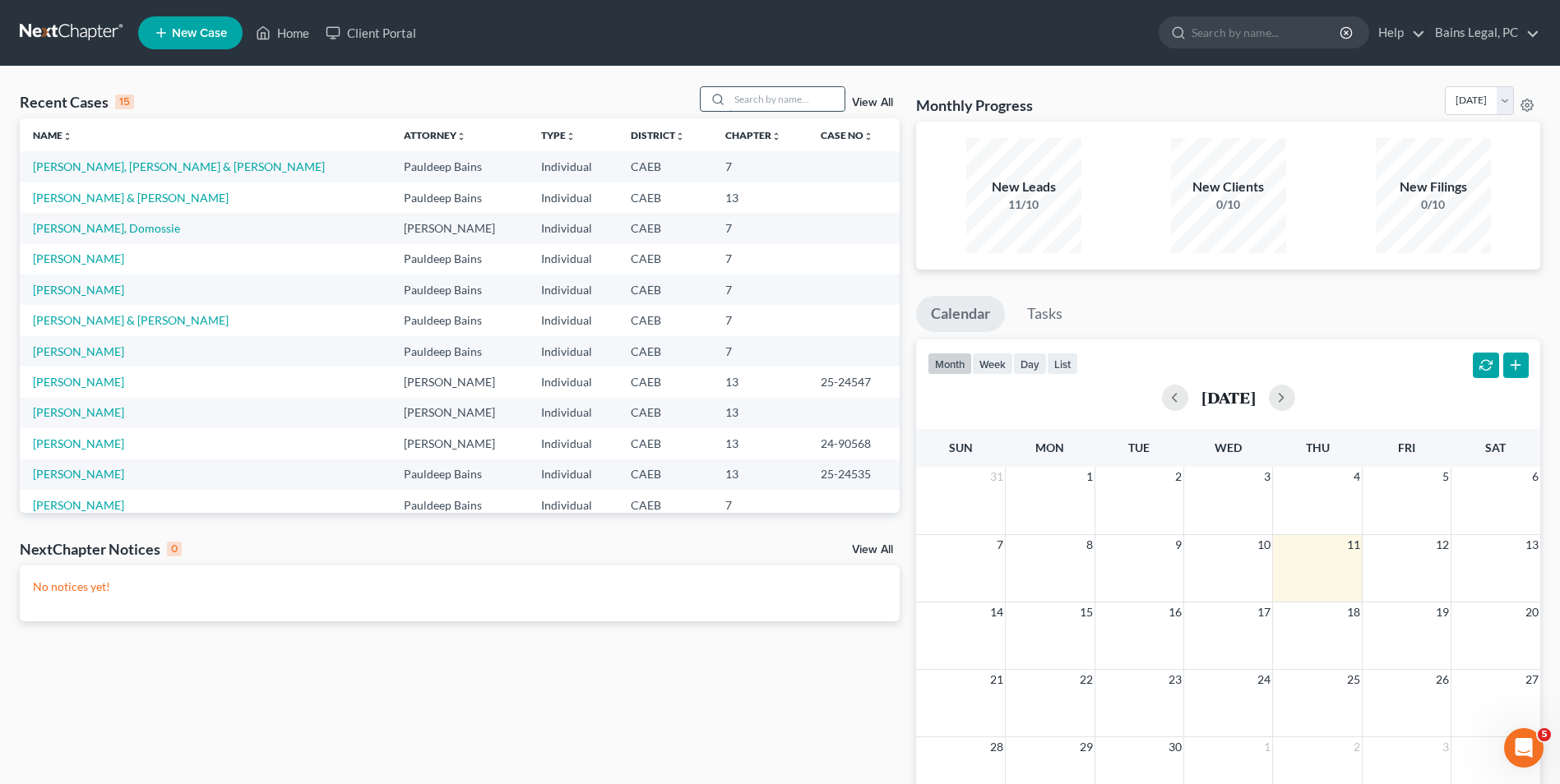
click at [791, 94] on input "search" at bounding box center [786, 99] width 115 height 24
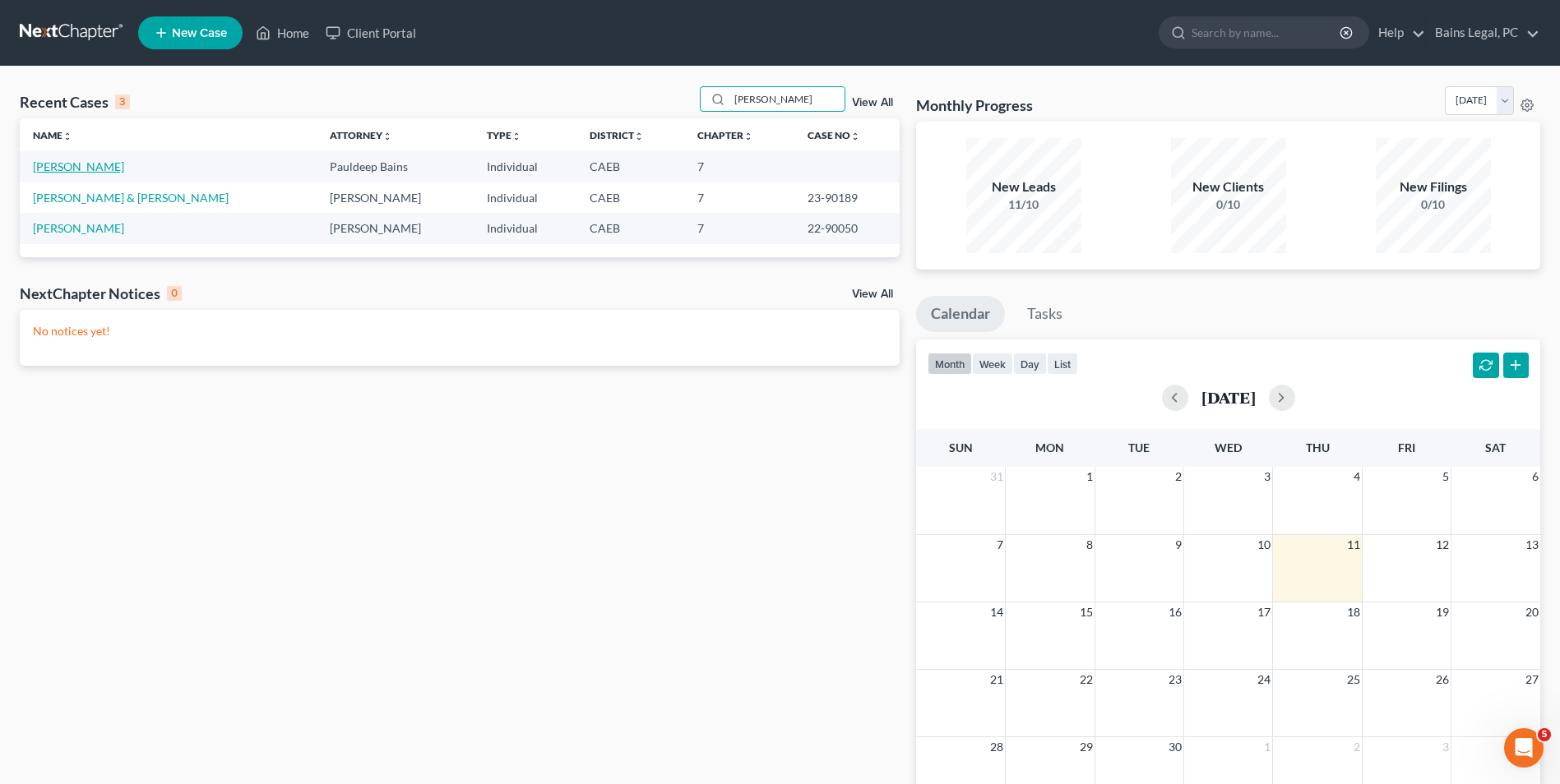
type input "[PERSON_NAME]"
click at [104, 166] on link "[PERSON_NAME]" at bounding box center [79, 166] width 91 height 14
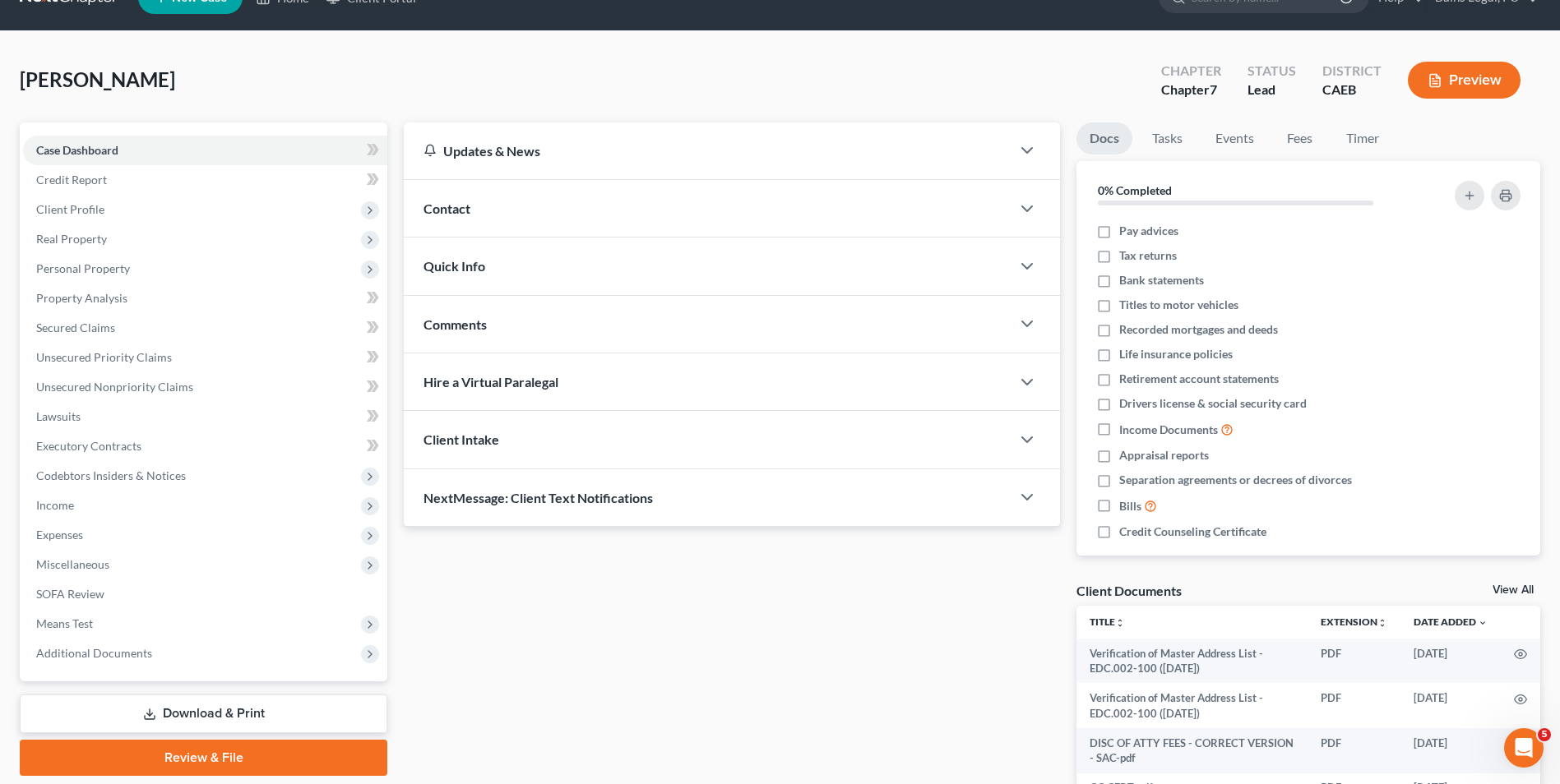
scroll to position [65, 0]
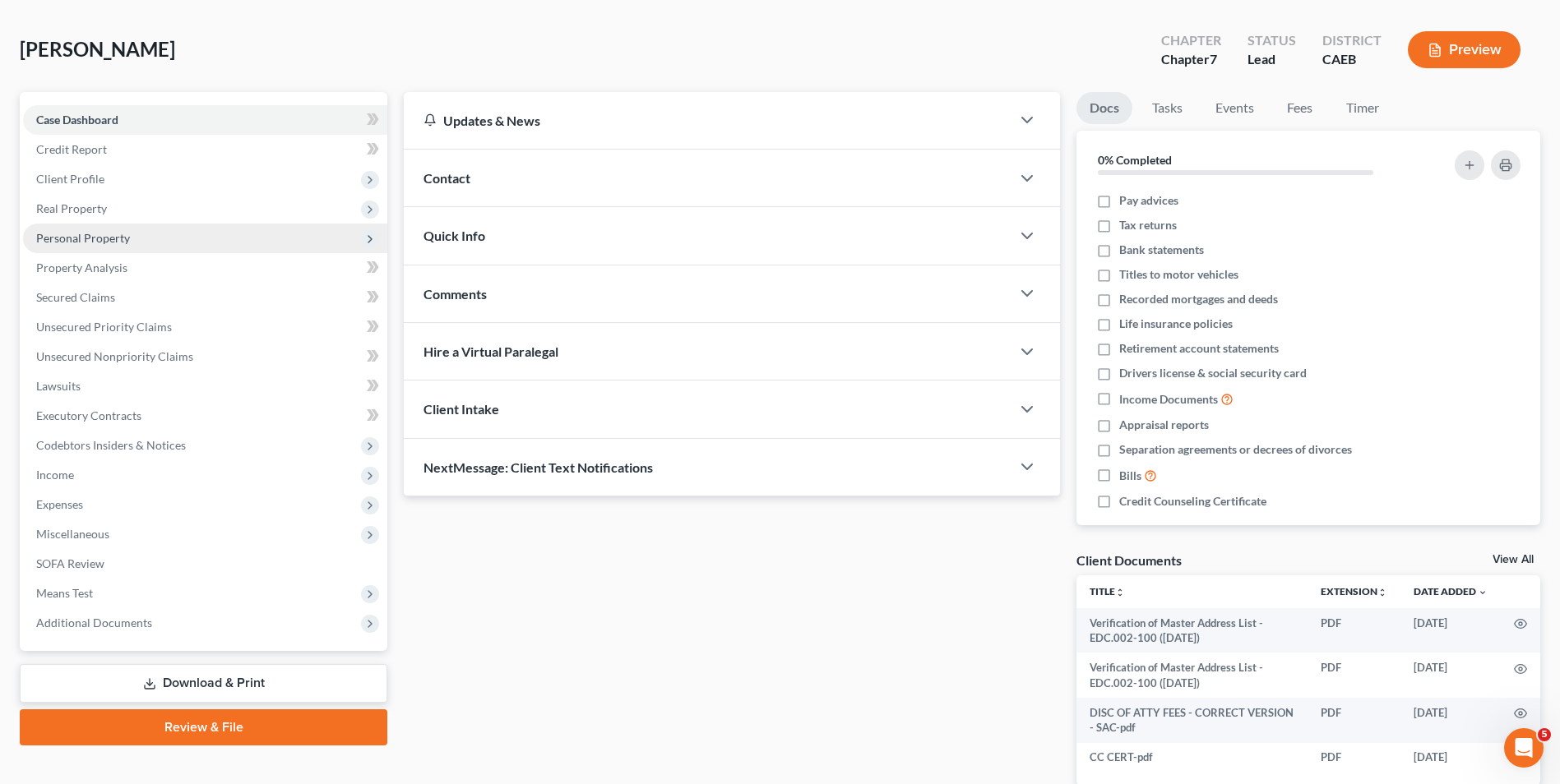
click at [81, 238] on span "Personal Property" at bounding box center [83, 238] width 94 height 14
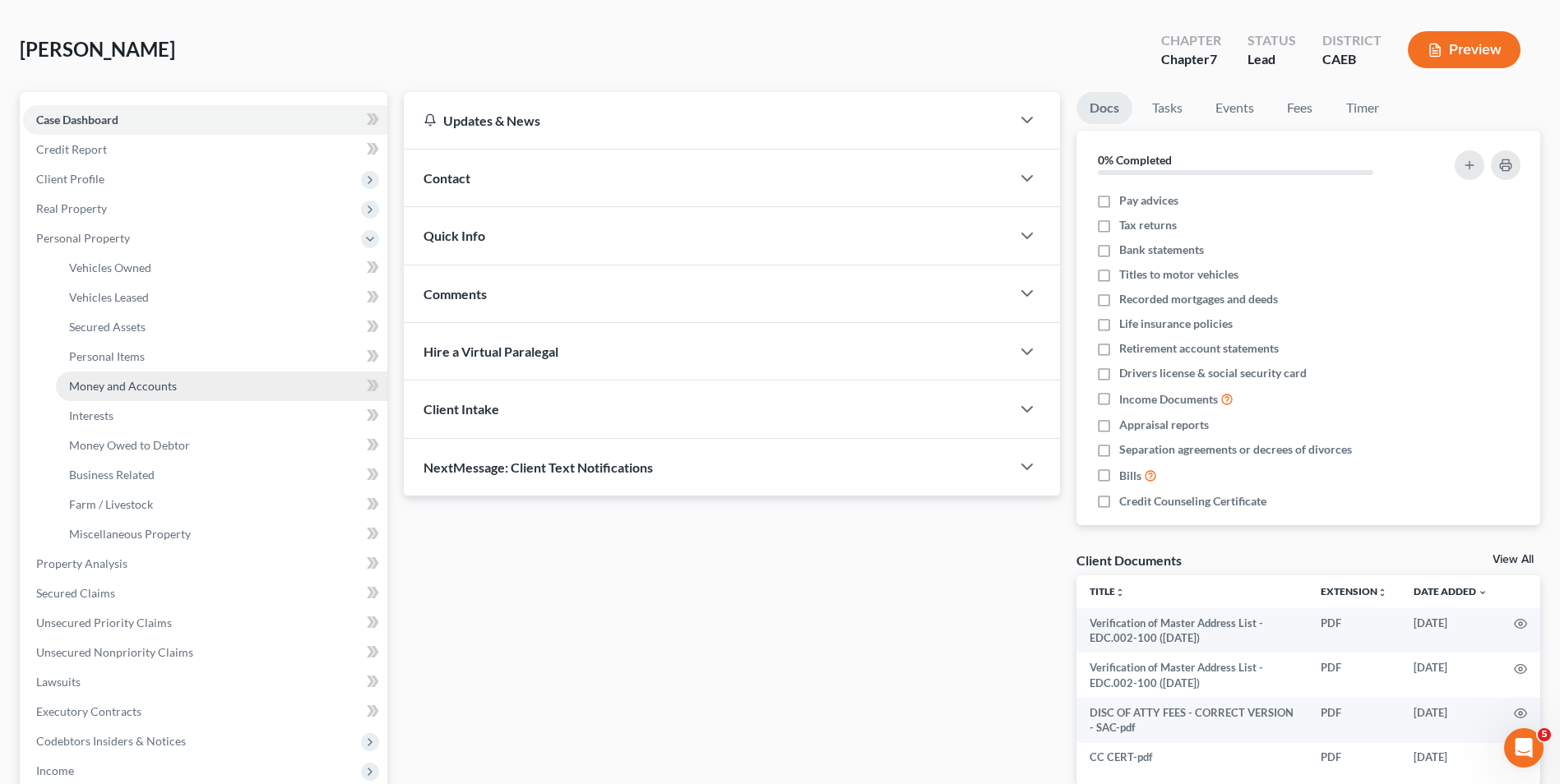
click at [120, 373] on link "Money and Accounts" at bounding box center [221, 386] width 331 height 29
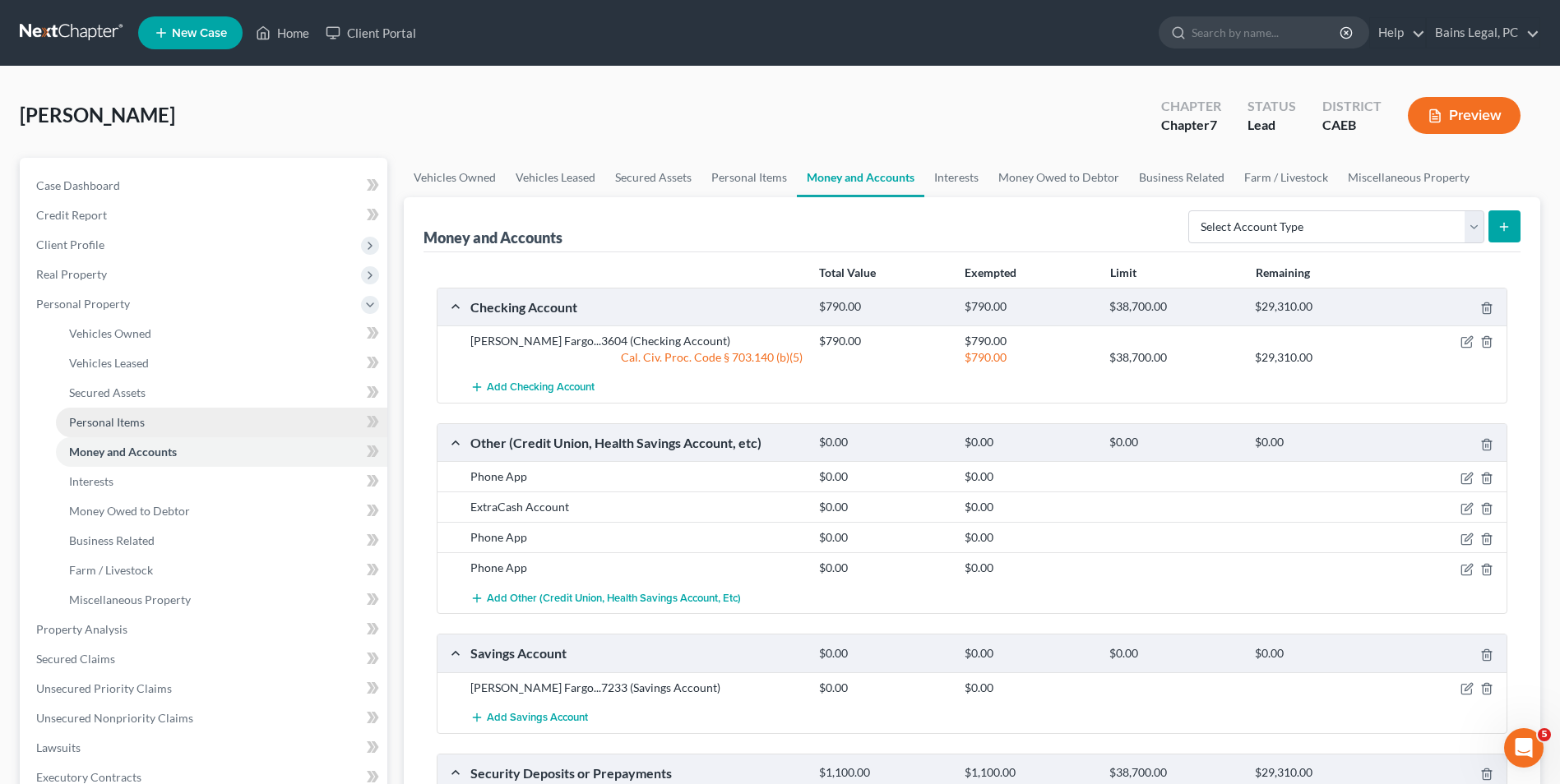
click at [129, 420] on span "Personal Items" at bounding box center [107, 422] width 76 height 14
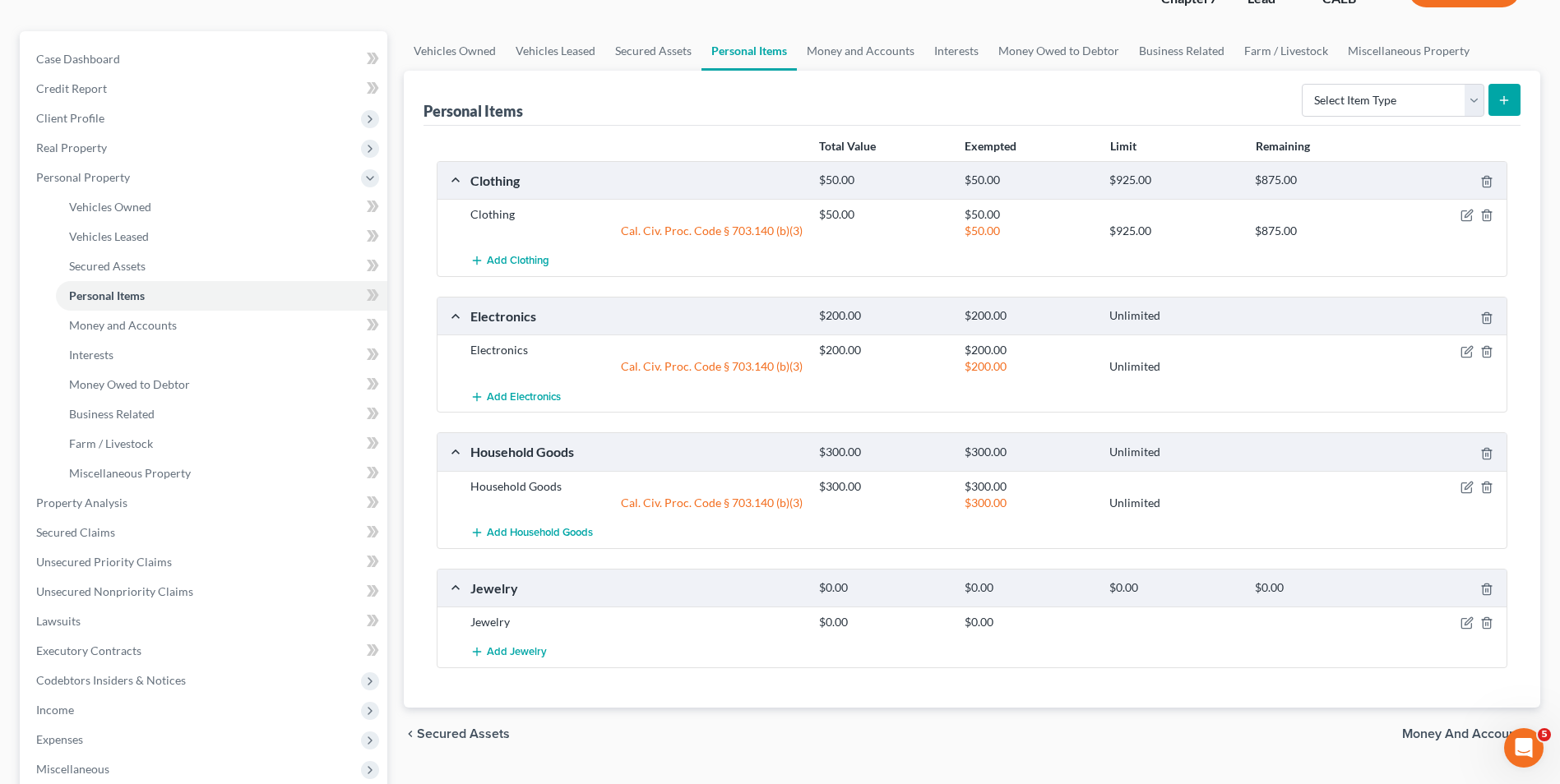
scroll to position [272, 0]
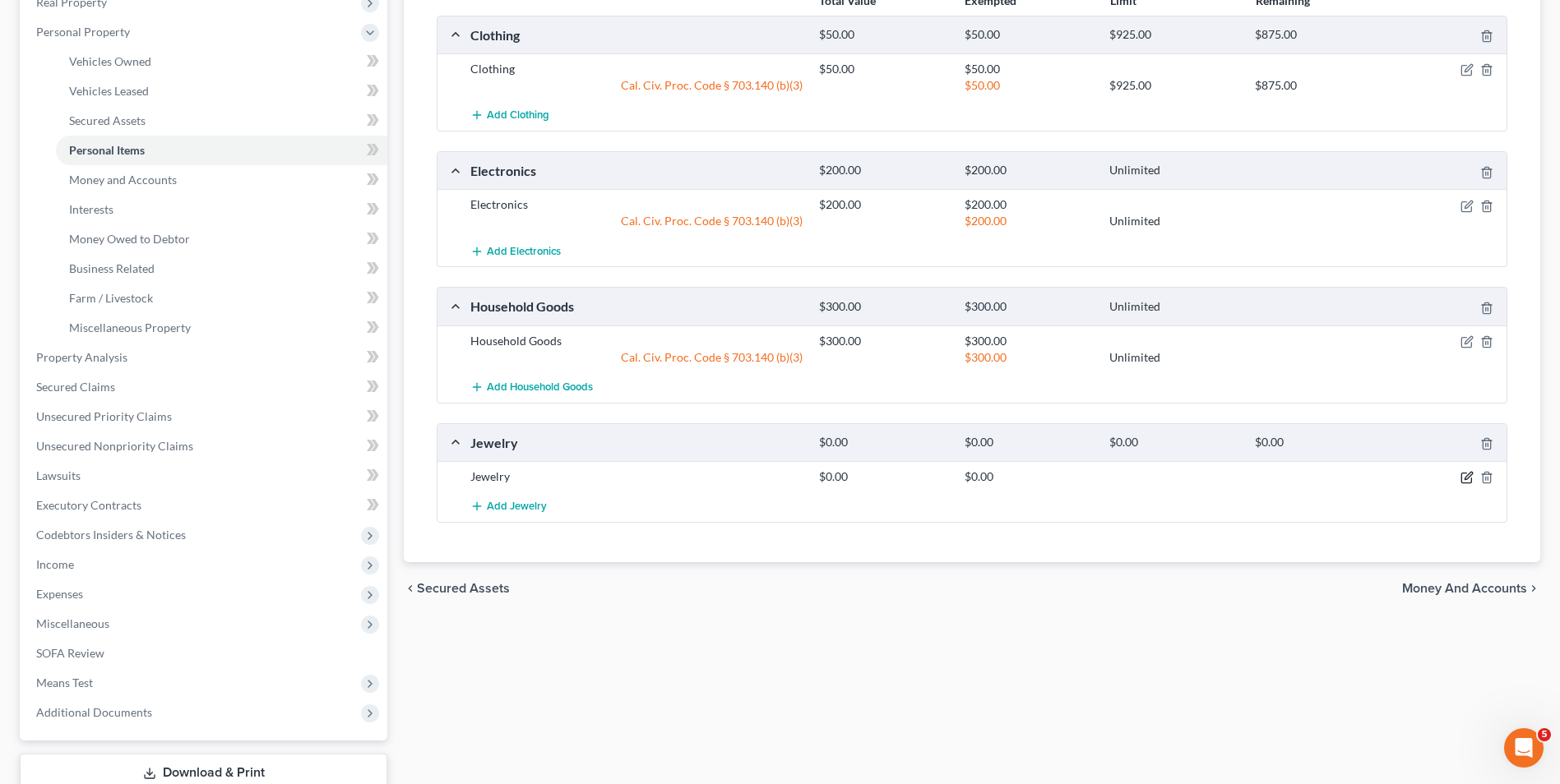
click at [1471, 477] on icon "button" at bounding box center [1467, 478] width 13 height 13
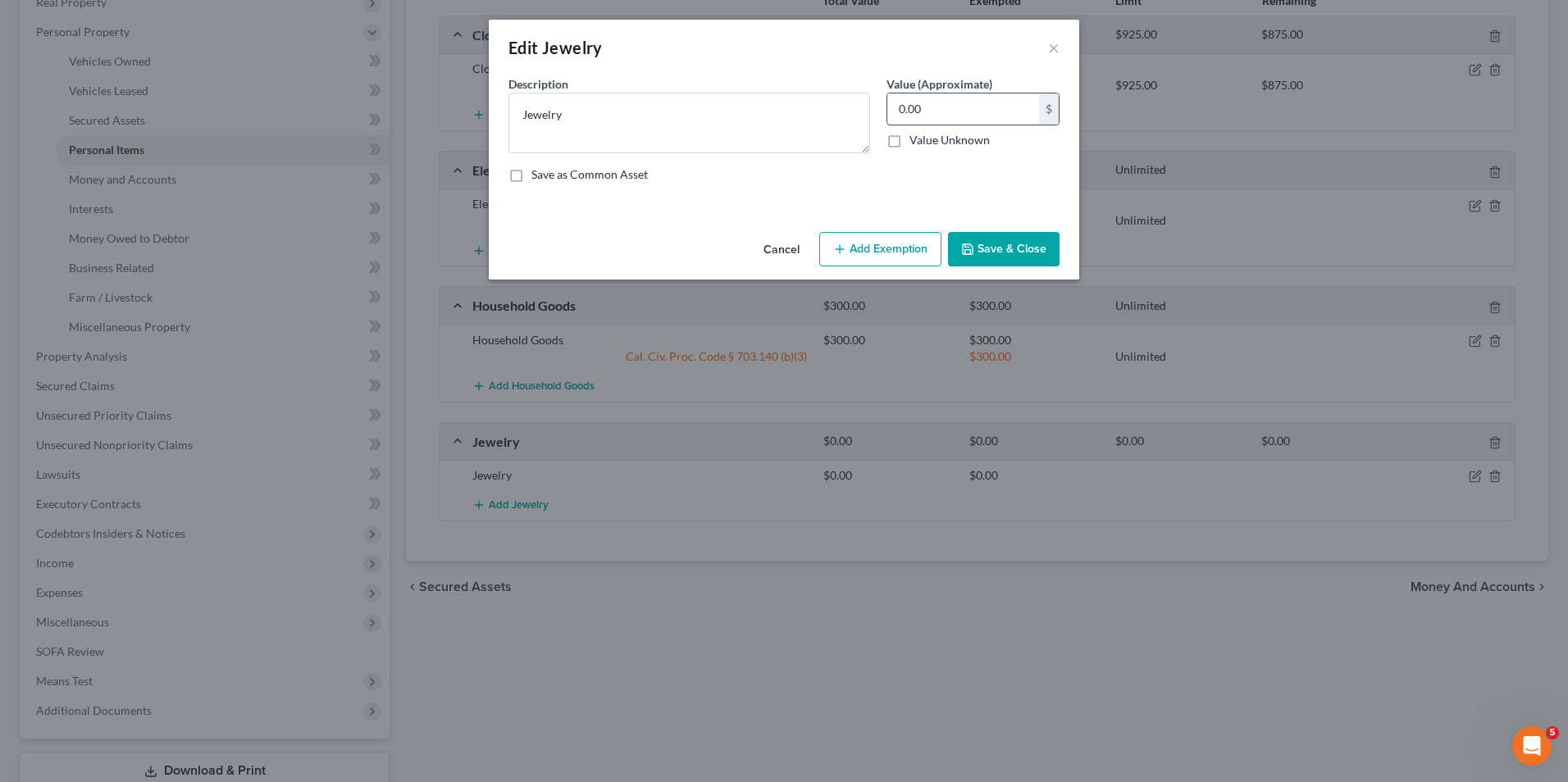
click at [931, 106] on input "0.00" at bounding box center [963, 109] width 151 height 31
type input "10"
click at [897, 246] on button "Add Exemption" at bounding box center [880, 249] width 122 height 34
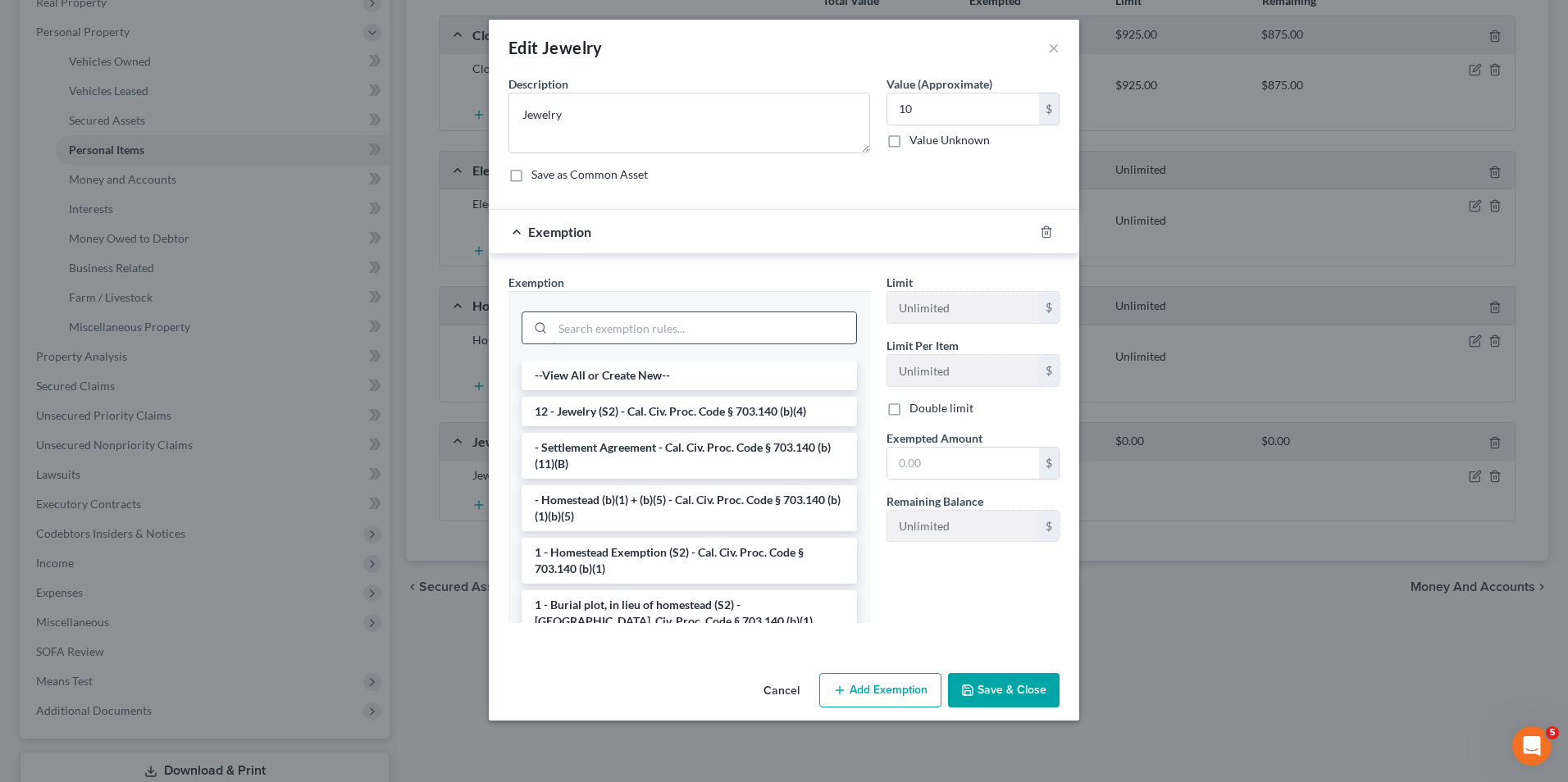
click at [805, 325] on input "search" at bounding box center [704, 327] width 304 height 31
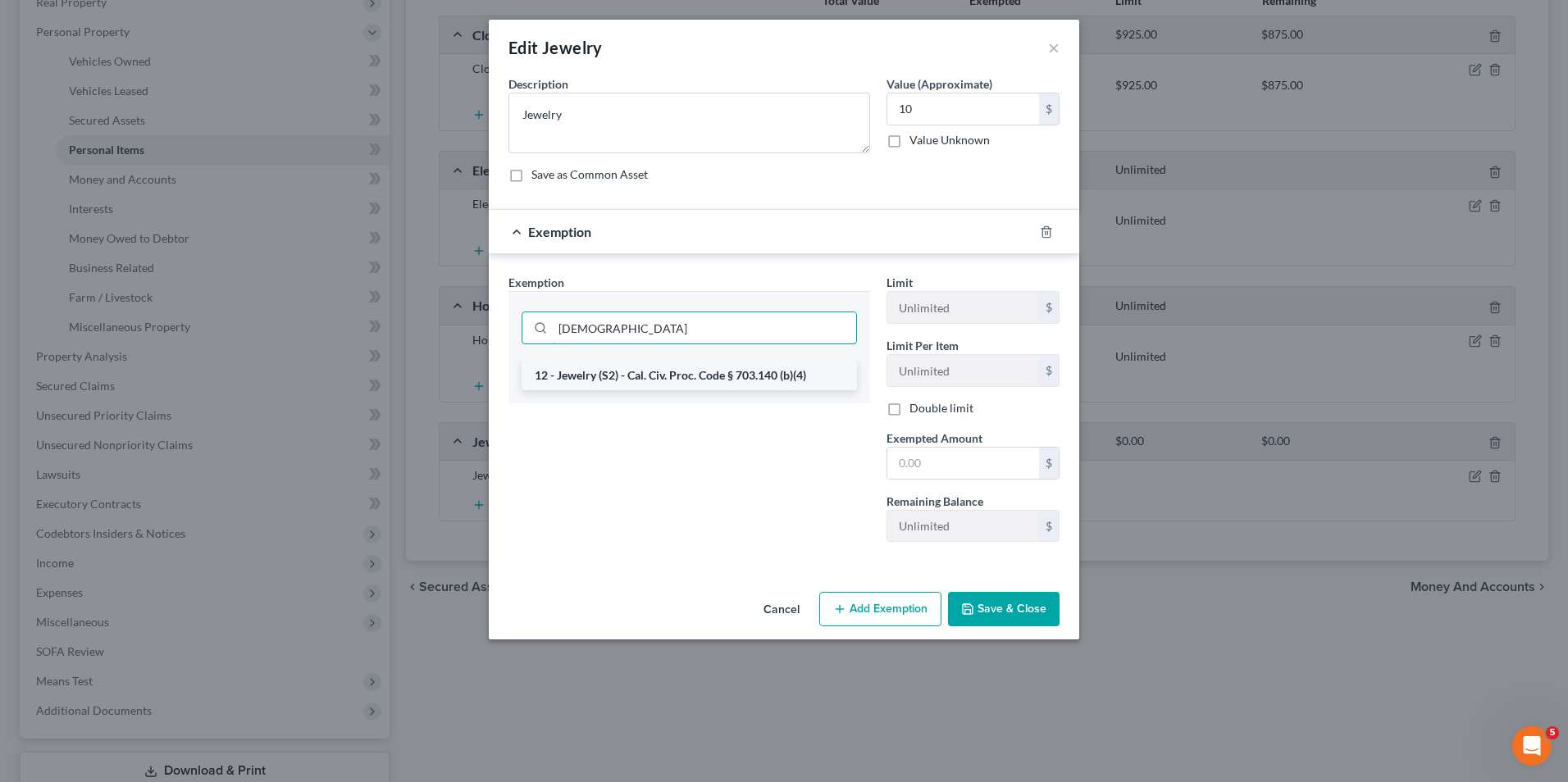
type input "jew"
click at [801, 366] on li "12 - Jewelry (S2) - Cal. Civ. Proc. Code § 703.140 (b)(4)" at bounding box center [688, 375] width 336 height 29
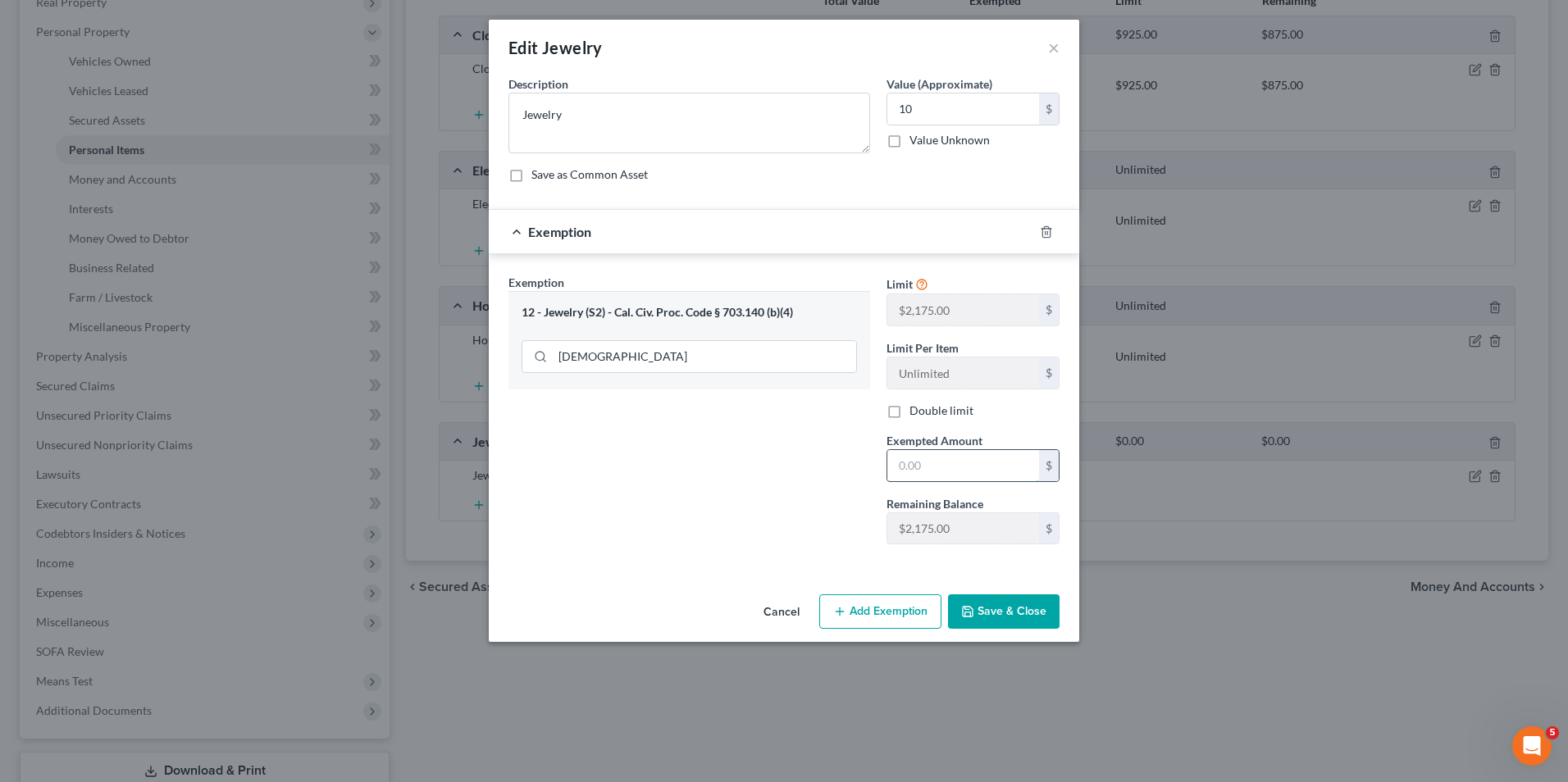
click at [912, 458] on input "text" at bounding box center [963, 465] width 151 height 31
type input "10"
click at [1025, 612] on button "Save & Close" at bounding box center [1003, 612] width 112 height 34
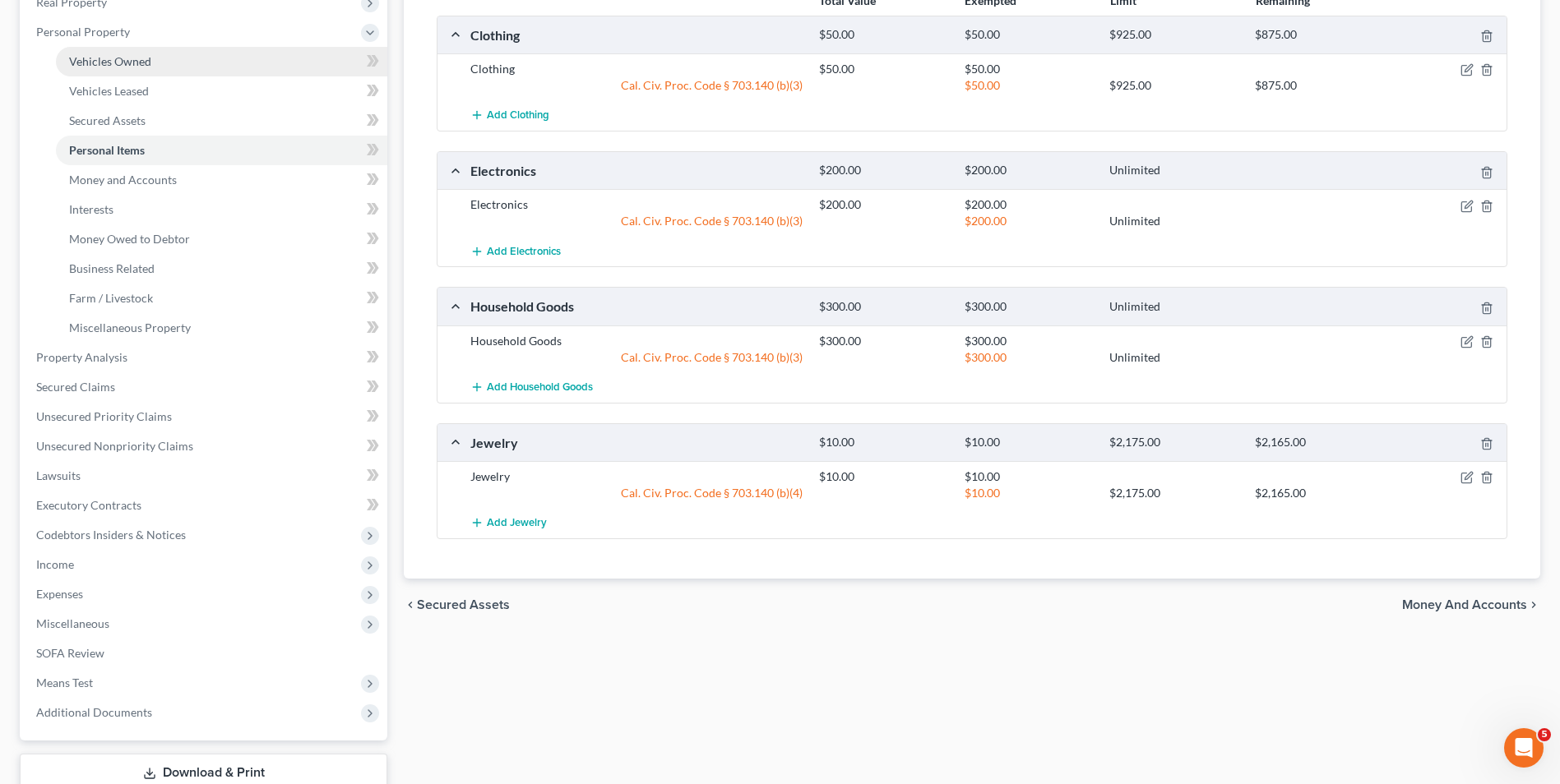
click at [101, 46] on link "Vehicles Owned" at bounding box center [221, 61] width 331 height 29
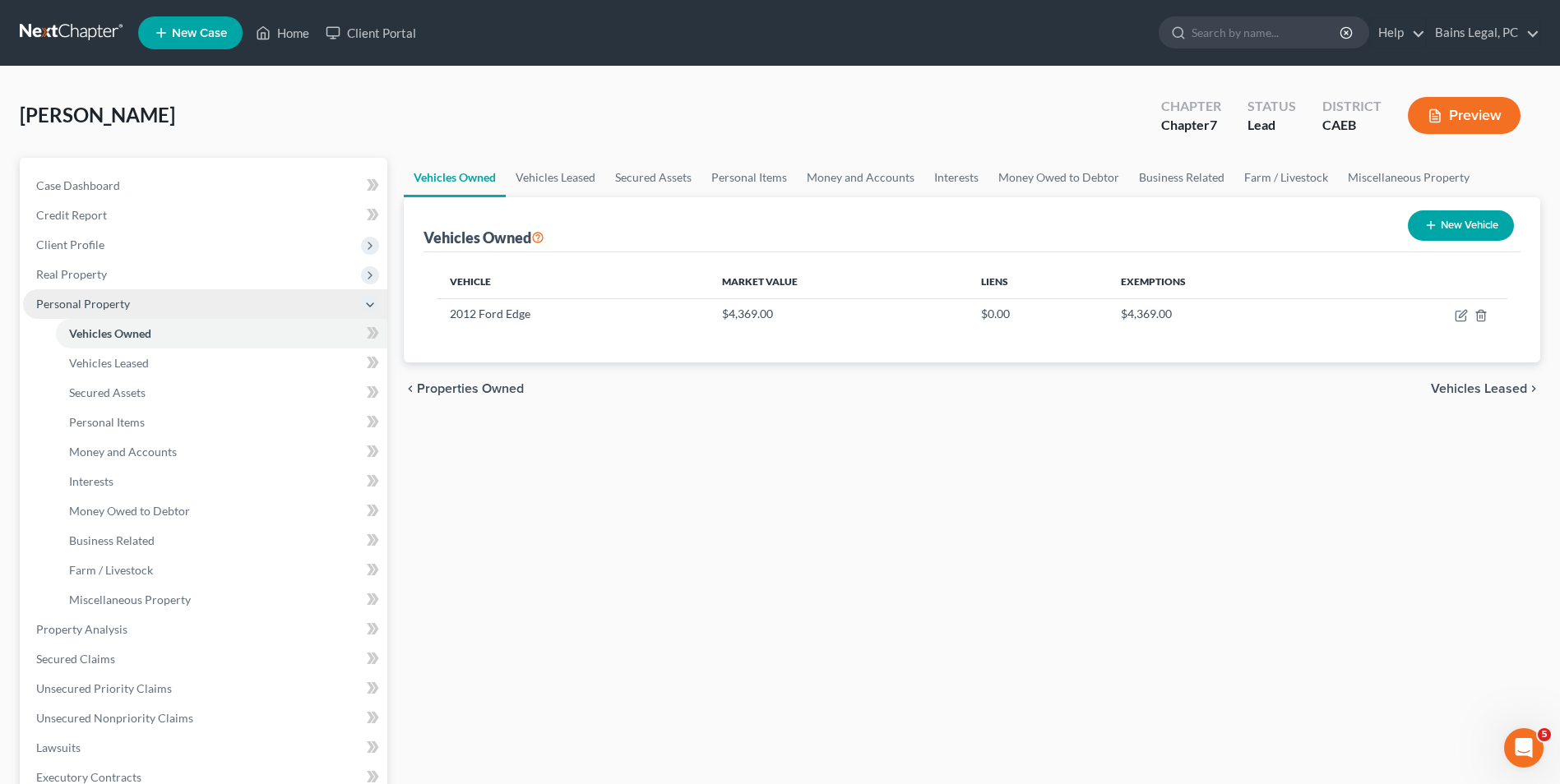
click at [107, 300] on span "Personal Property" at bounding box center [83, 303] width 94 height 14
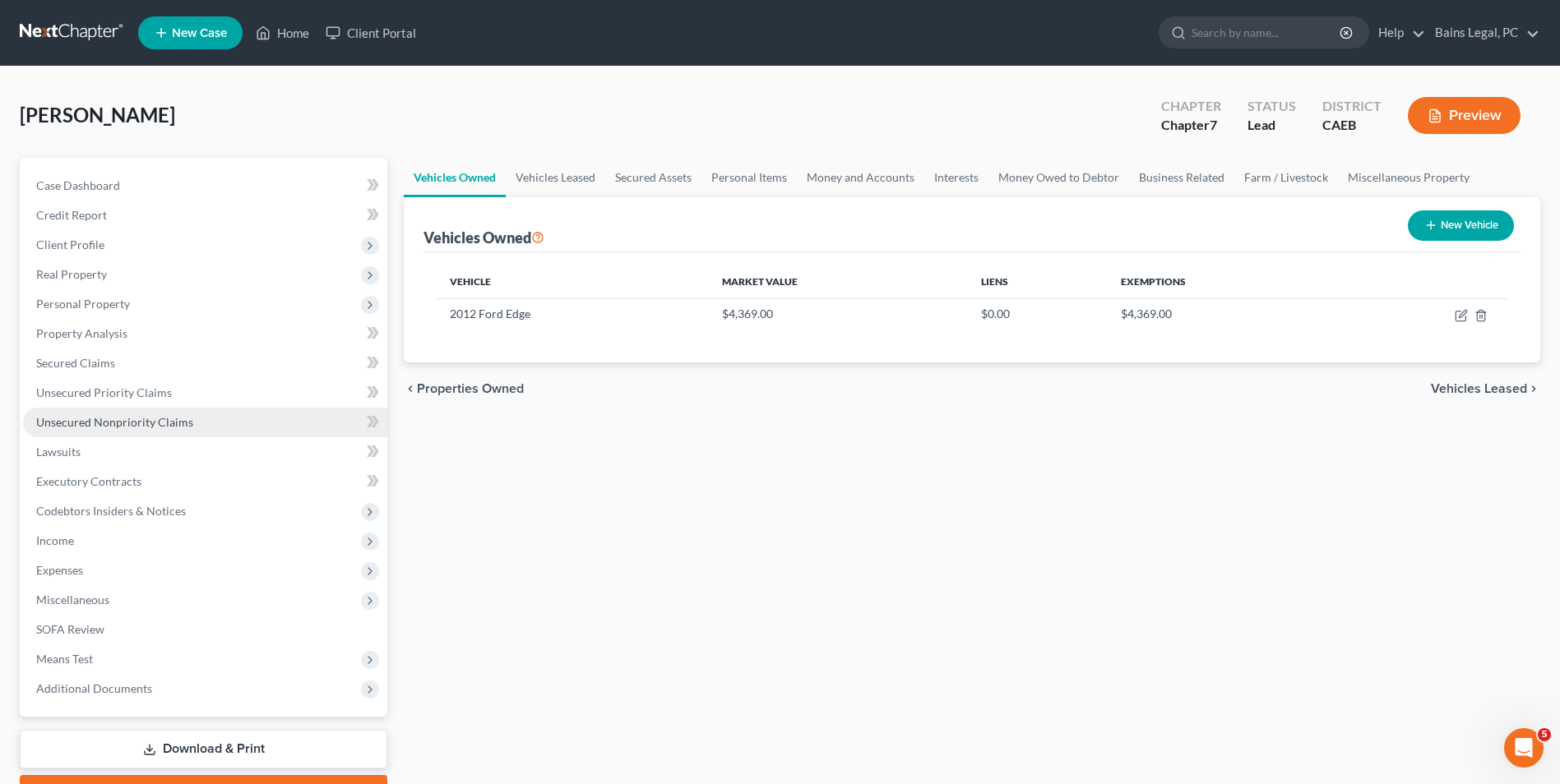
click at [107, 425] on span "Unsecured Nonpriority Claims" at bounding box center [115, 422] width 157 height 14
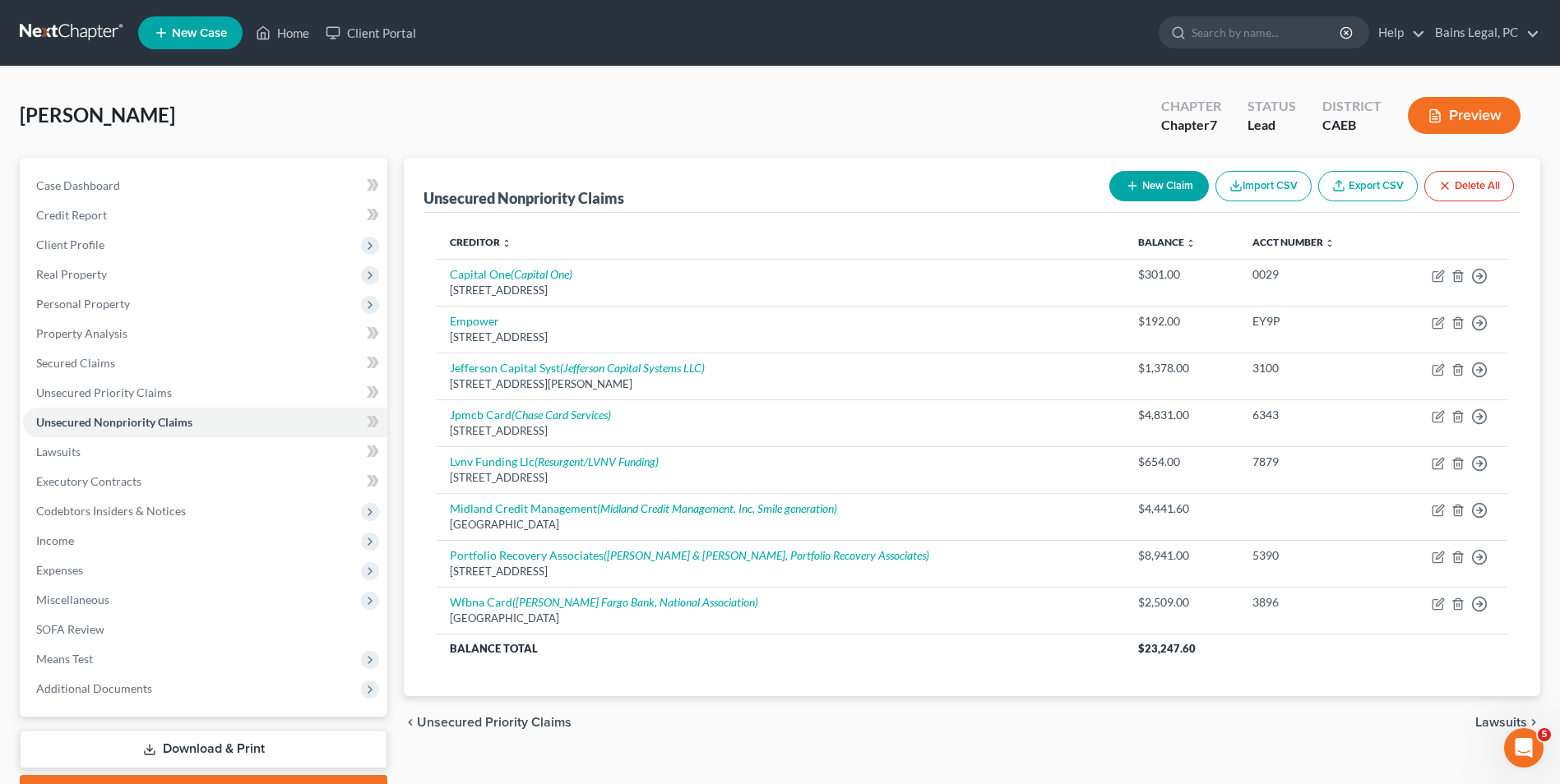
click at [772, 133] on div "Laskosky, Amanda Upgraded Chapter Chapter 7 Status Lead District CAEB Preview" at bounding box center [780, 121] width 1520 height 71
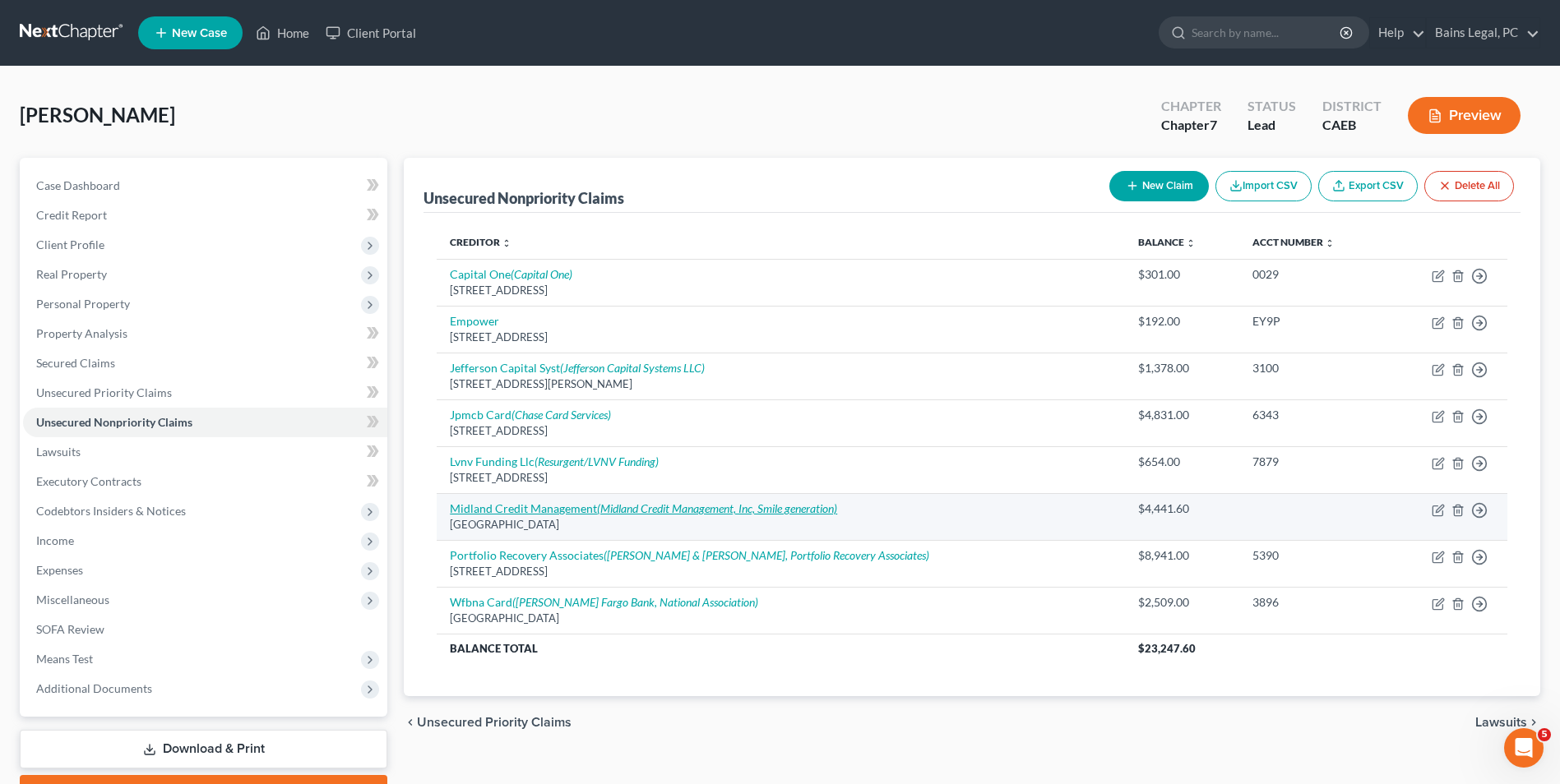
click at [654, 507] on icon "(Midland Credit Management, Inc, Smile generation)" at bounding box center [716, 508] width 240 height 14
select select "4"
select select "0"
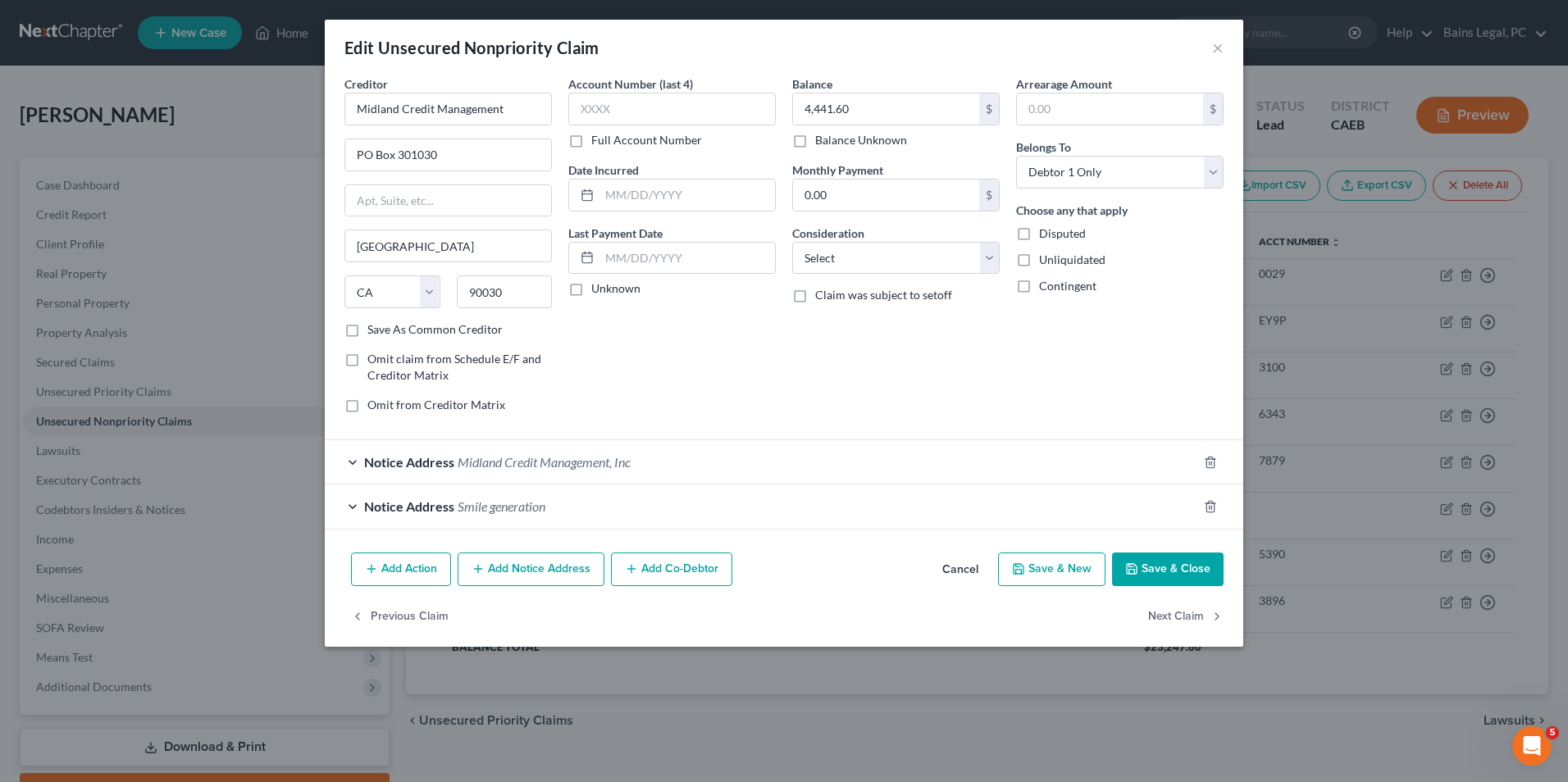
click at [553, 568] on button "Add Notice Address" at bounding box center [531, 569] width 147 height 34
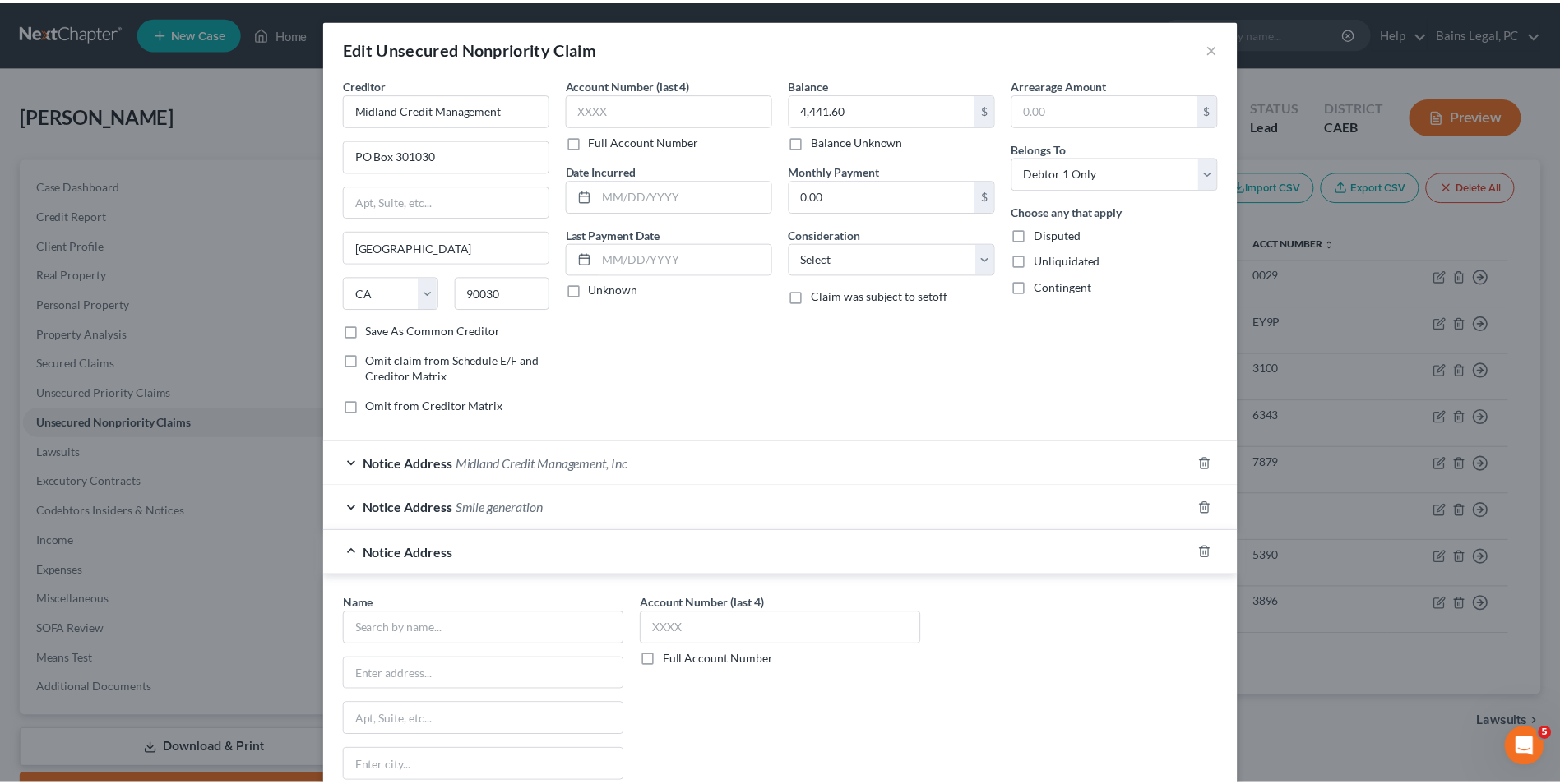
scroll to position [238, 0]
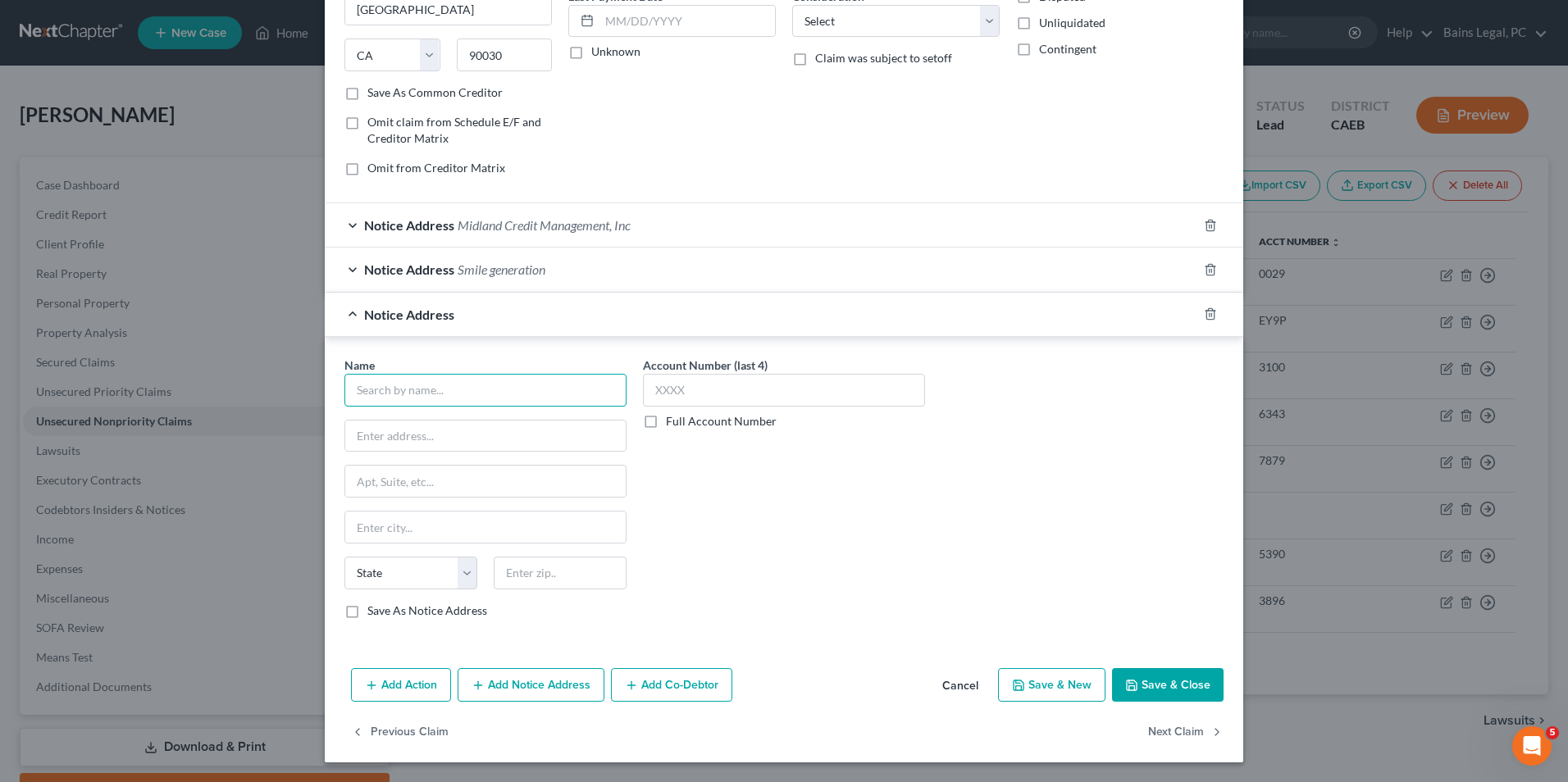
click at [569, 391] on input "text" at bounding box center [485, 390] width 282 height 33
type input "Comenity Capital Bank"
type input "PO Box 183003"
type input "Columbus"
select select "36"
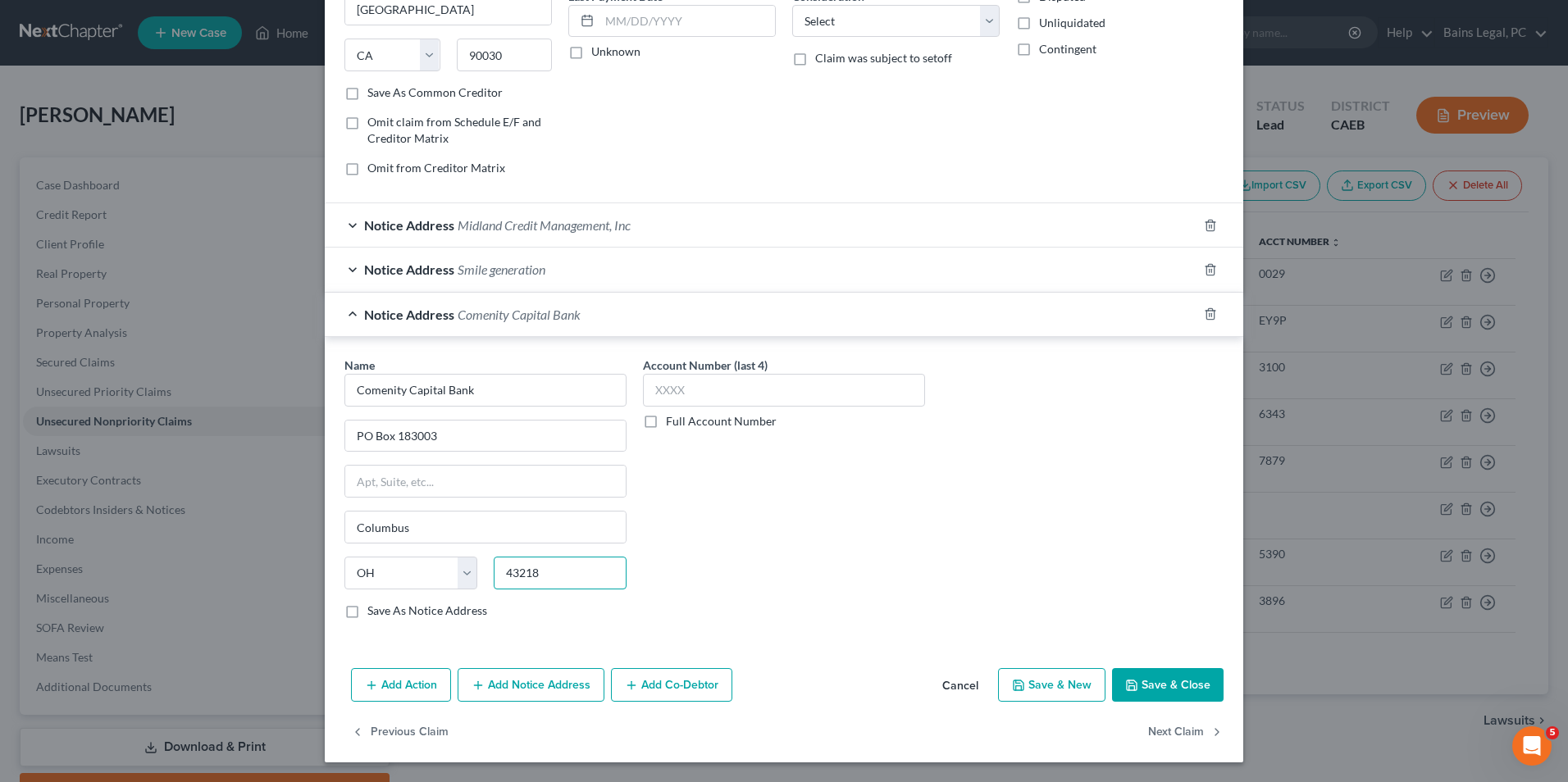
type input "43218"
click at [1181, 675] on button "Save & Close" at bounding box center [1168, 686] width 112 height 34
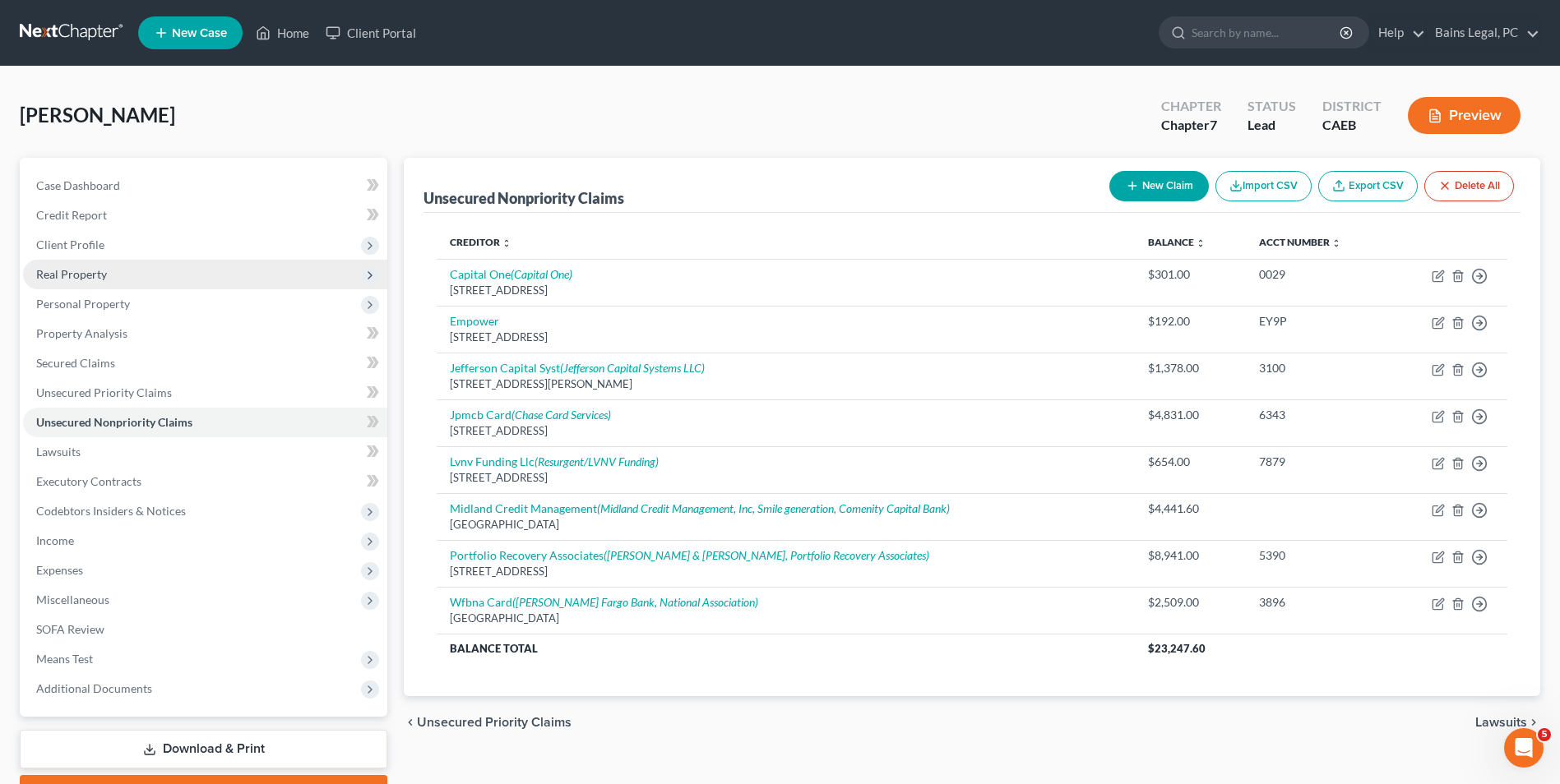
click at [196, 283] on span "Real Property" at bounding box center [205, 274] width 364 height 29
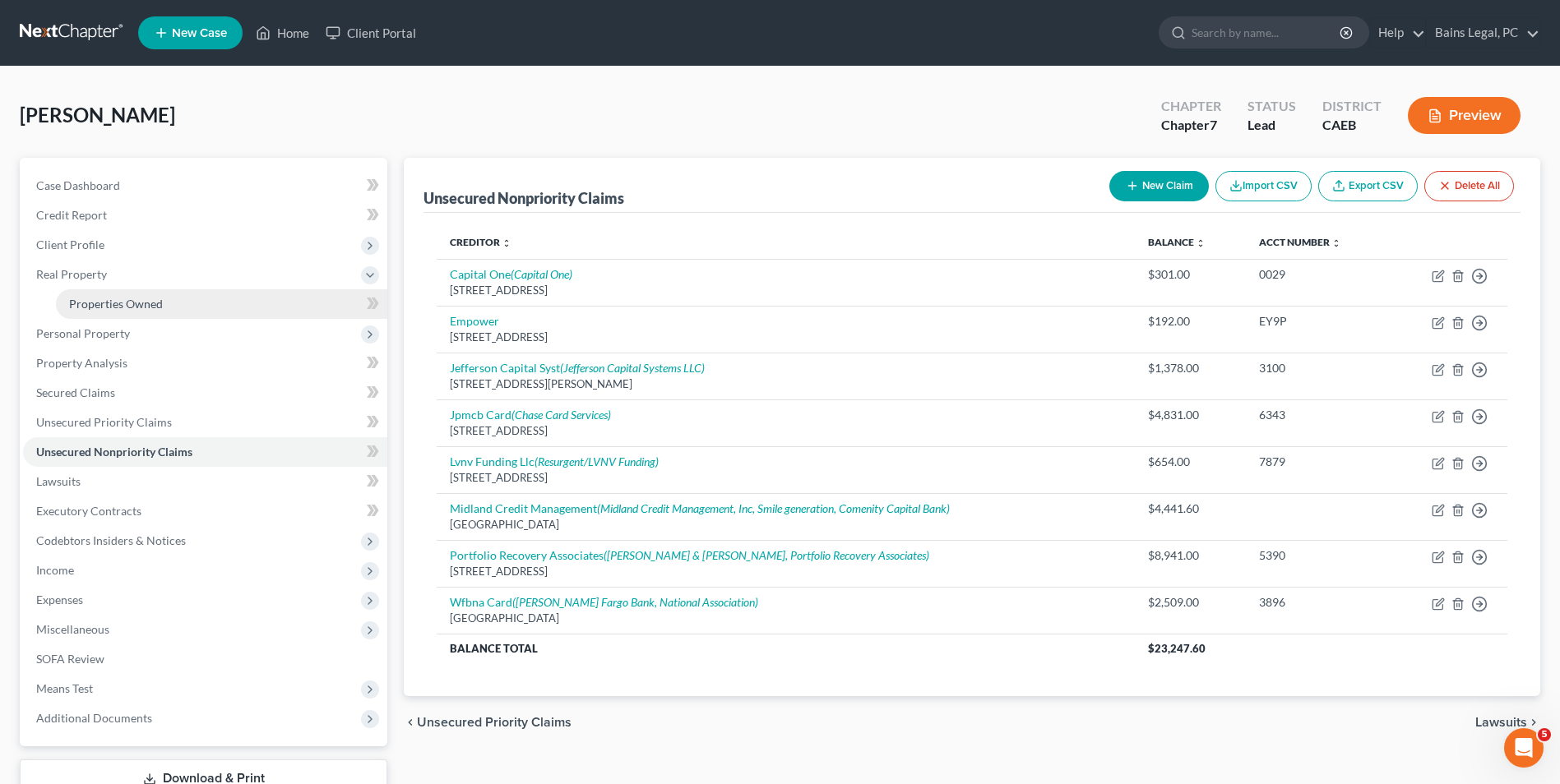
click at [199, 300] on link "Properties Owned" at bounding box center [221, 303] width 331 height 29
